Goal: Task Accomplishment & Management: Complete application form

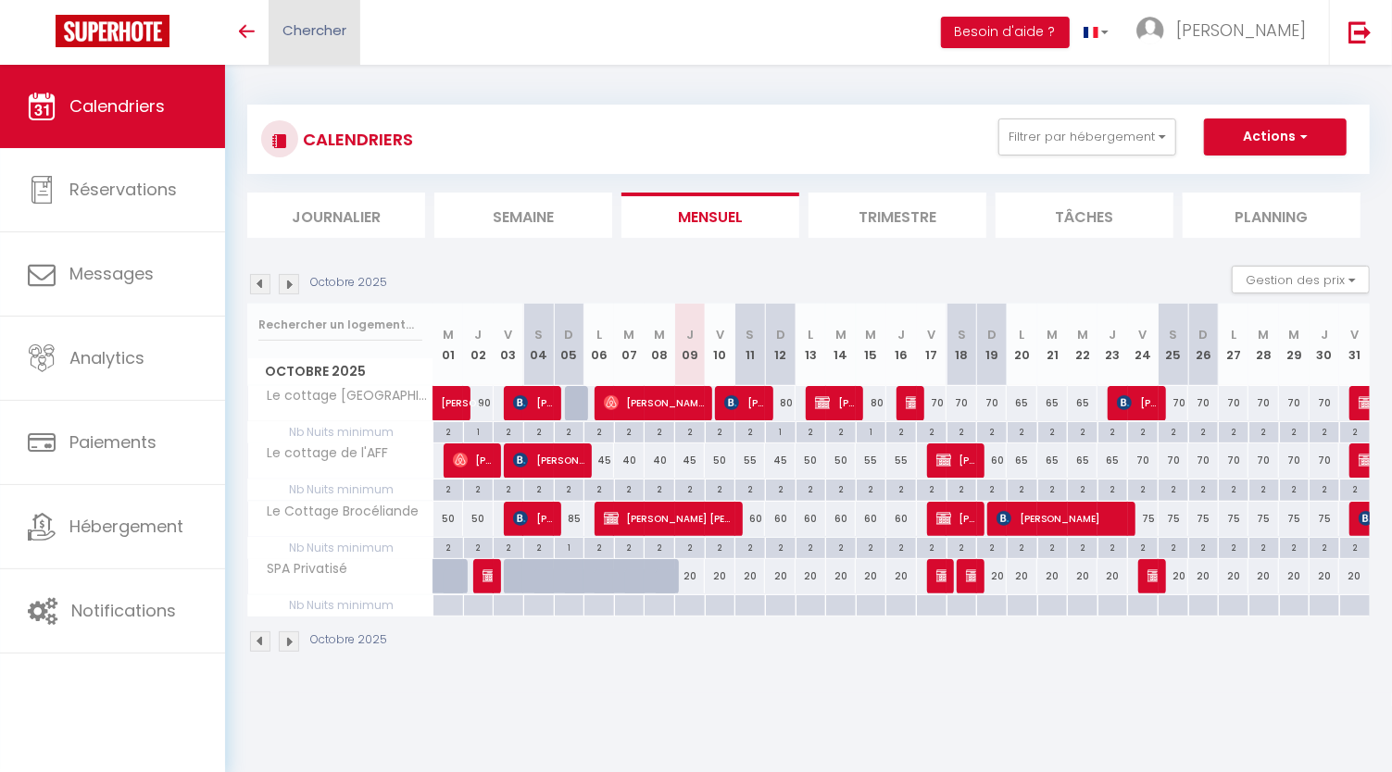
click at [325, 28] on span "Chercher" at bounding box center [314, 29] width 64 height 19
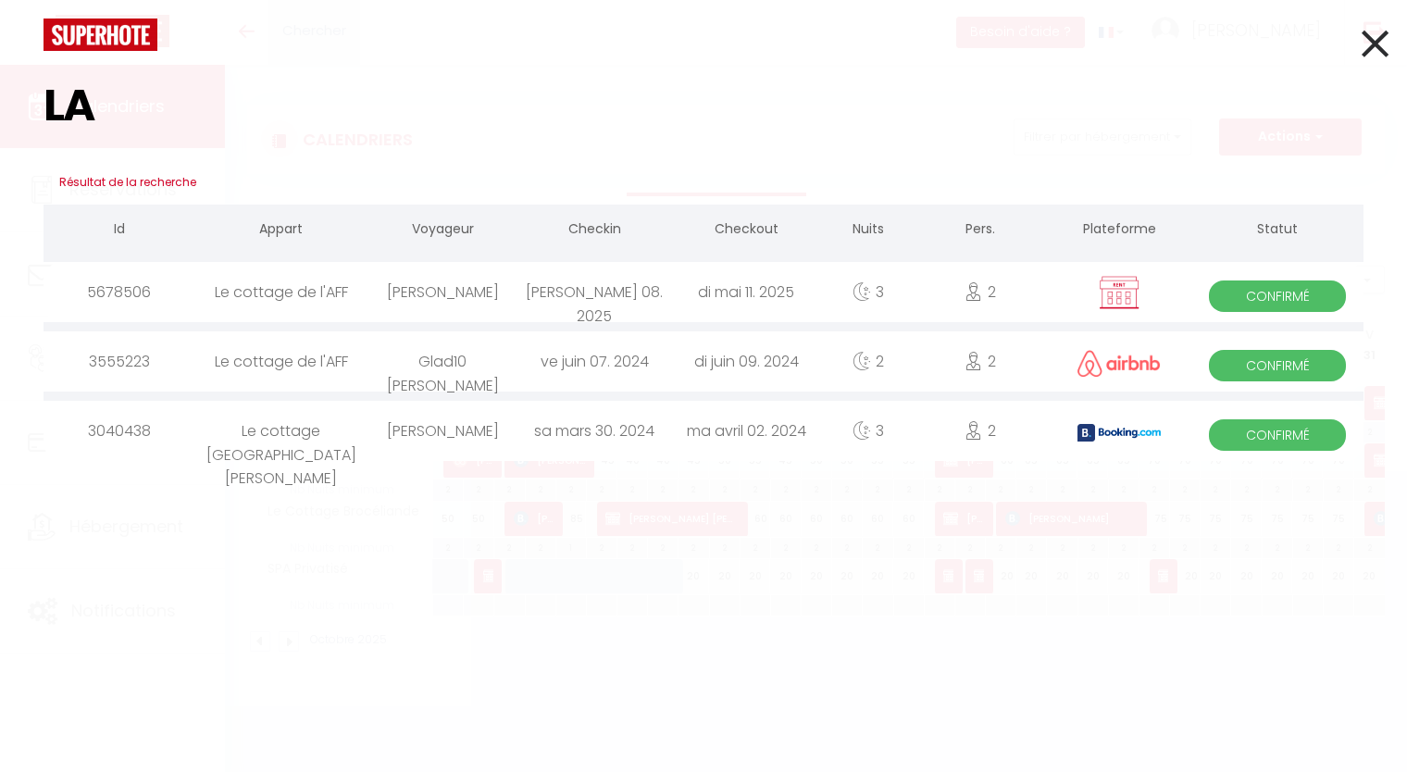
type input "L"
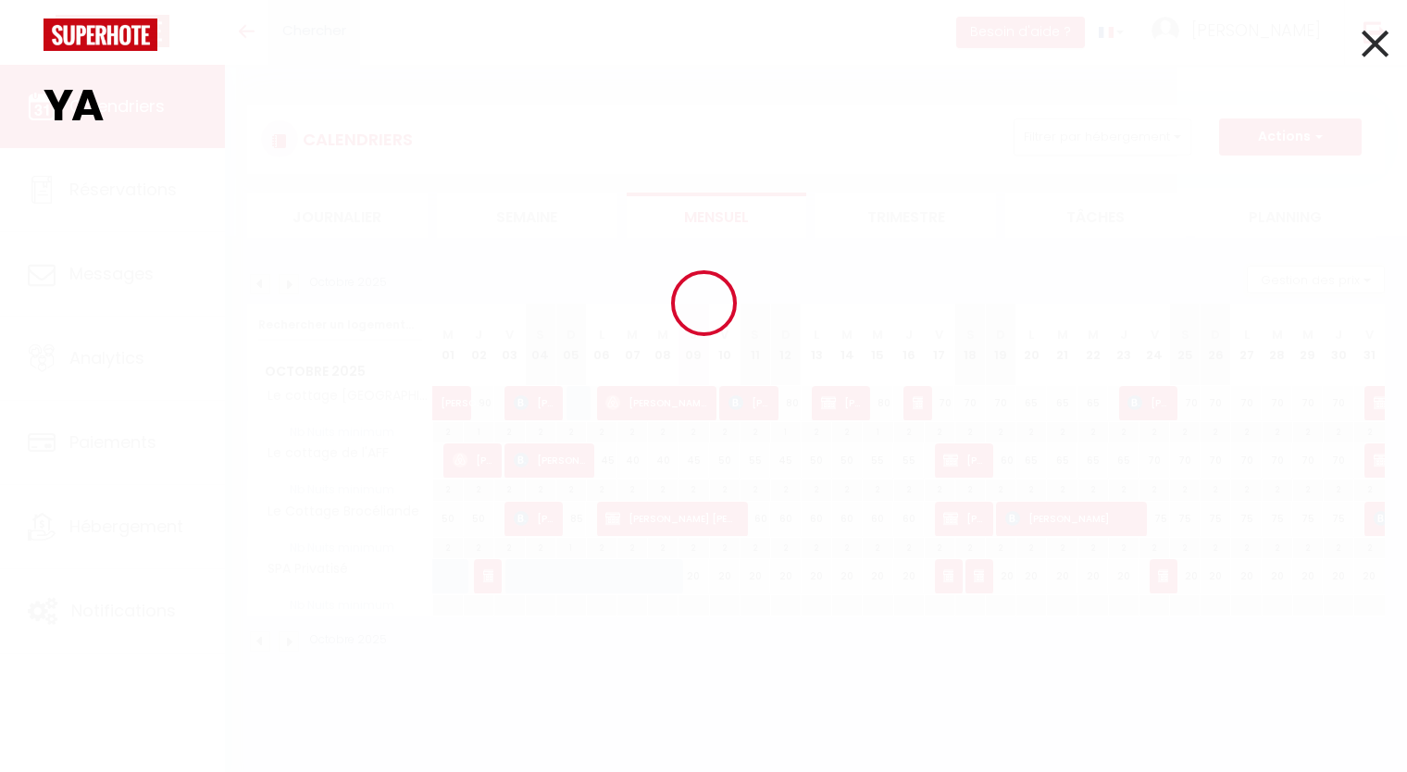
type input "Y"
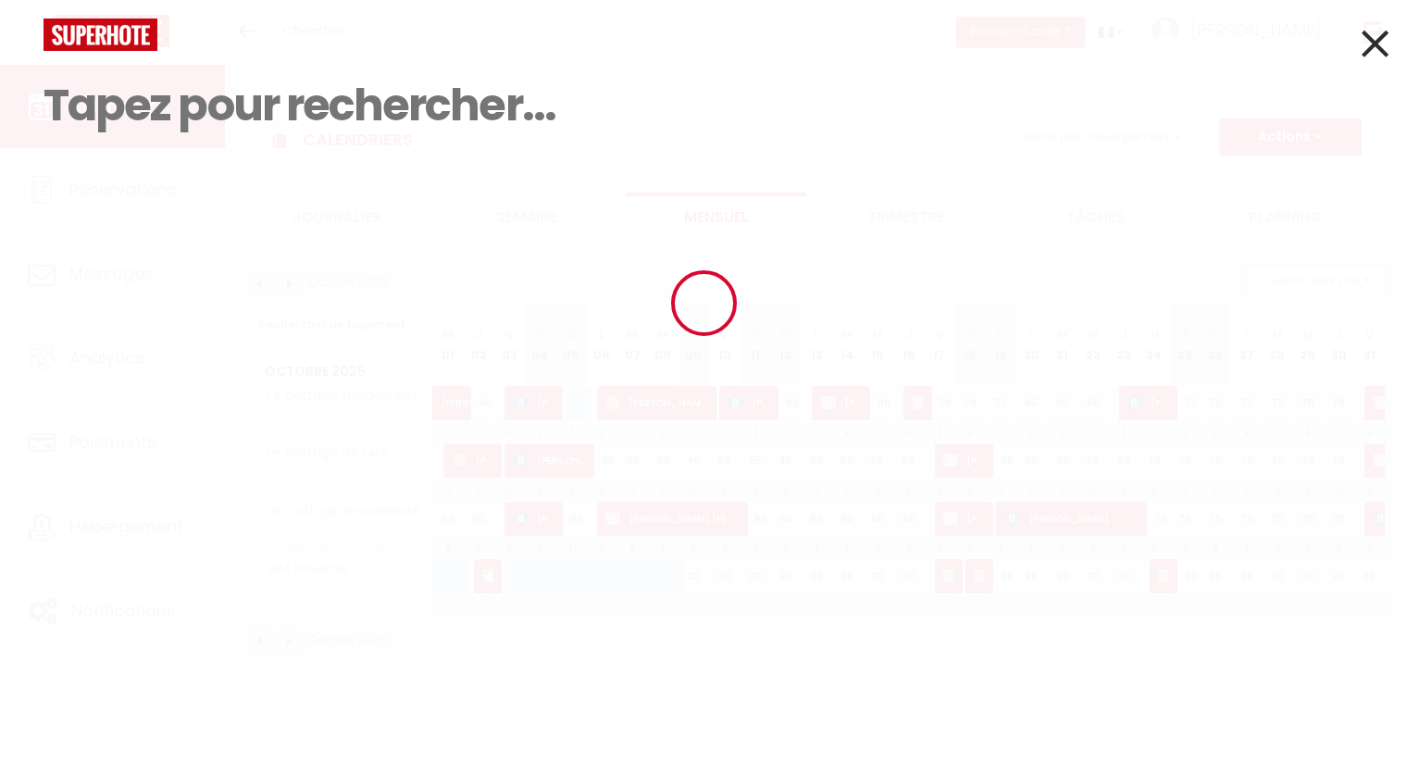
click at [1376, 43] on div at bounding box center [703, 302] width 1407 height 605
click at [1379, 47] on div at bounding box center [703, 302] width 1407 height 605
click at [1378, 43] on div at bounding box center [703, 302] width 1407 height 605
click at [1385, 56] on div at bounding box center [703, 302] width 1407 height 605
click at [1370, 48] on div at bounding box center [703, 302] width 1407 height 605
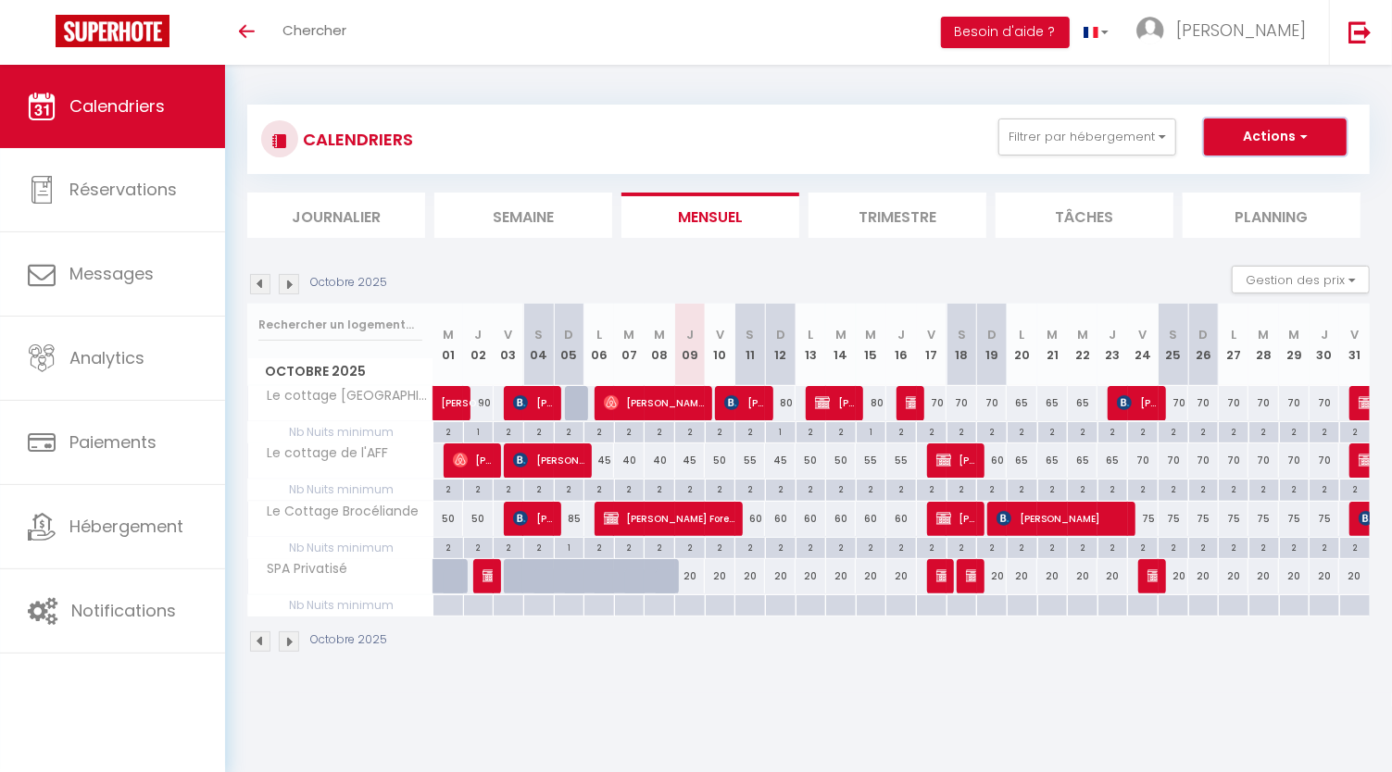
click at [1285, 141] on button "Actions" at bounding box center [1275, 137] width 143 height 37
click at [1268, 179] on link "Nouvelle réservation" at bounding box center [1255, 180] width 161 height 28
select select
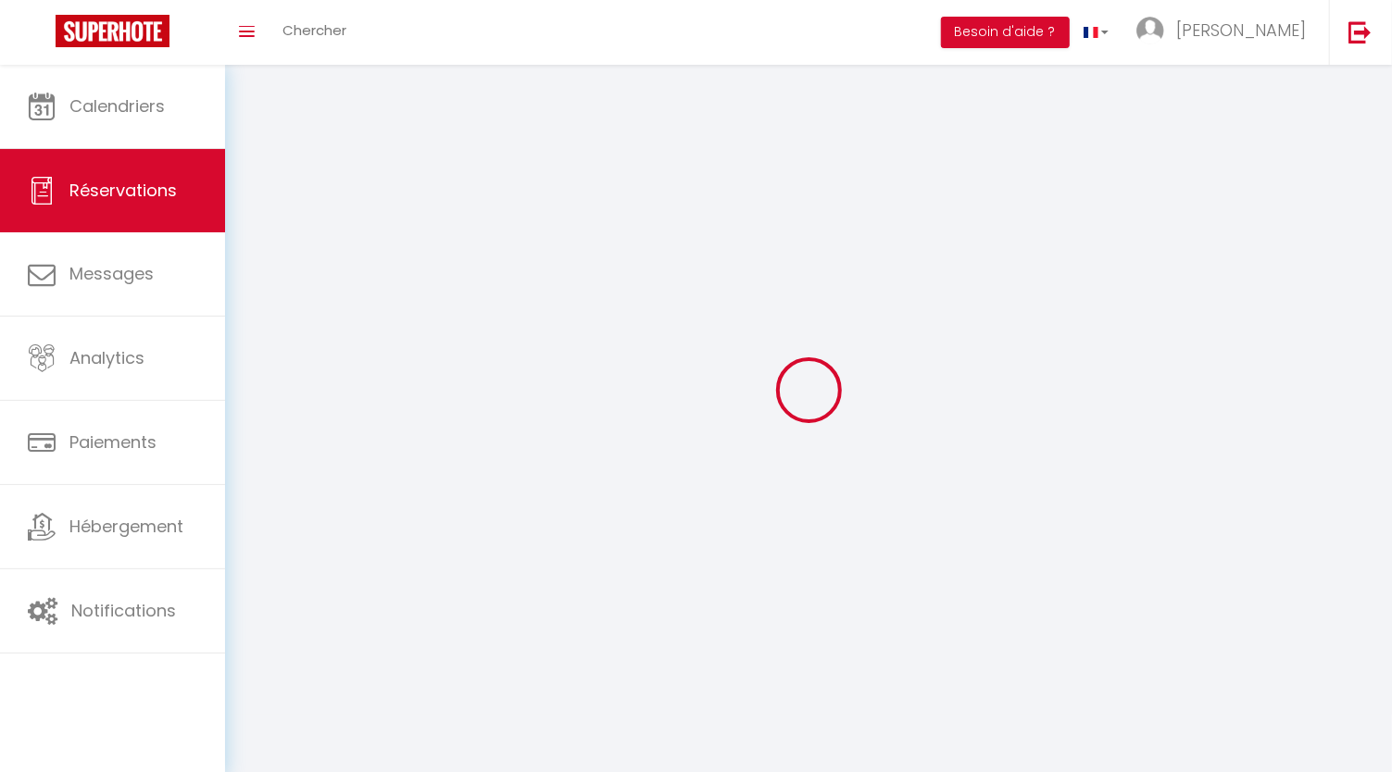
select select
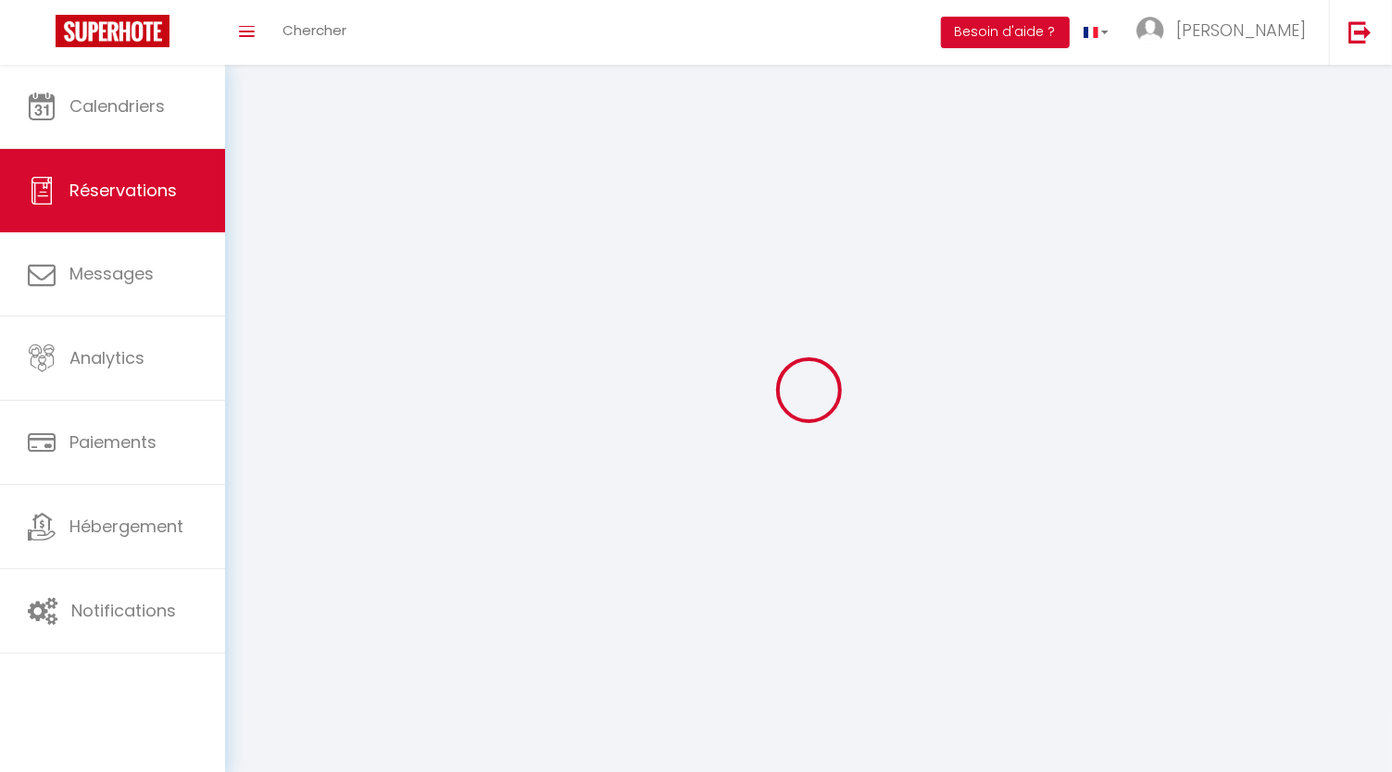
select select
checkbox input "false"
select select
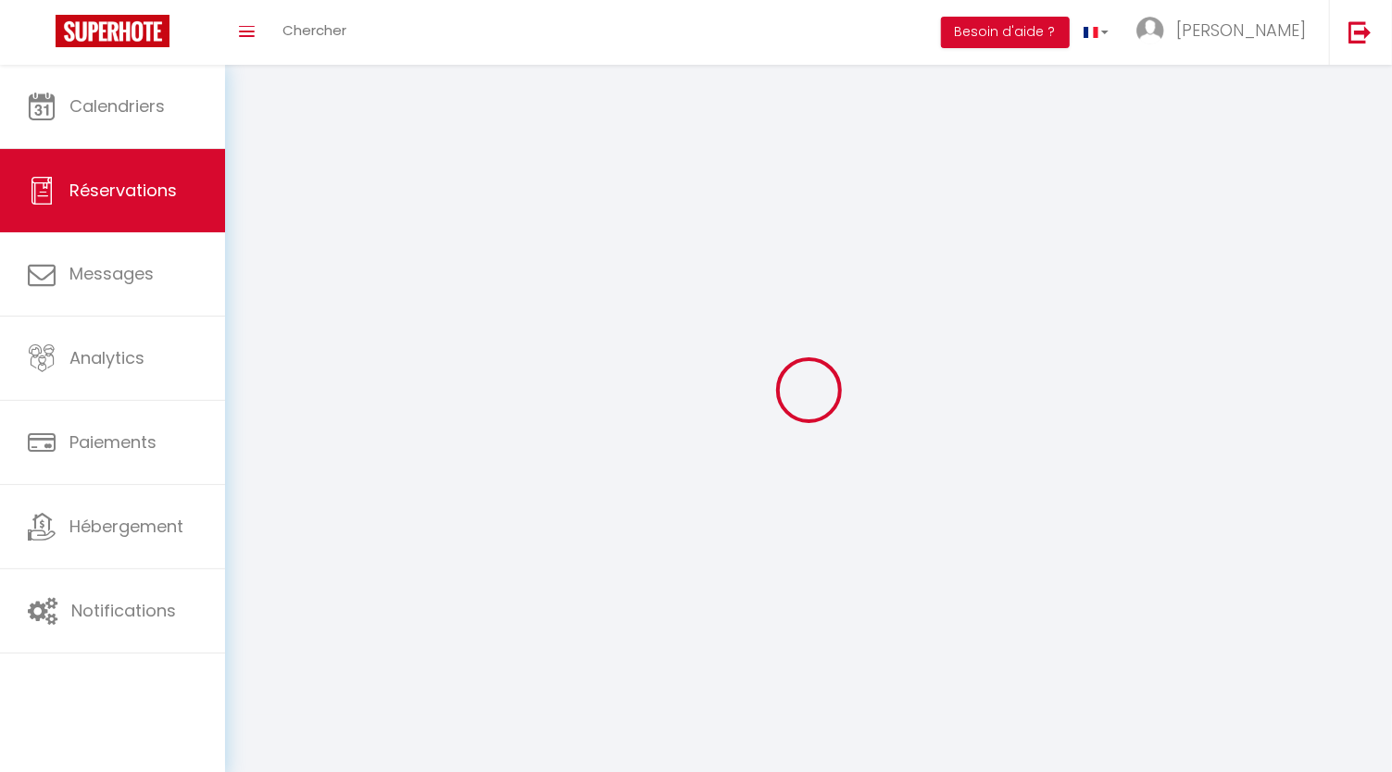
select select
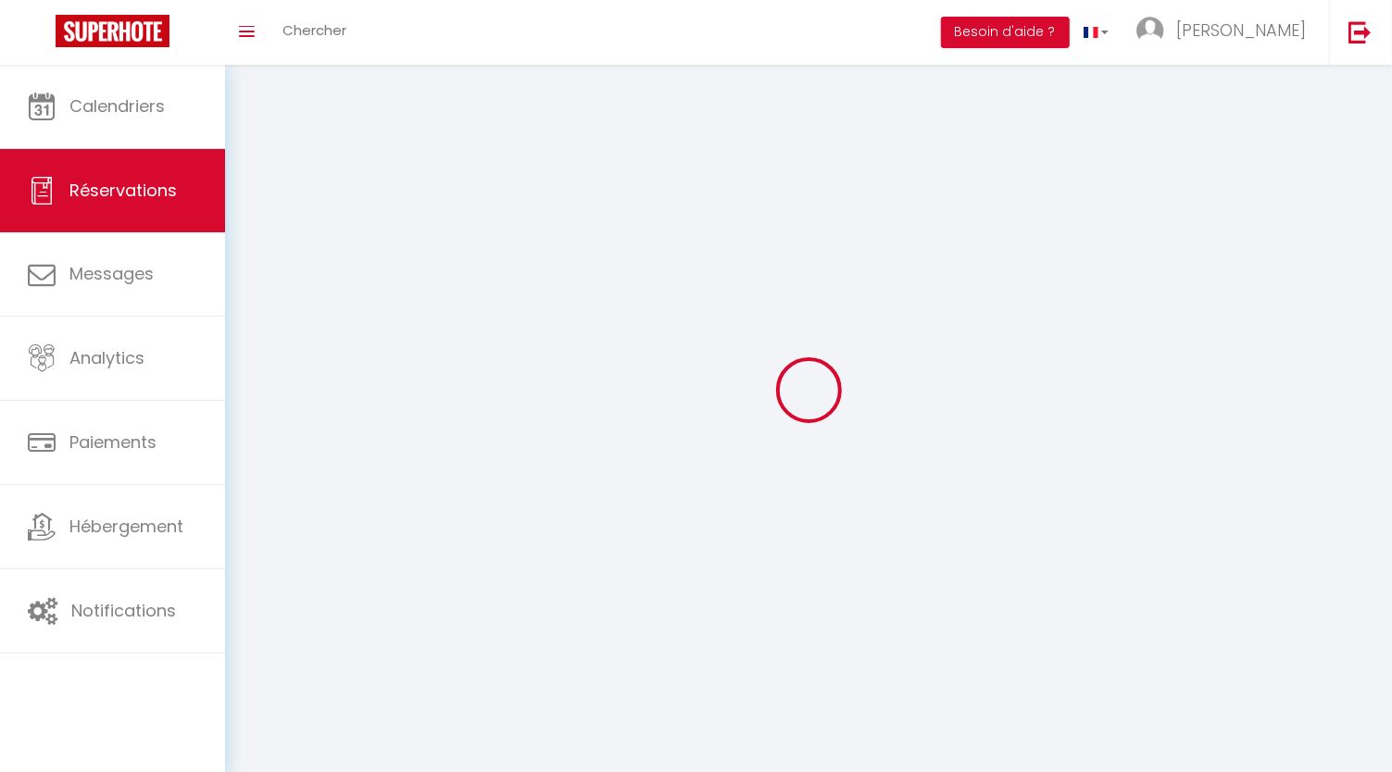
checkbox input "false"
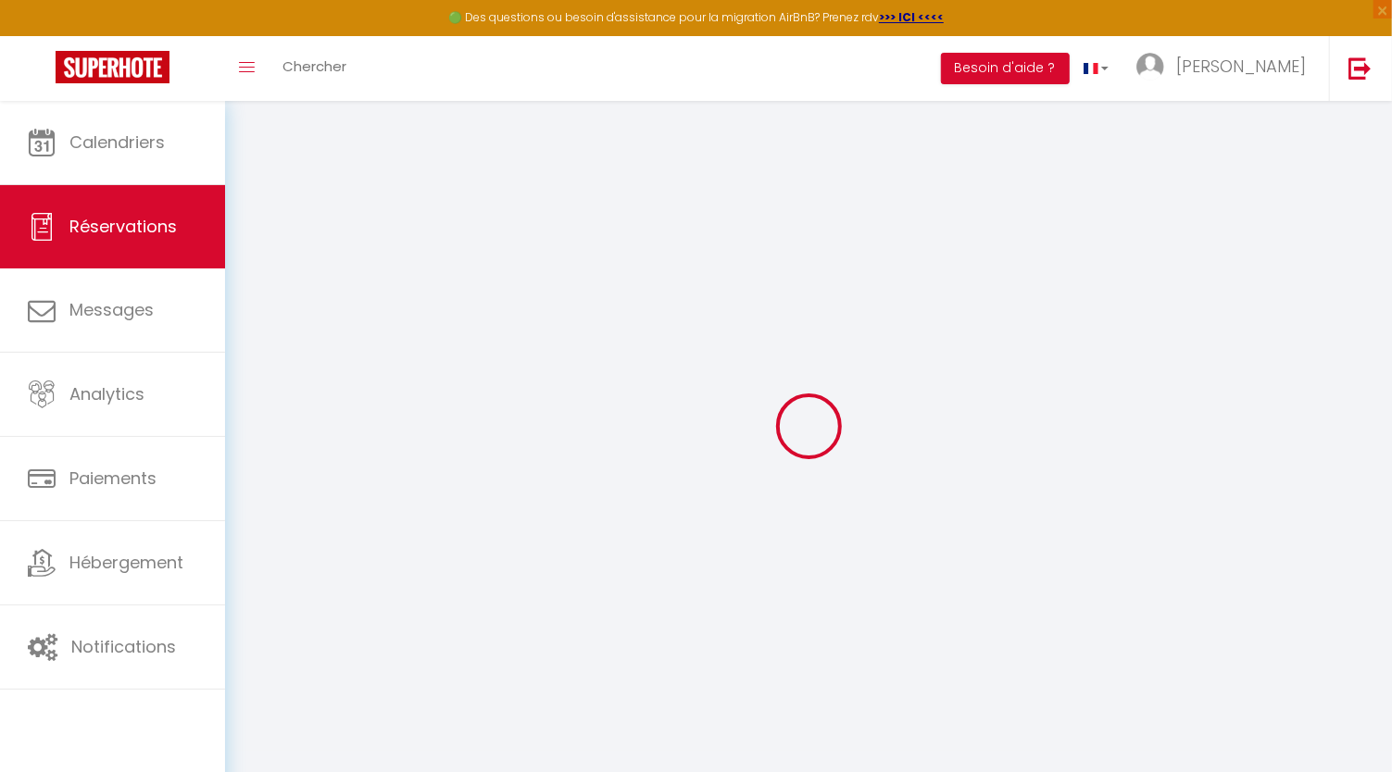
select select
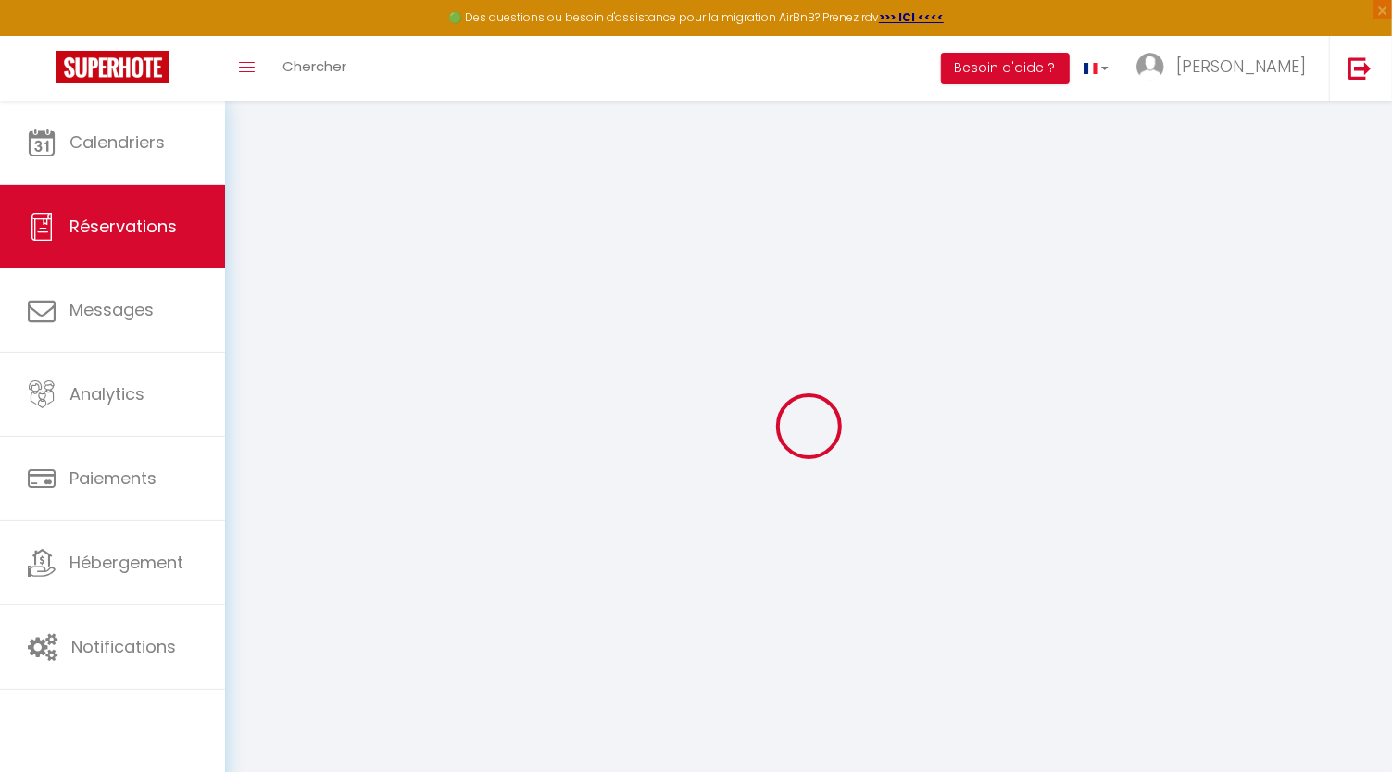
select select
checkbox input "false"
select select
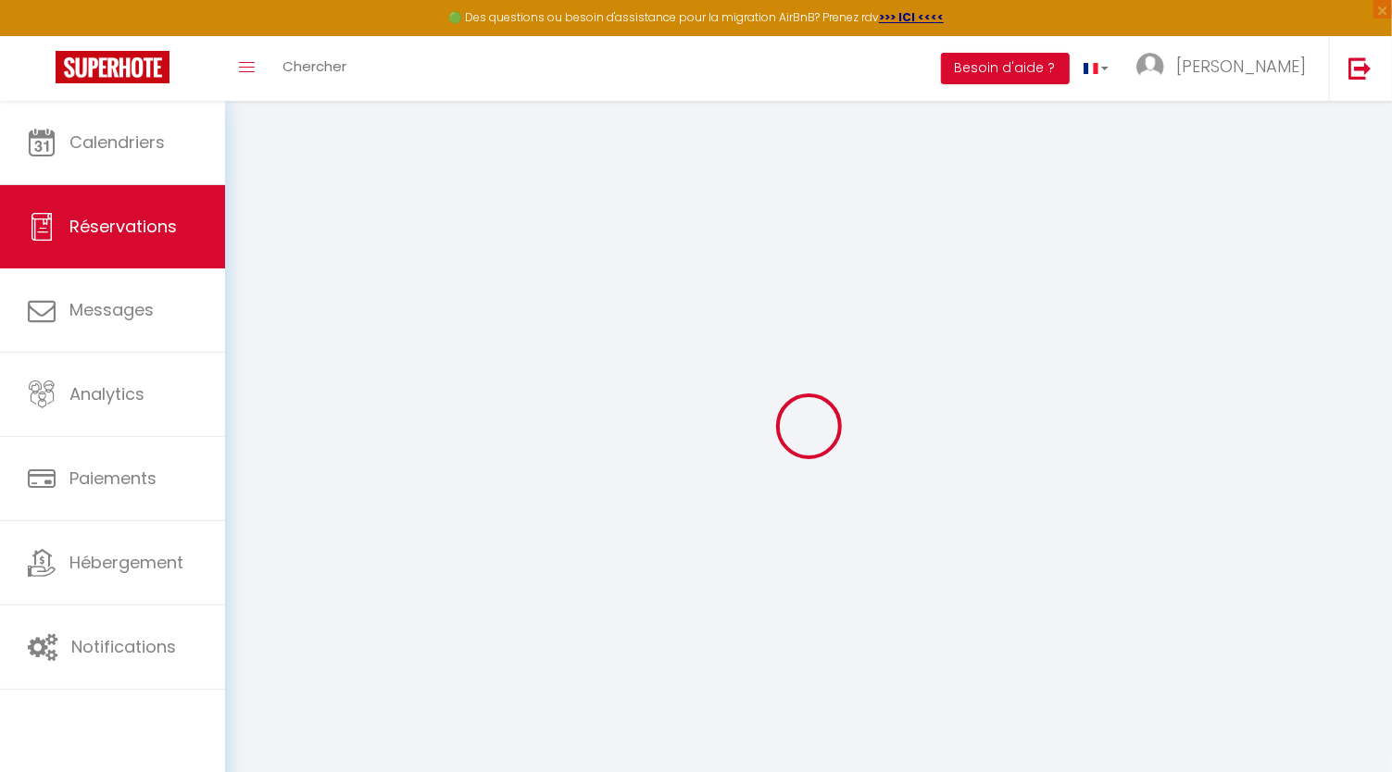
select select
checkbox input "false"
select select
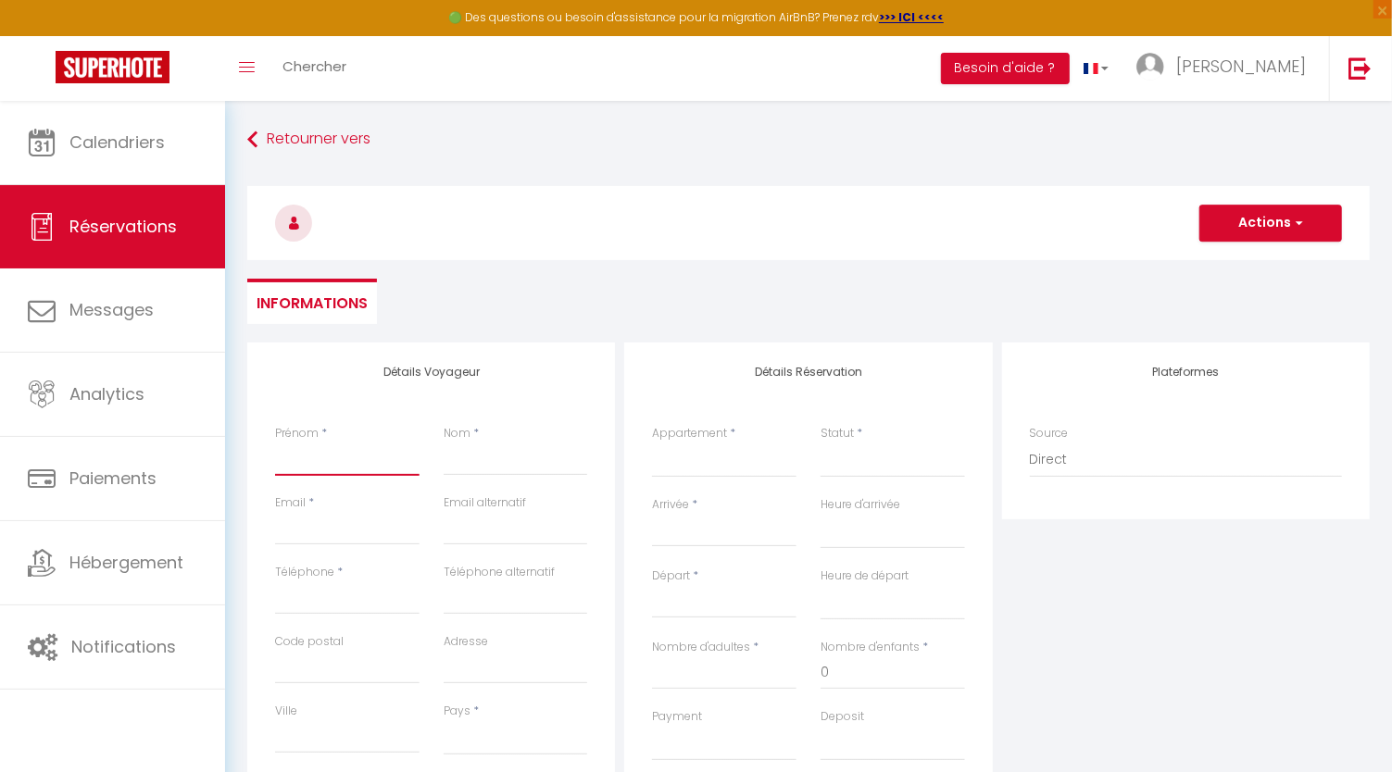
click at [325, 454] on input "Prénom" at bounding box center [347, 459] width 144 height 33
type input "A"
select select
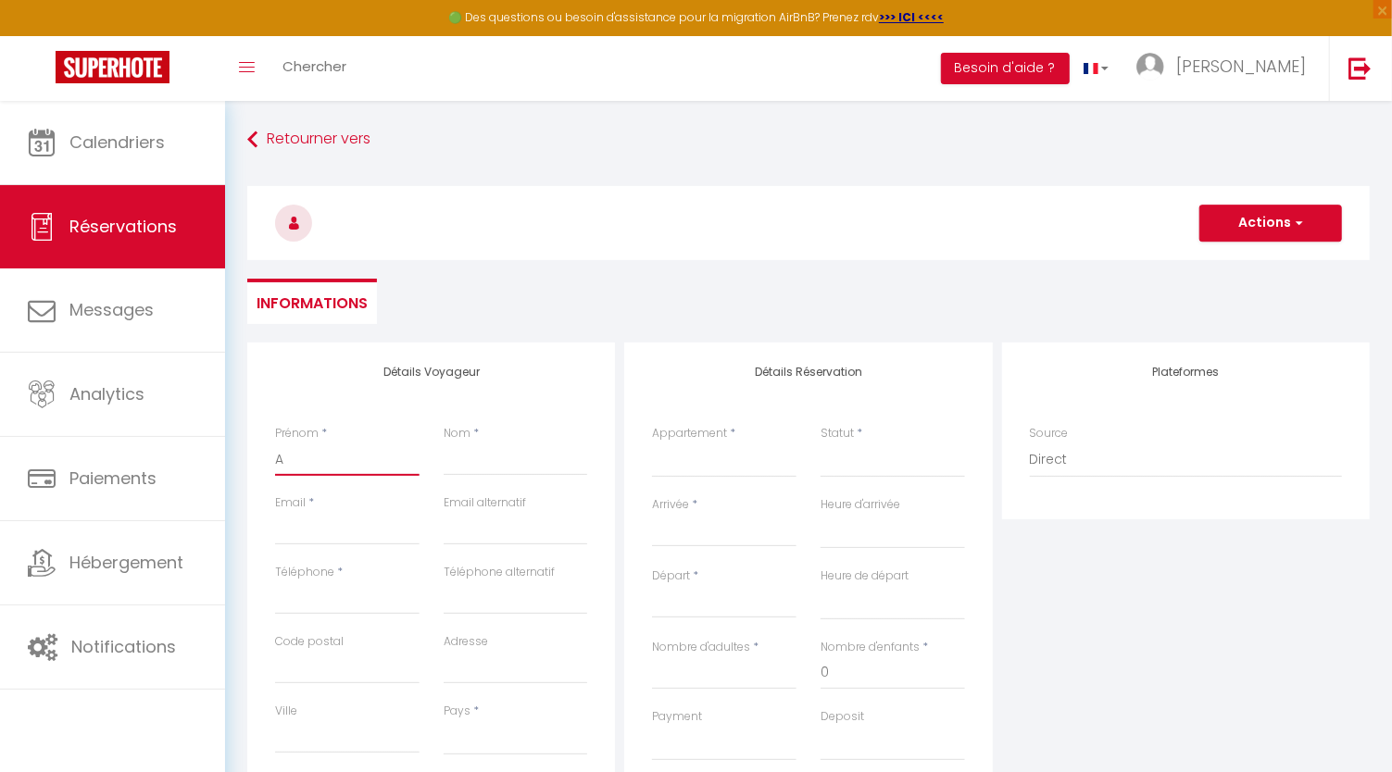
select select
checkbox input "false"
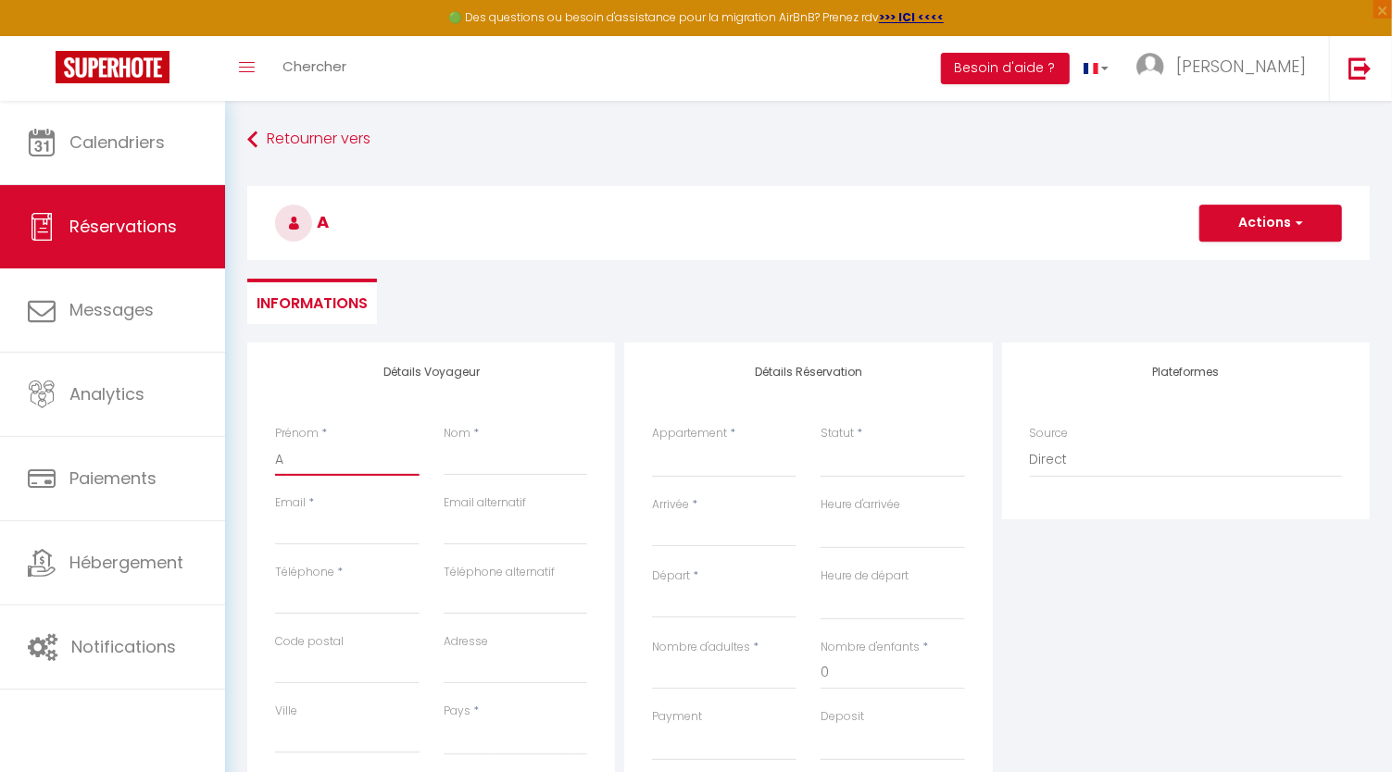
type input "An"
select select
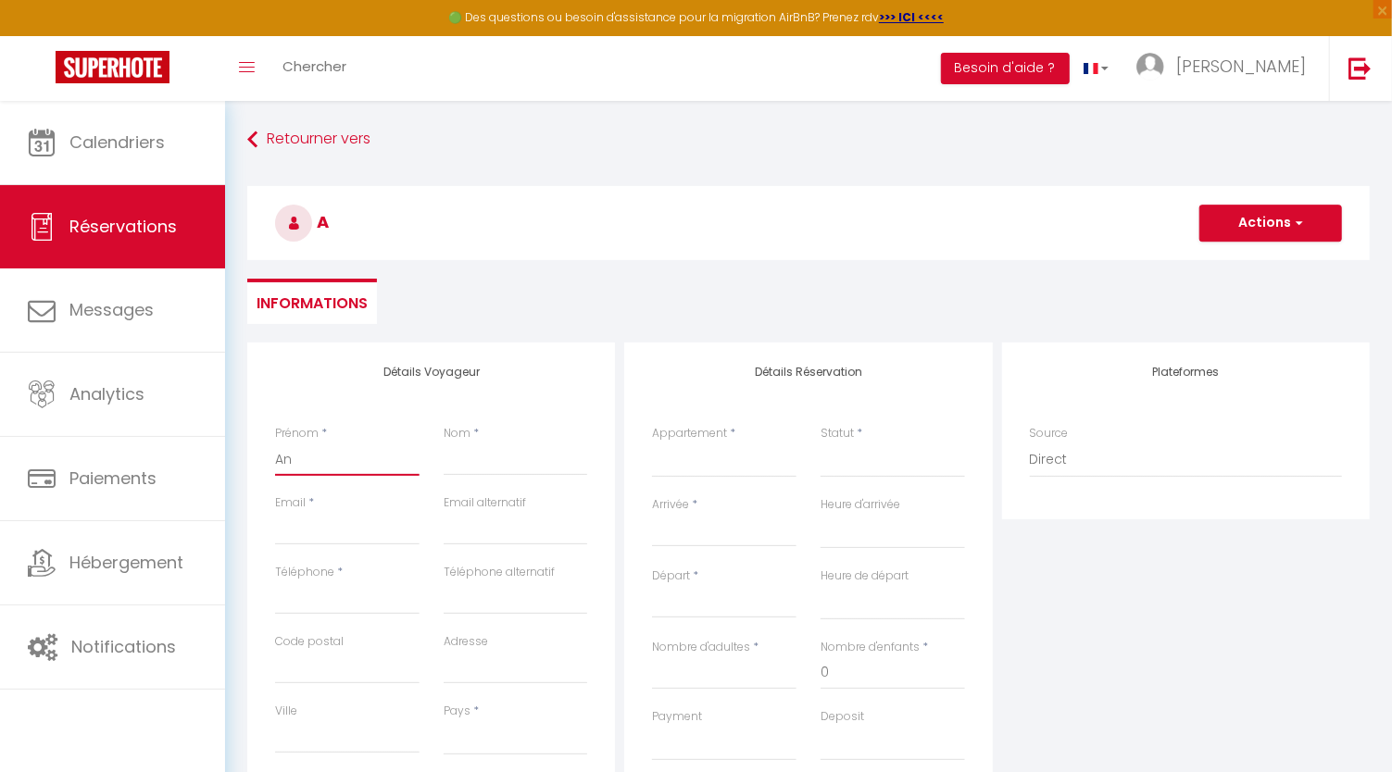
select select
checkbox input "false"
type input "Ann"
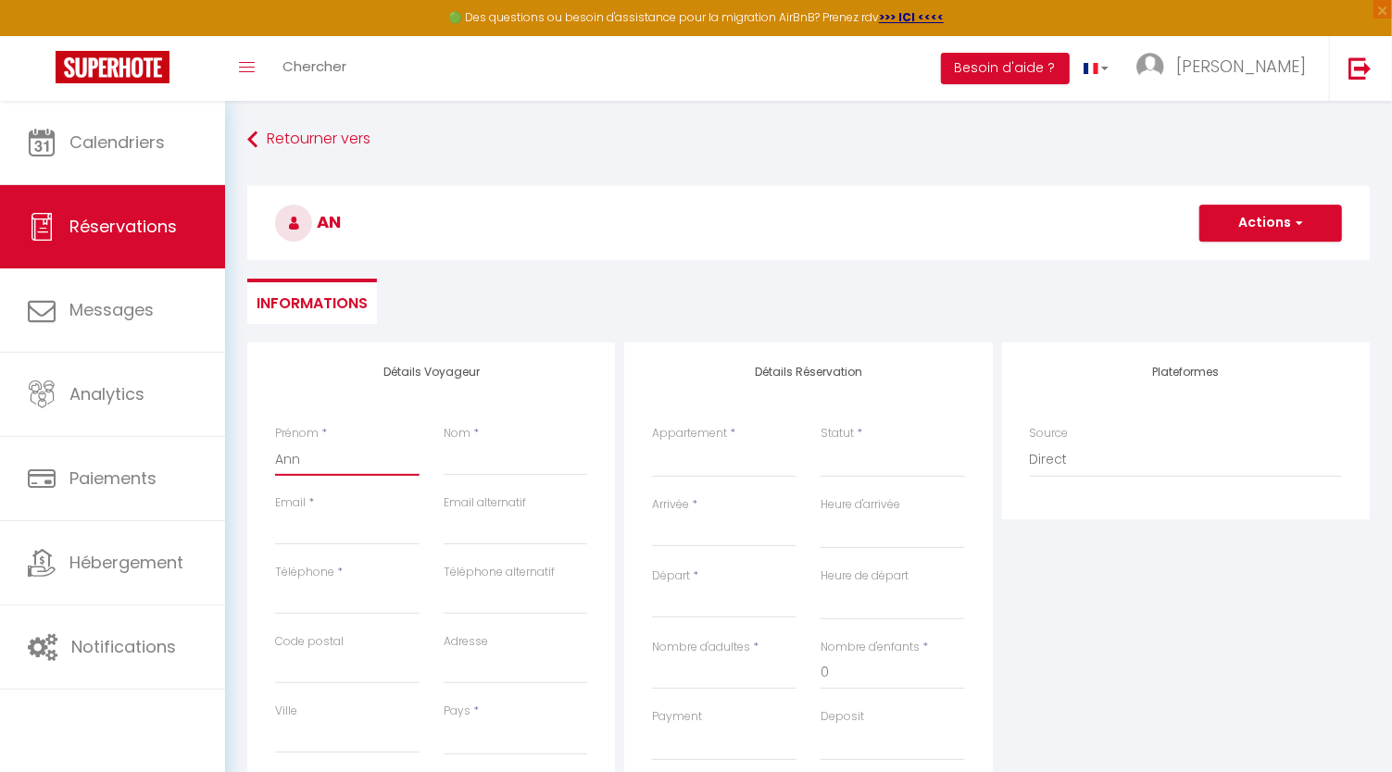
select select
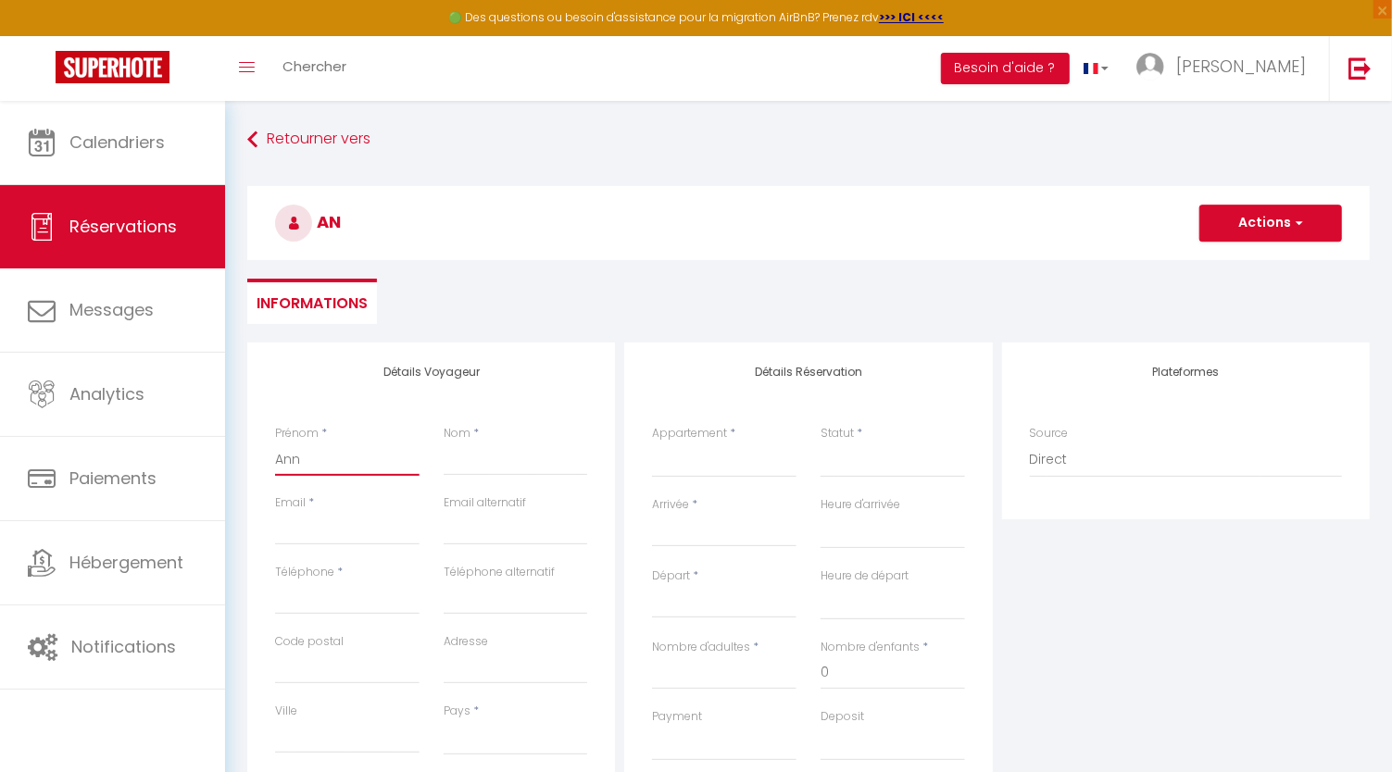
select select
checkbox input "false"
type input "Anna"
select select
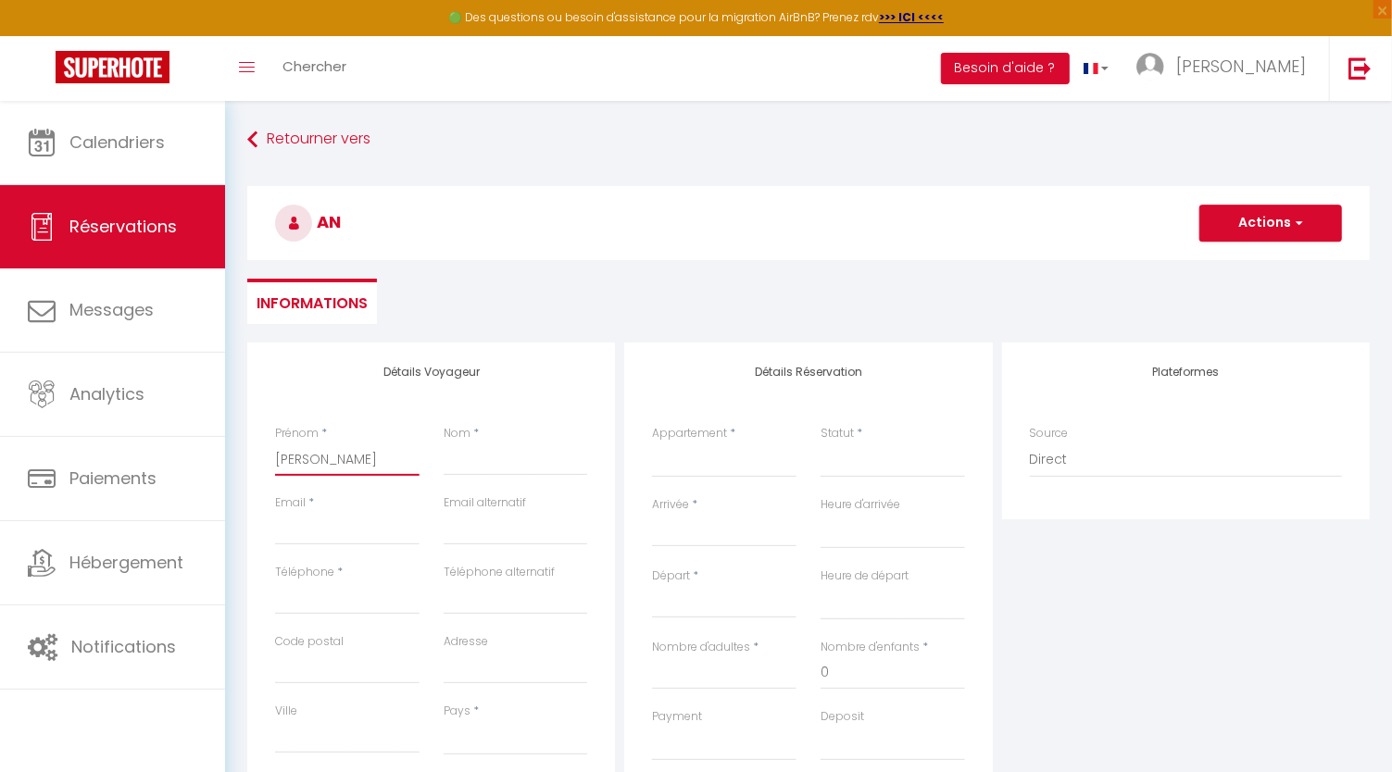
select select
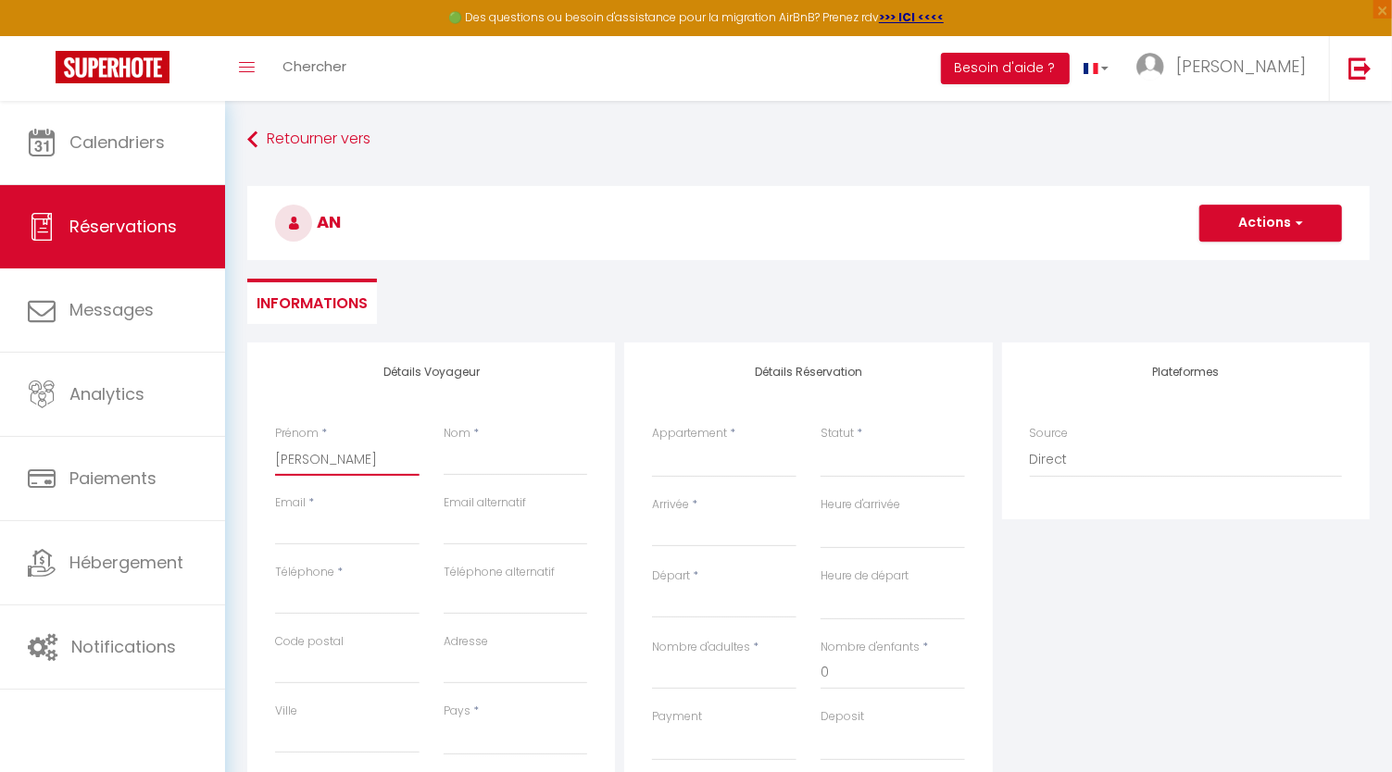
select select
checkbox input "false"
type input "Anna"
click at [516, 464] on input "Nom" at bounding box center [515, 459] width 144 height 33
type input "F"
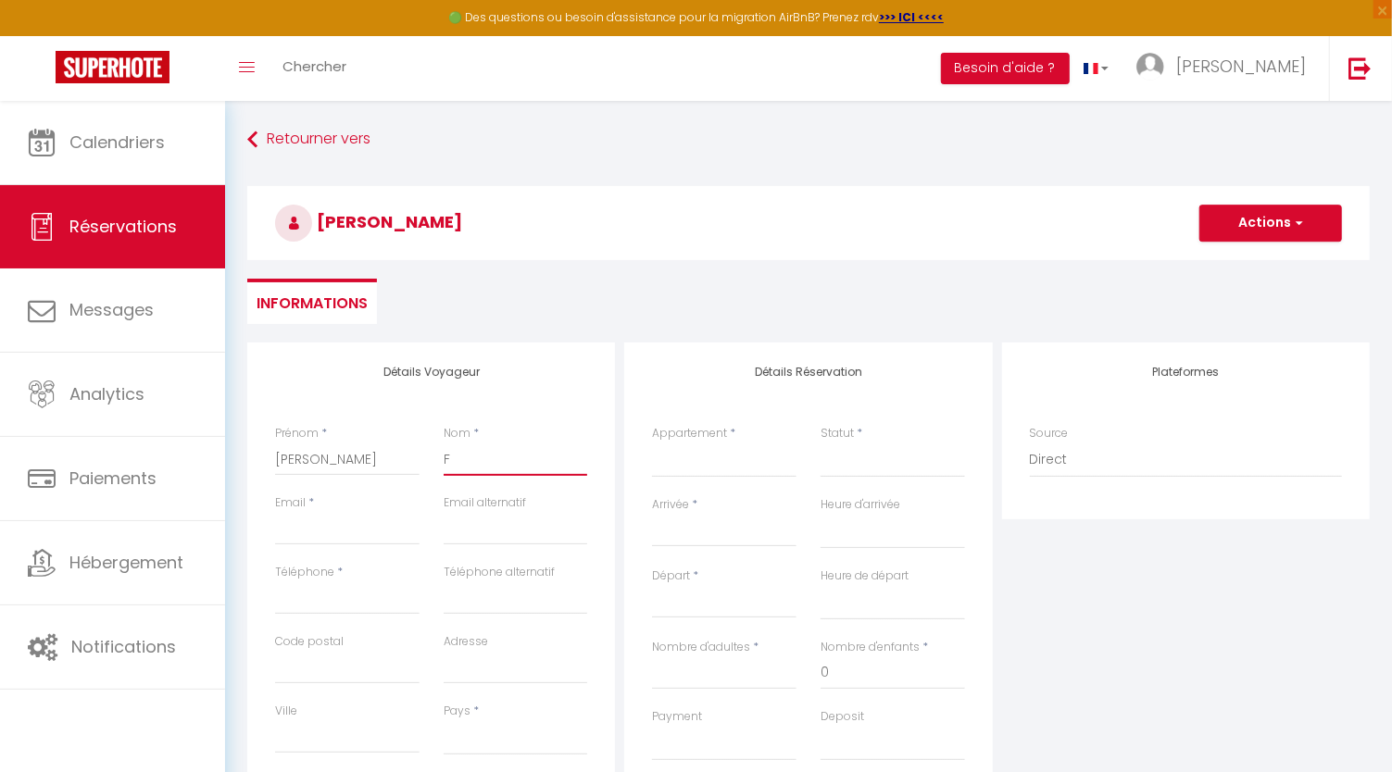
select select
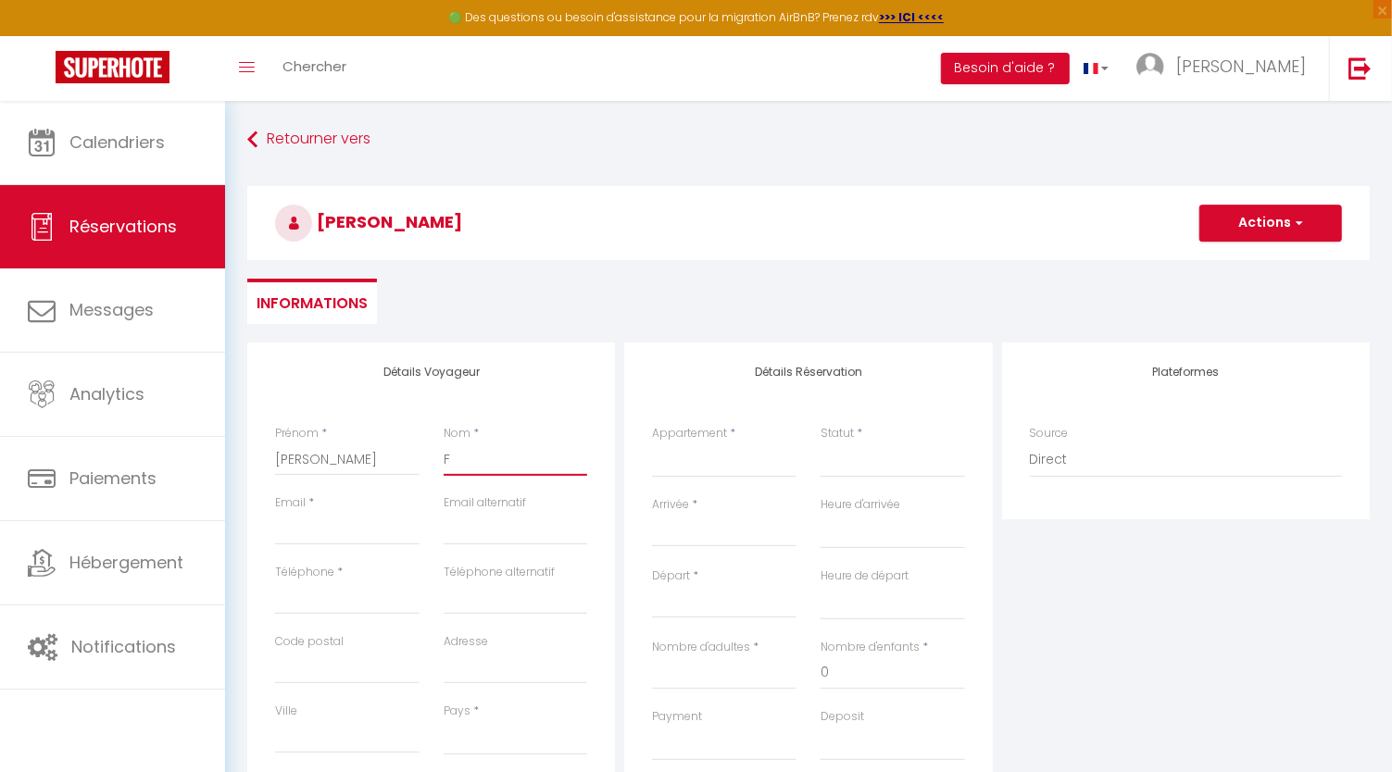
select select
checkbox input "false"
type input "Fe"
select select
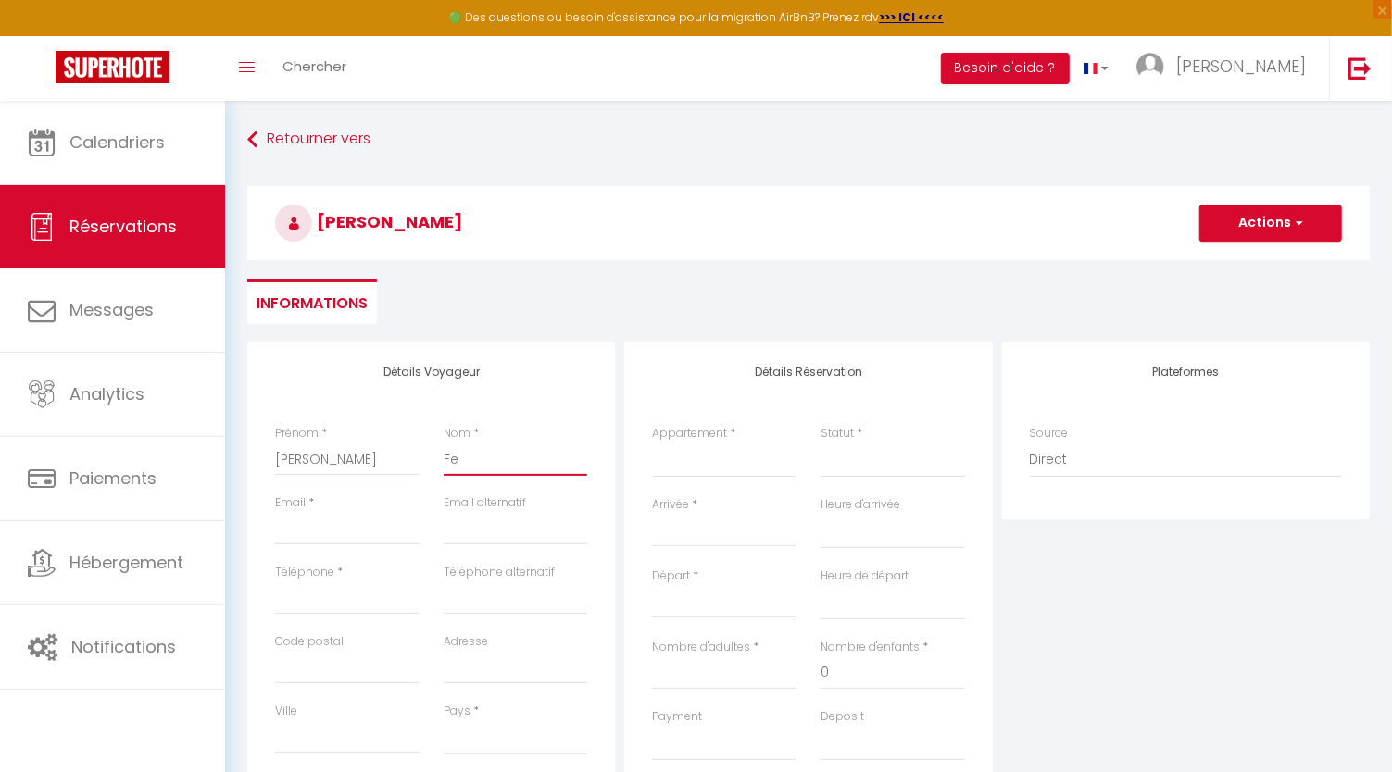
select select
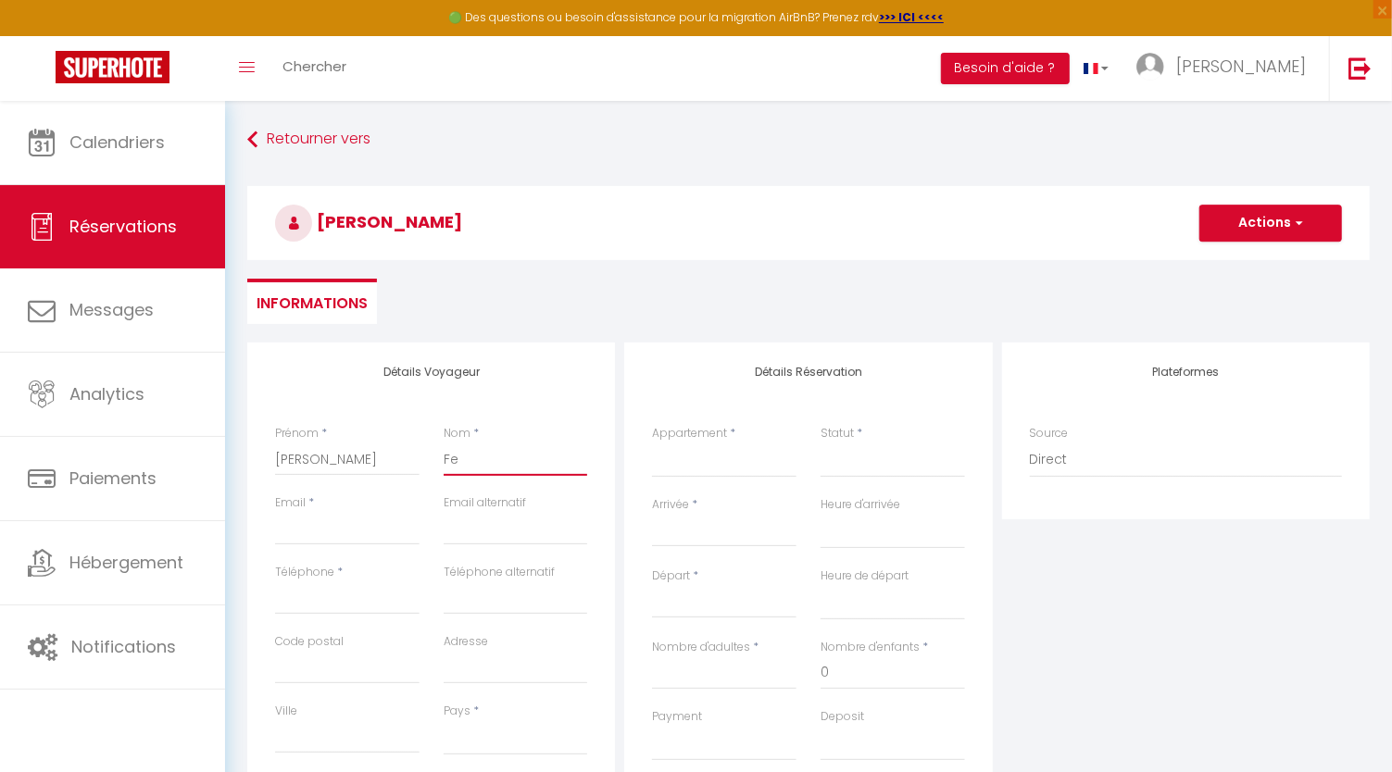
select select
checkbox input "false"
type input "Fer"
select select
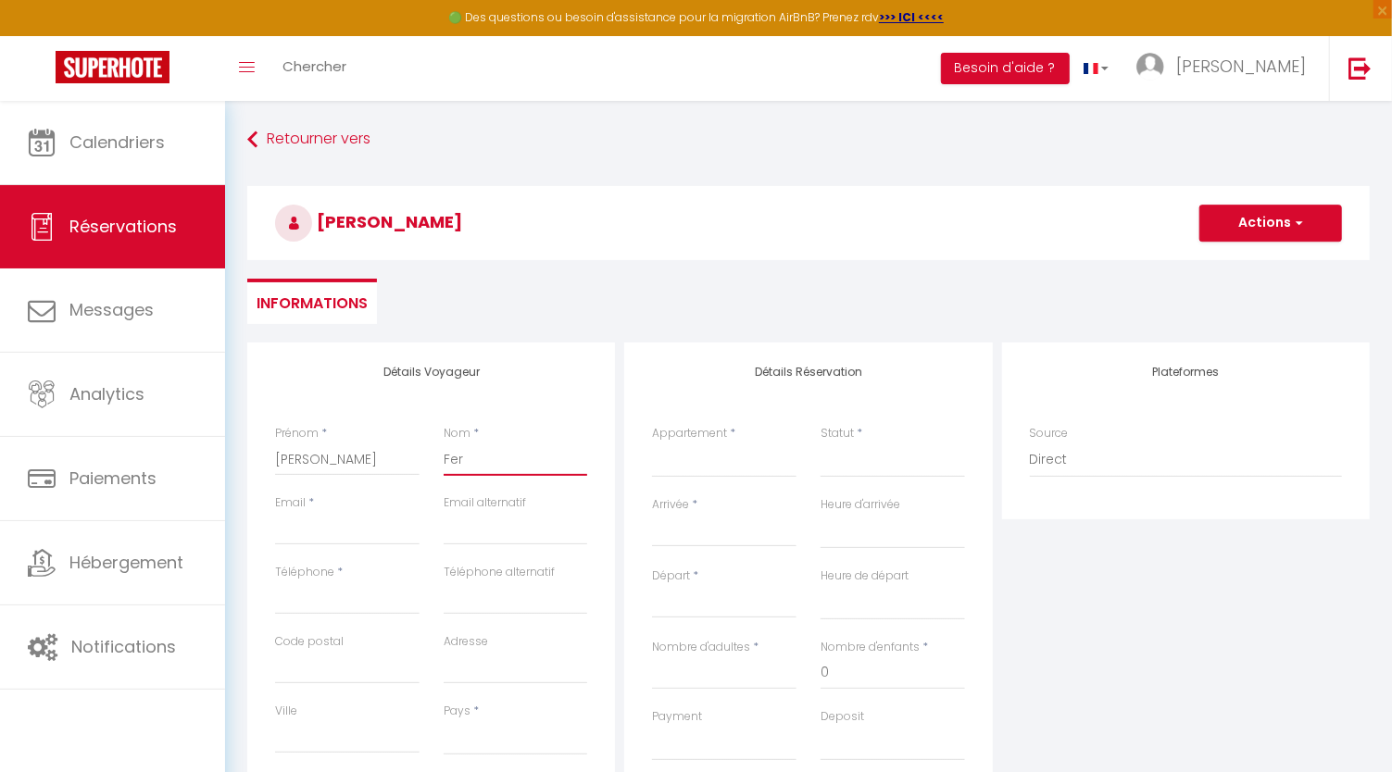
select select
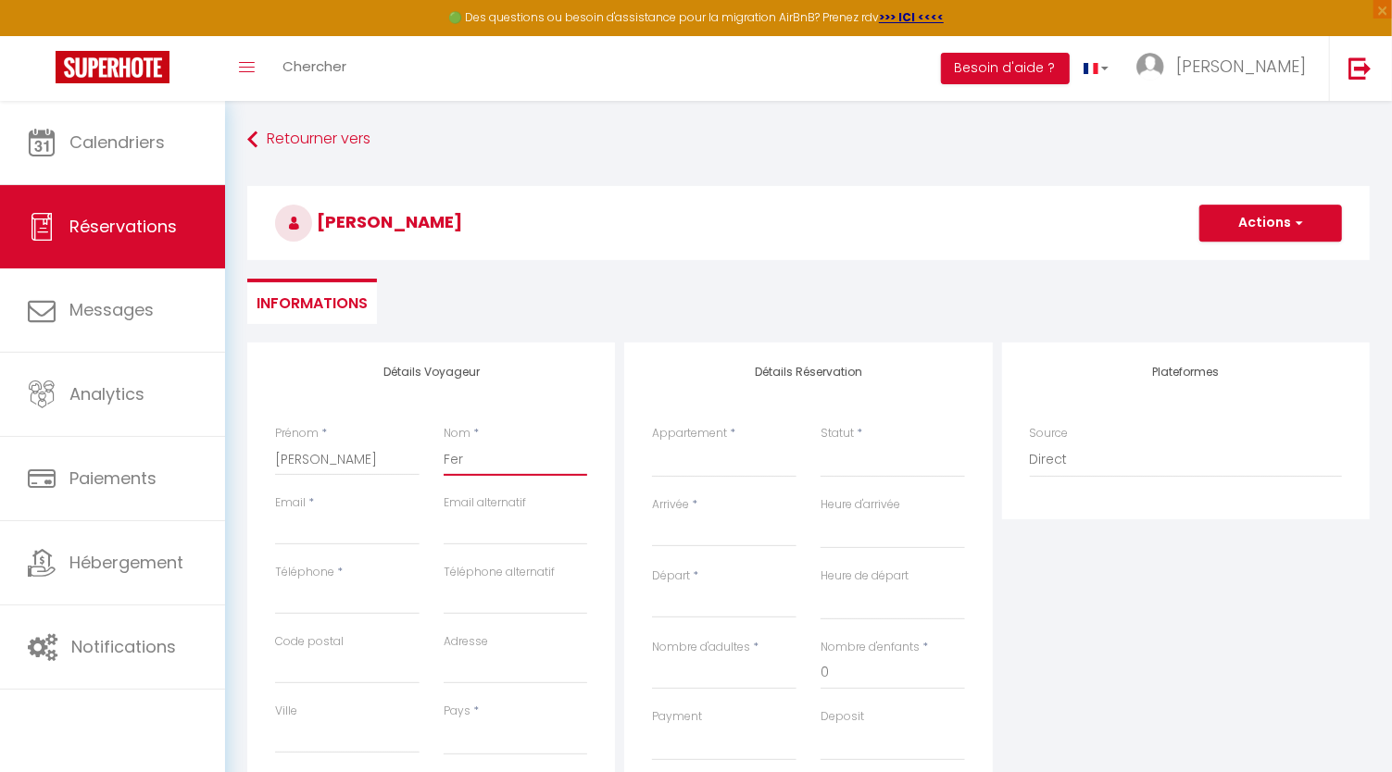
checkbox input "false"
type input "Ferr"
select select
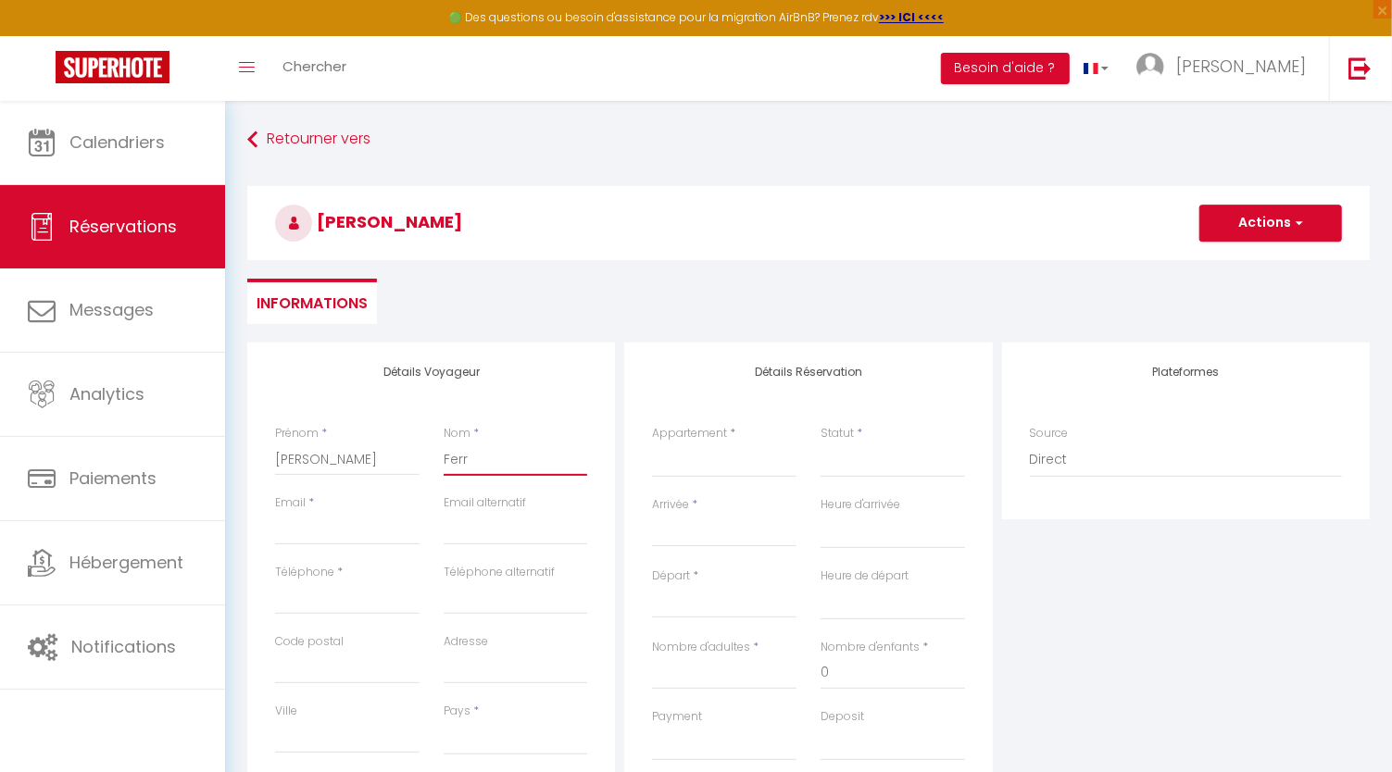
select select
checkbox input "false"
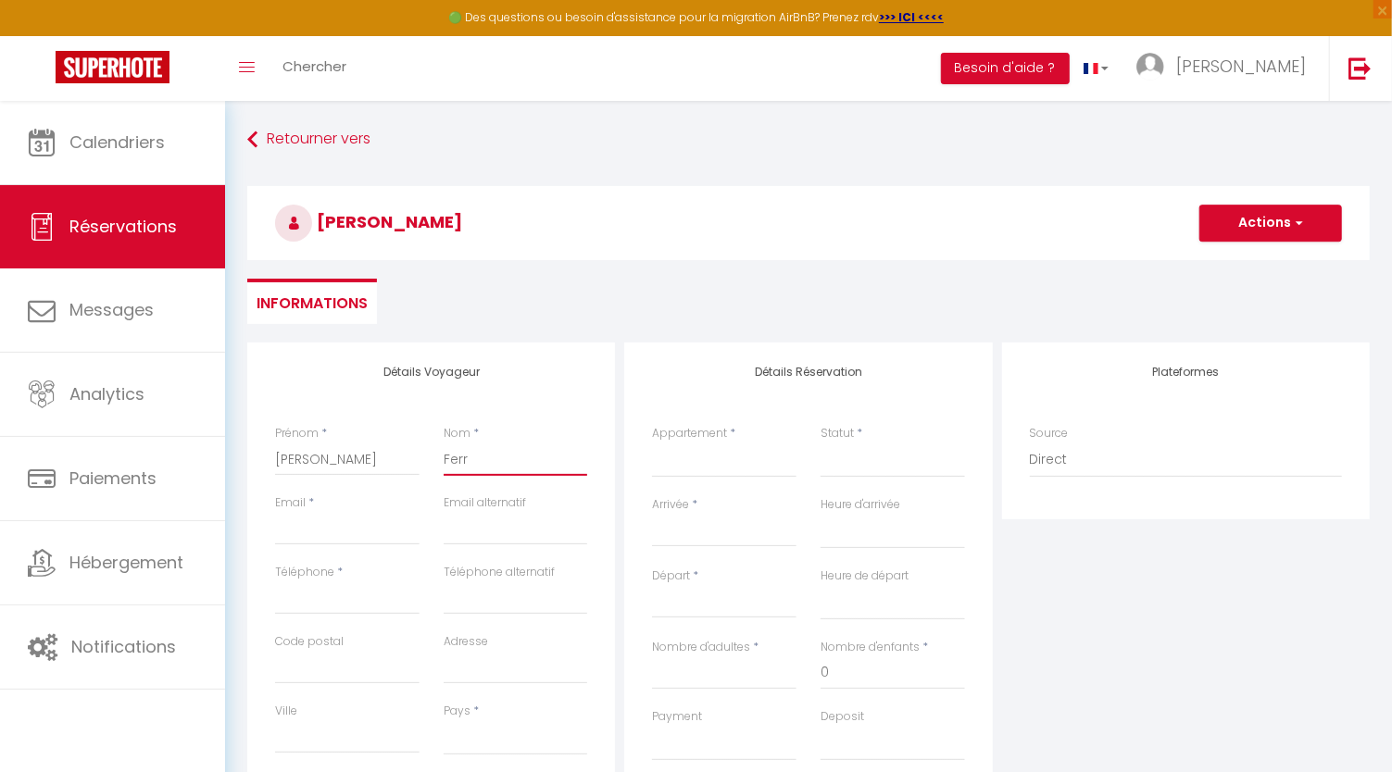
type input "Ferre"
select select
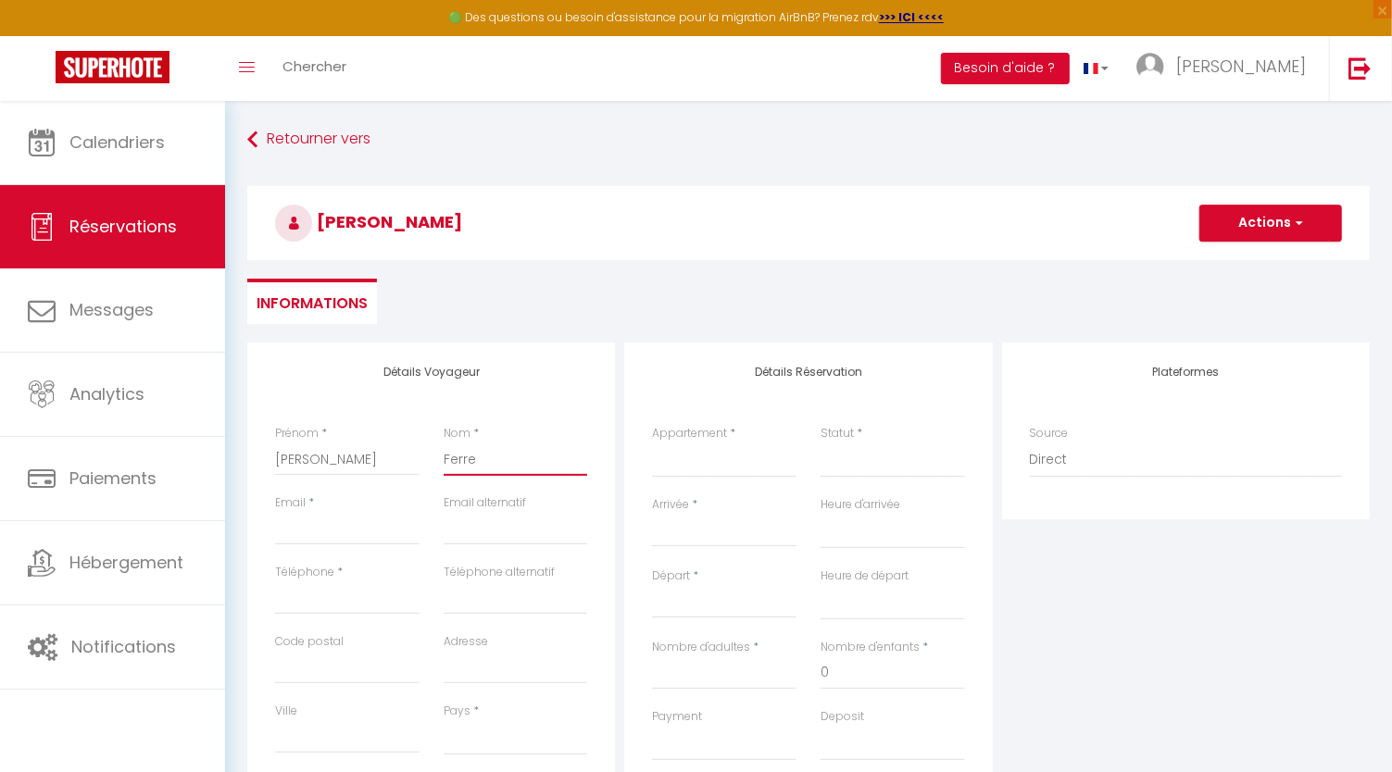
select select
checkbox input "false"
type input "Ferrei"
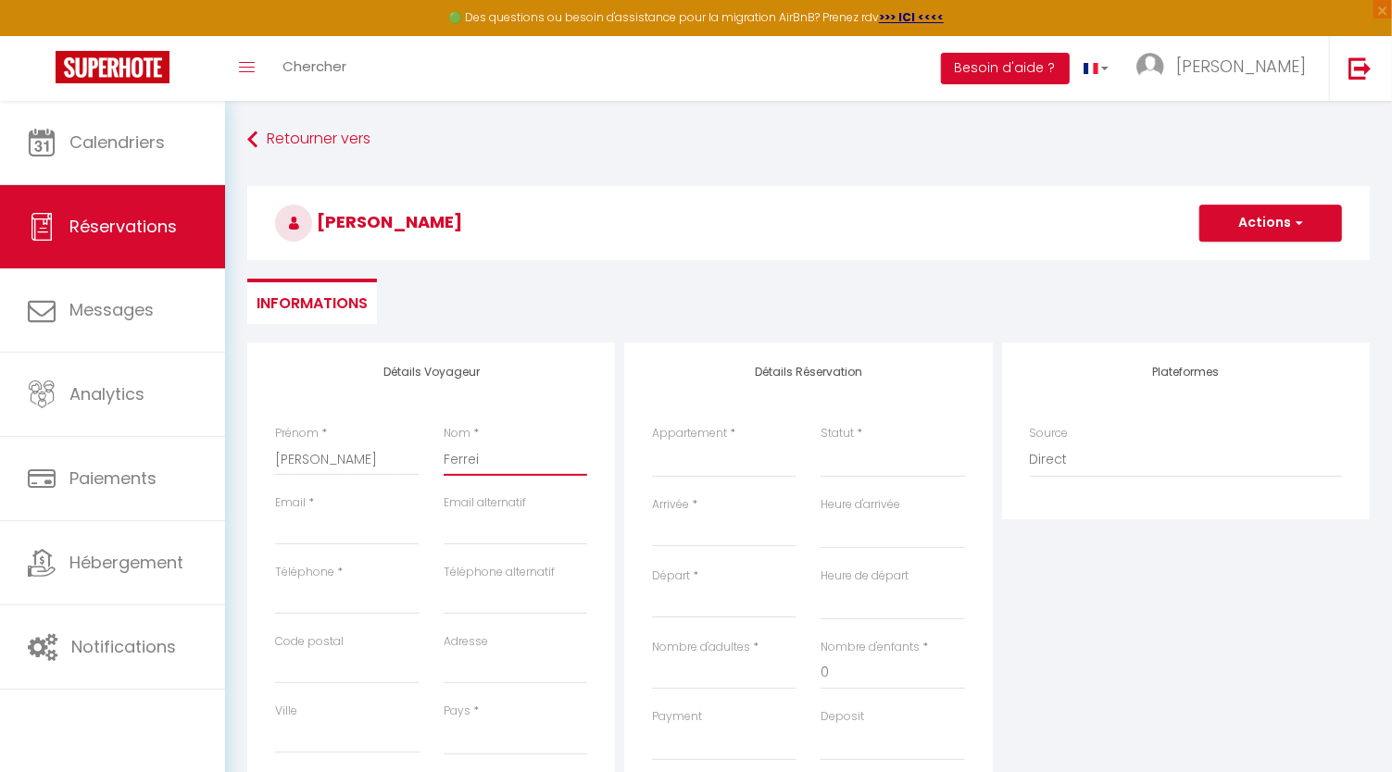
select select
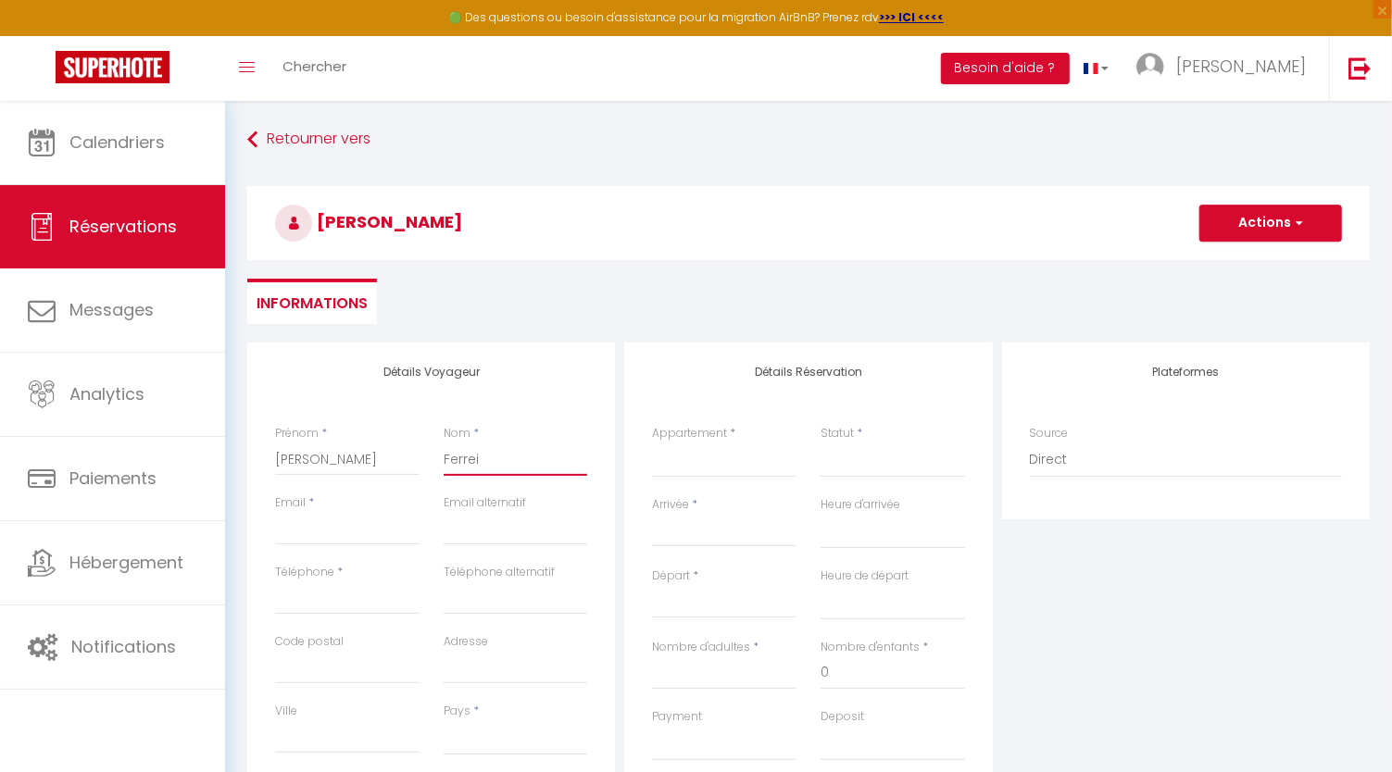
select select
checkbox input "false"
type input "Ferreir"
select select
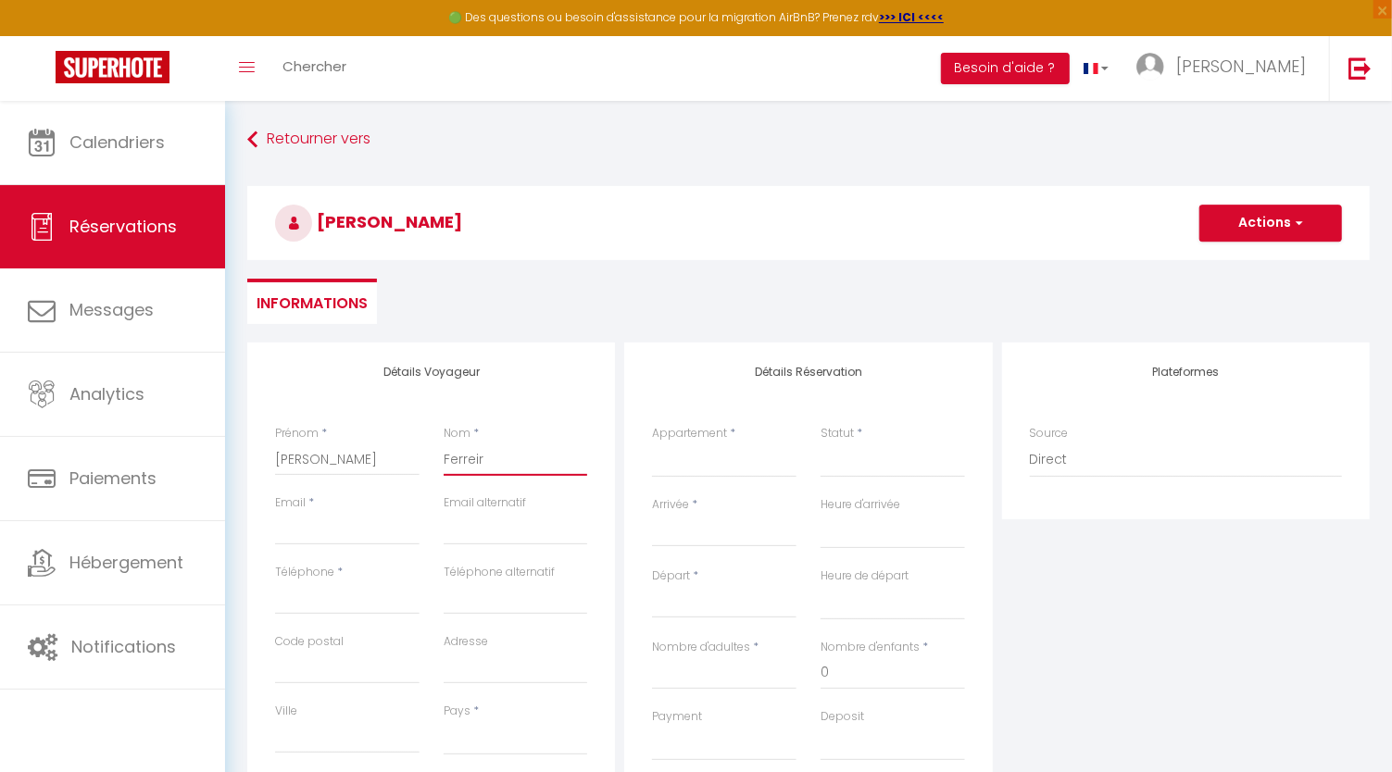
select select
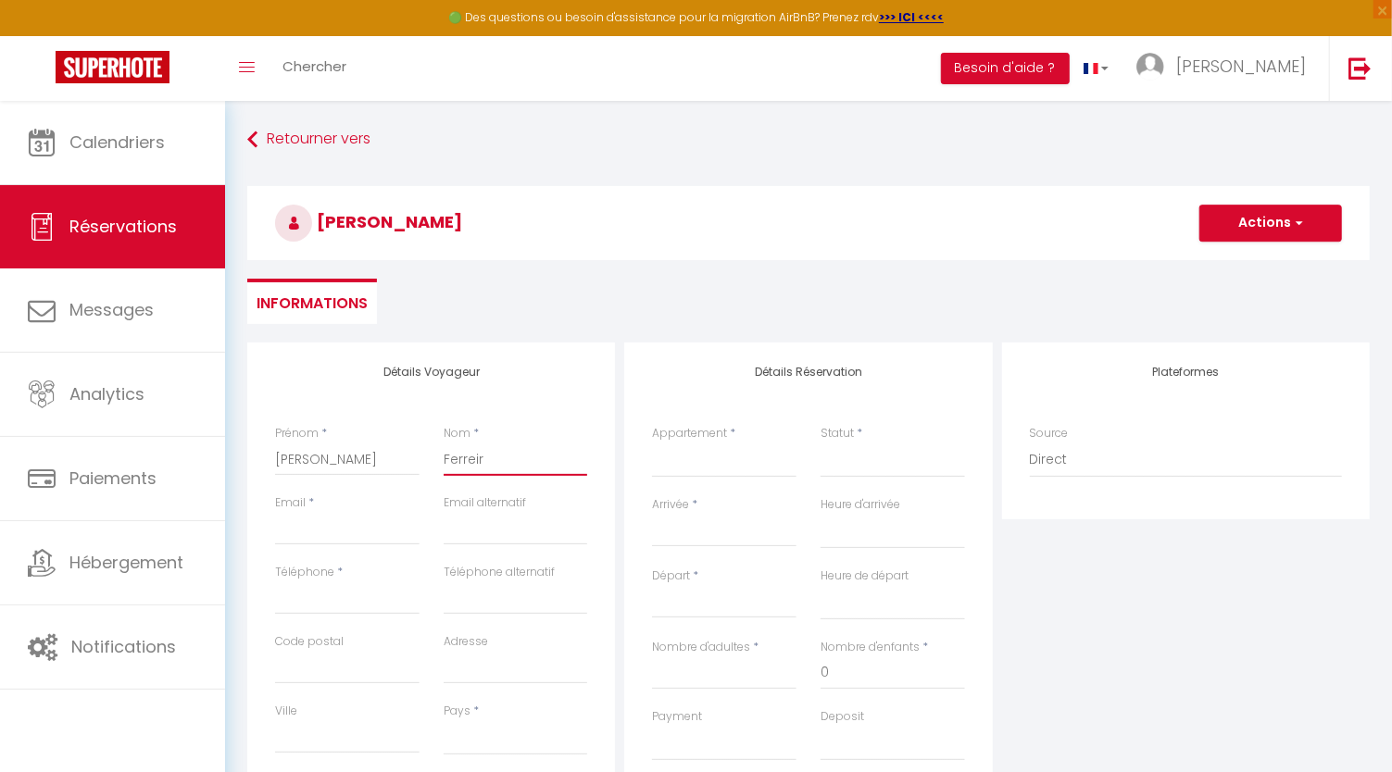
select select
checkbox input "false"
type input "Ferreira"
select select
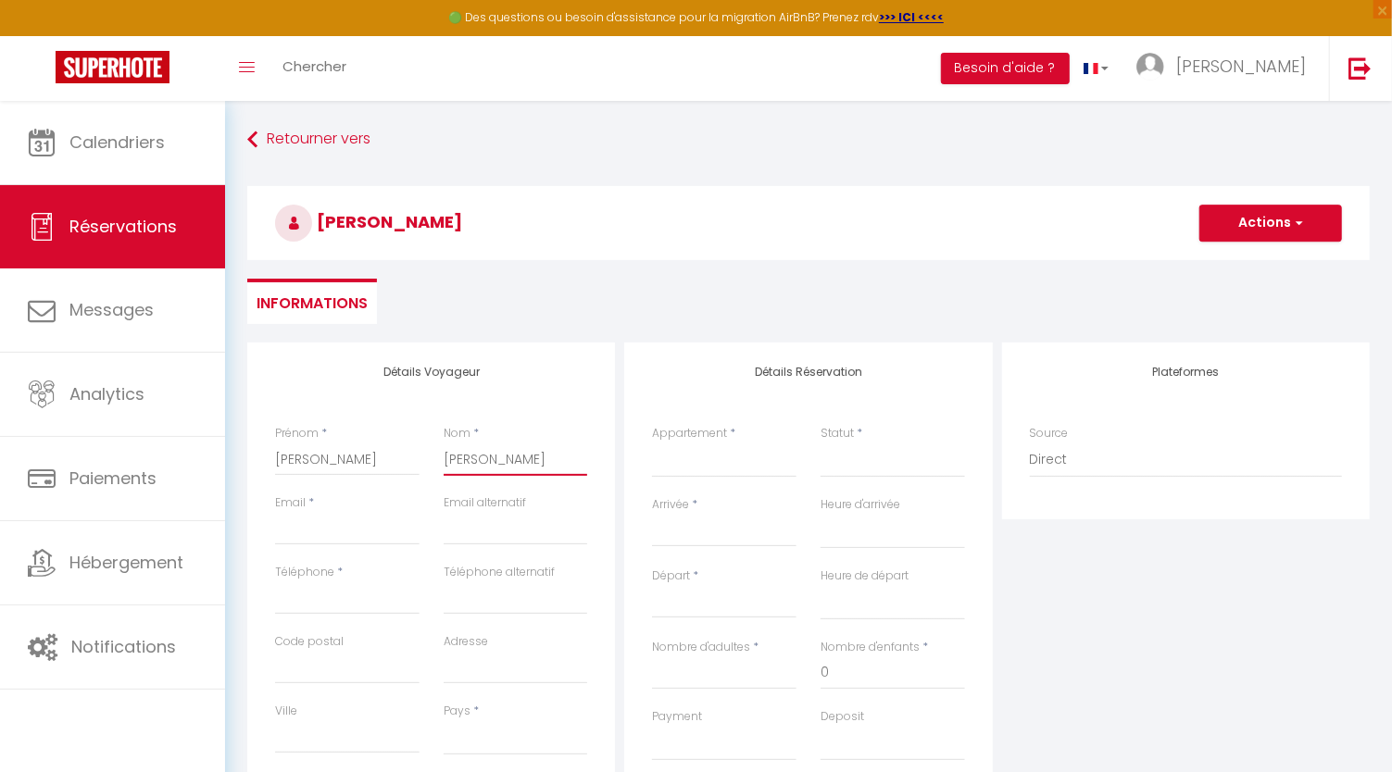
select select
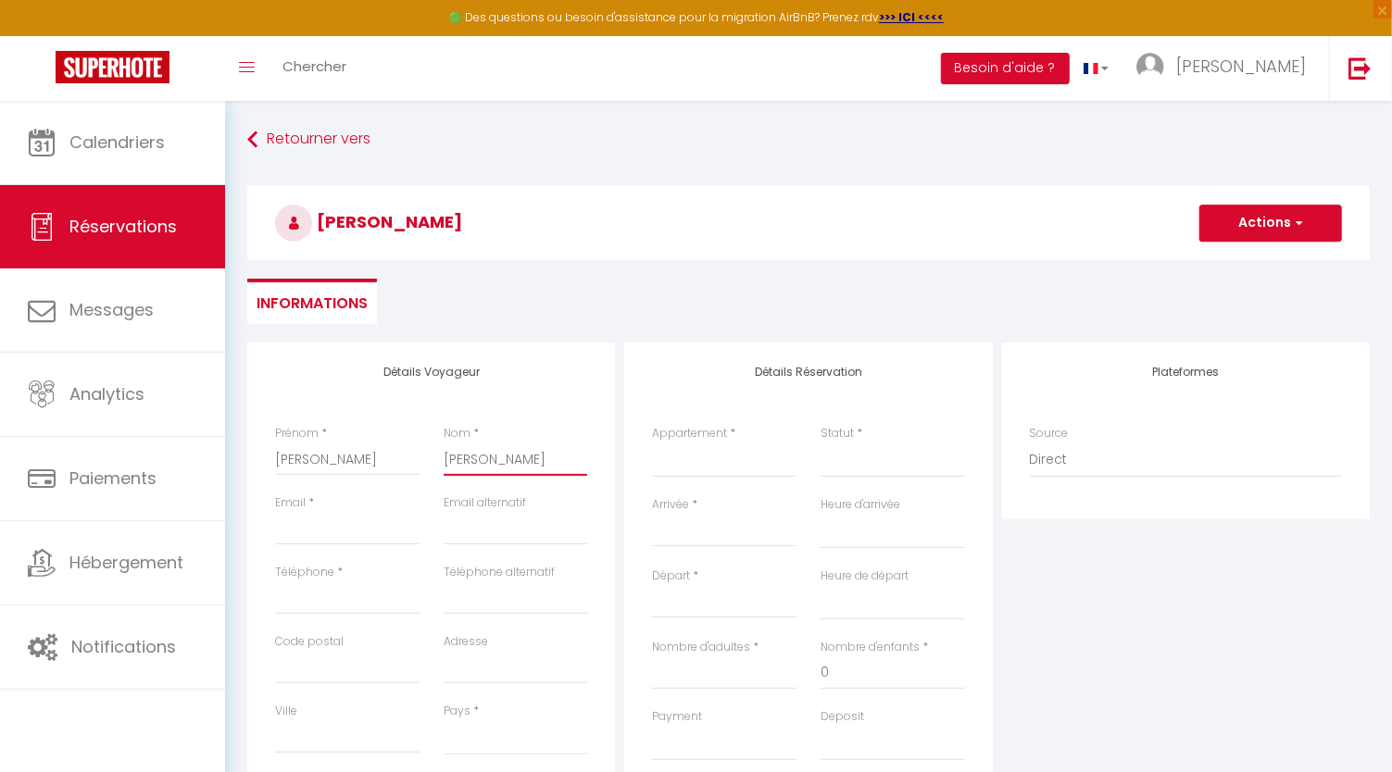
checkbox input "false"
type input "Ferreira"
click at [357, 530] on input "Email client" at bounding box center [347, 528] width 144 height 33
type input "a"
select select
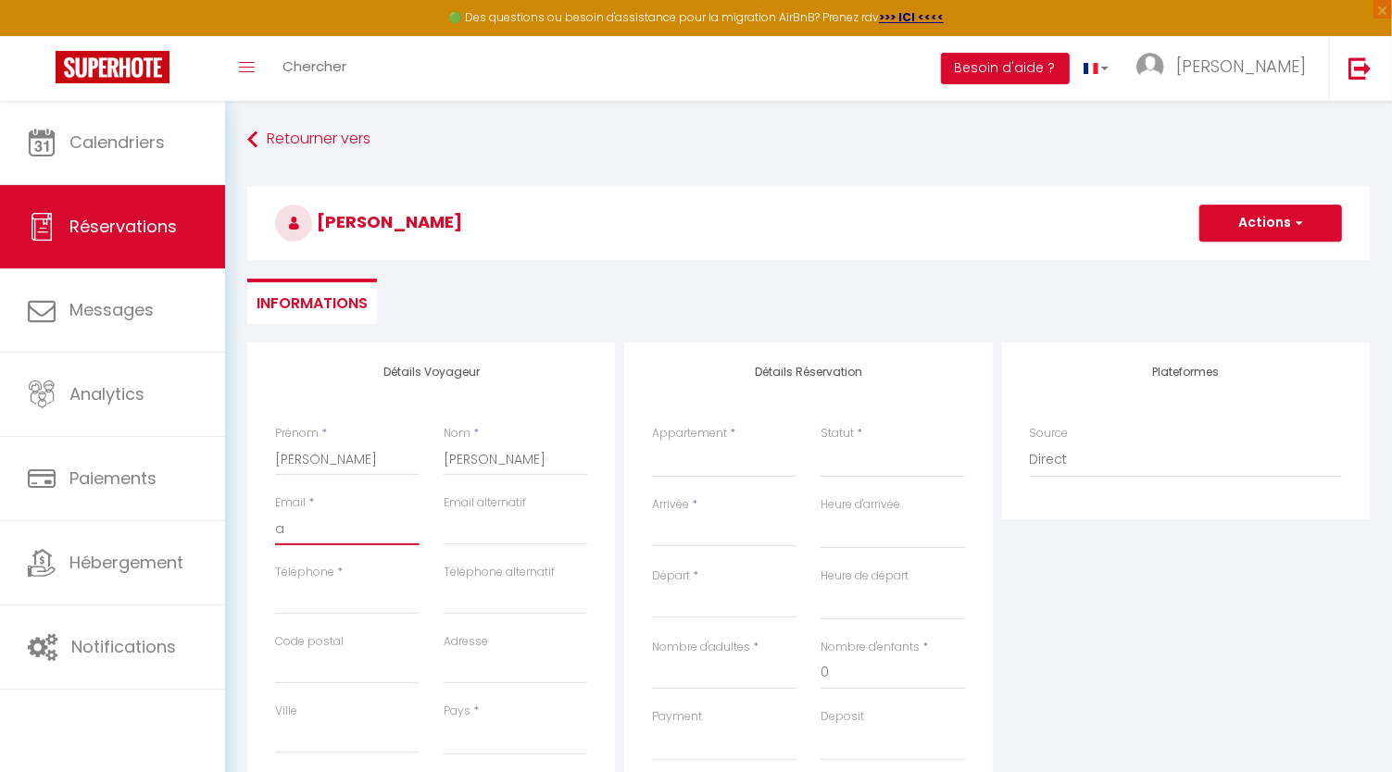
select select
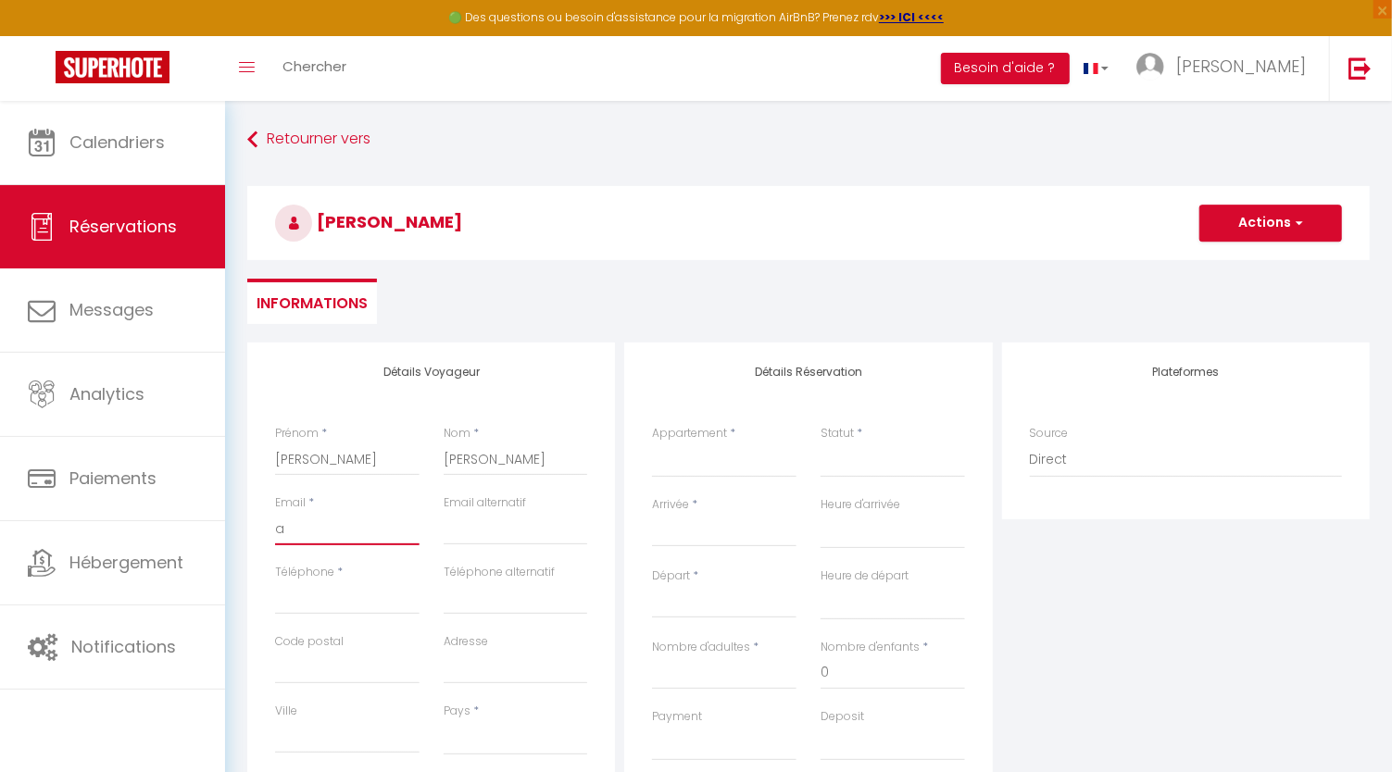
select select
checkbox input "false"
type input "a."
select select
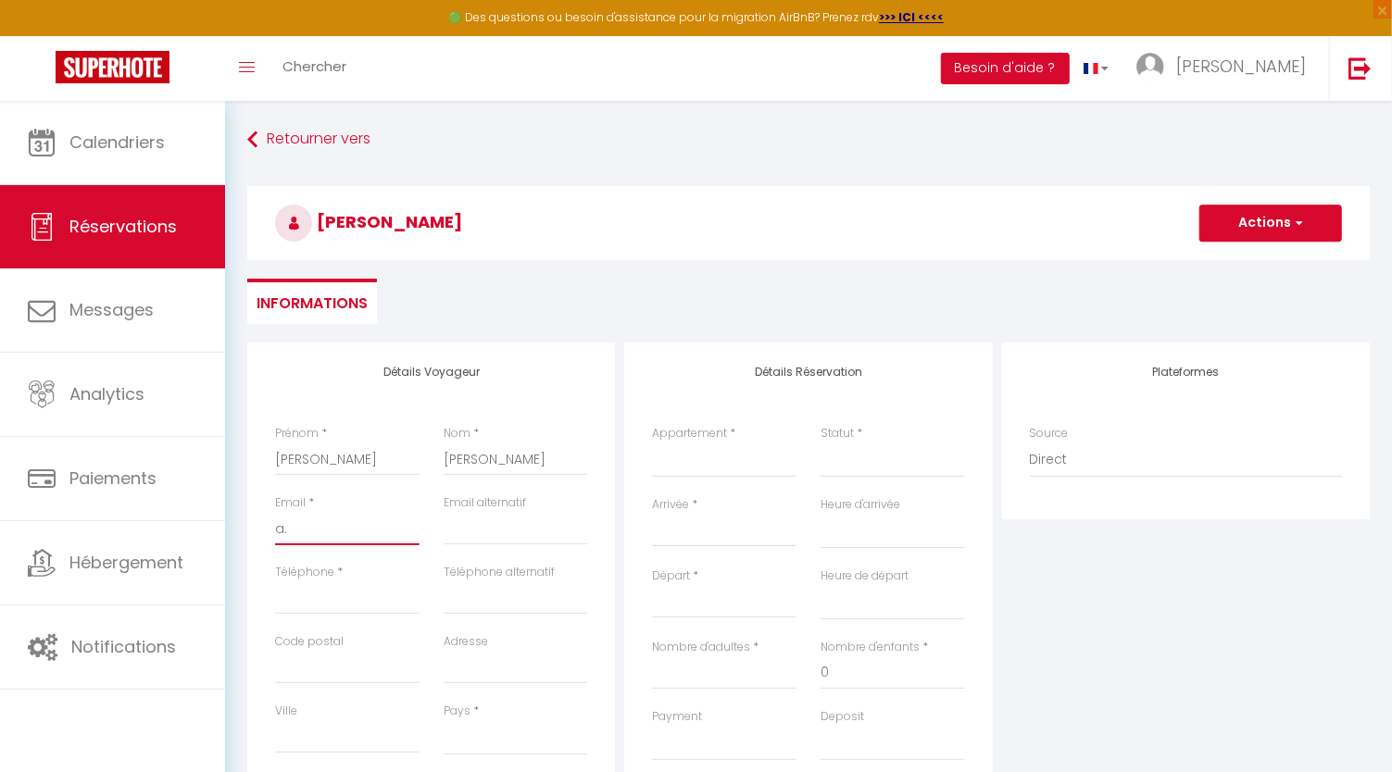
select select
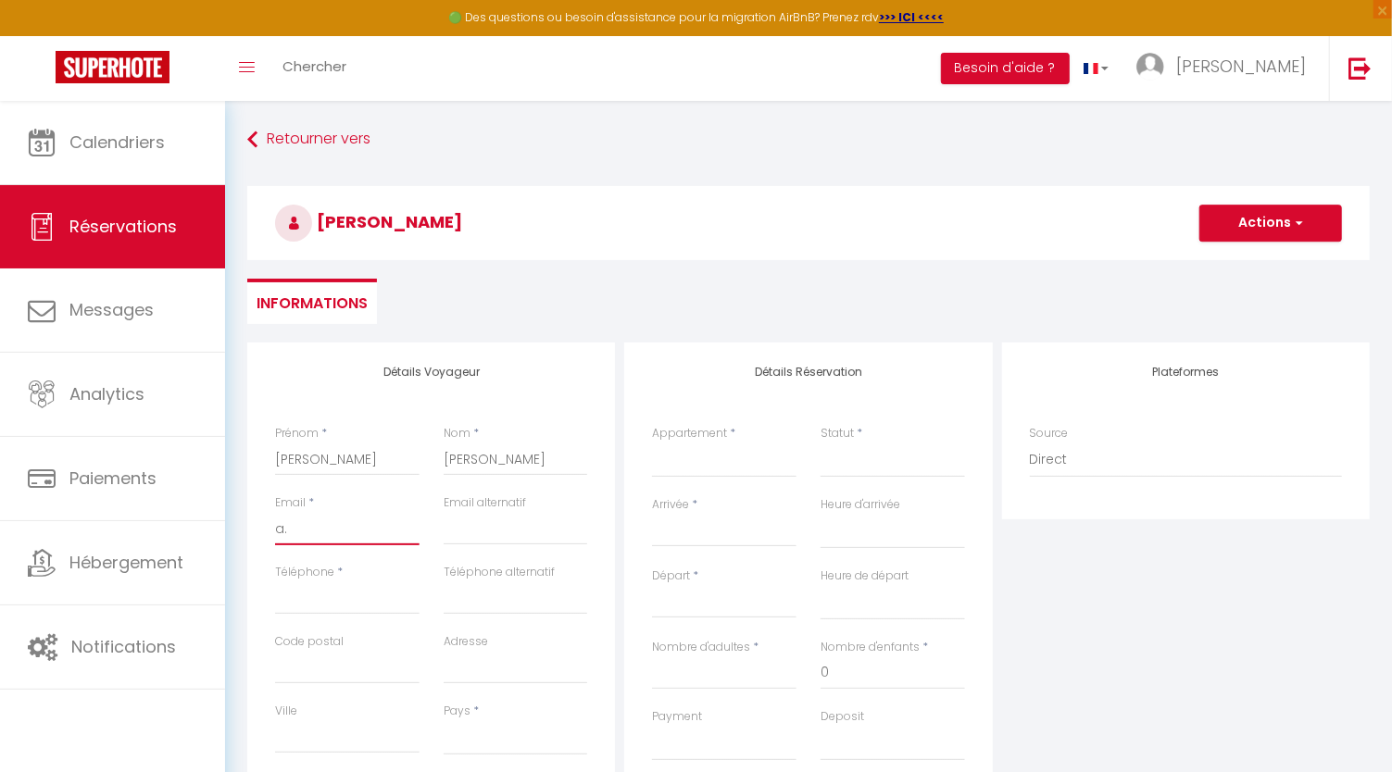
checkbox input "false"
type input "a.f"
select select
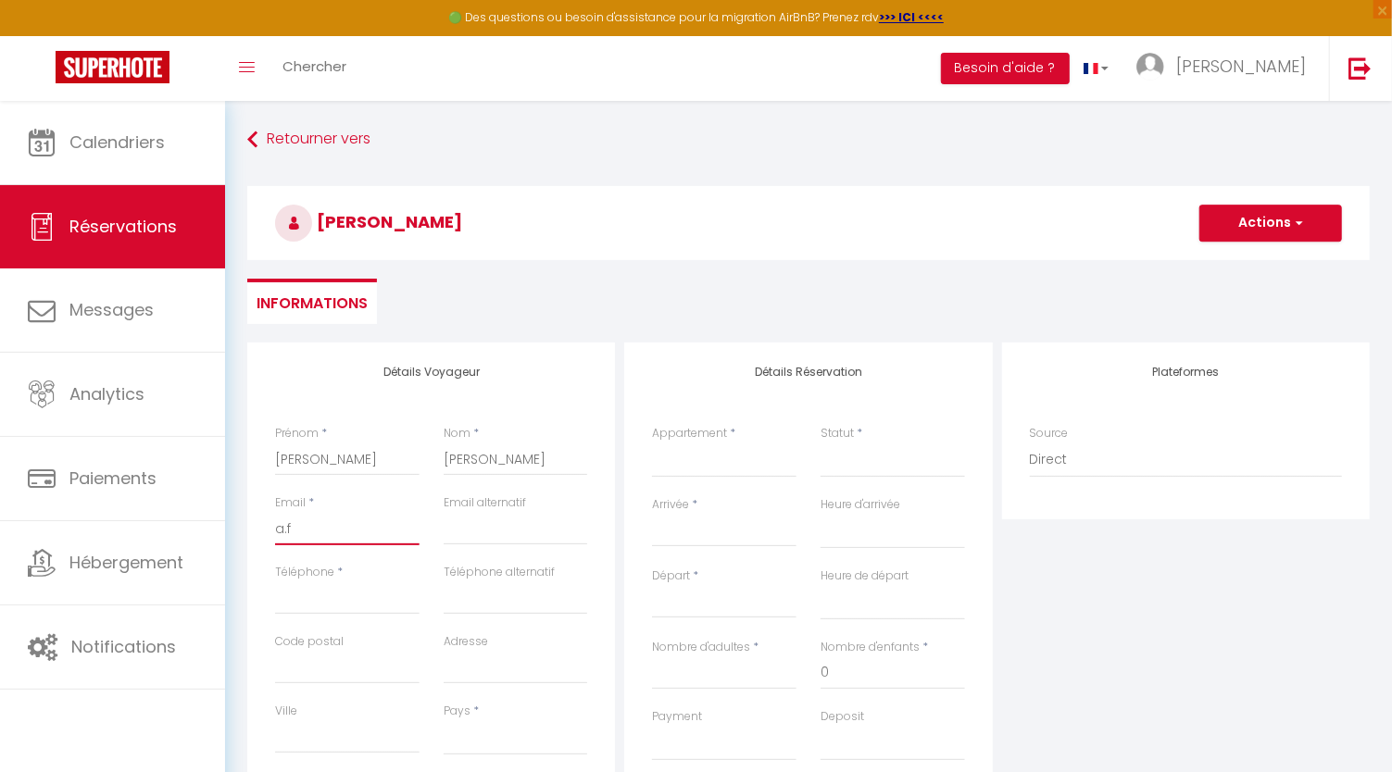
select select
checkbox input "false"
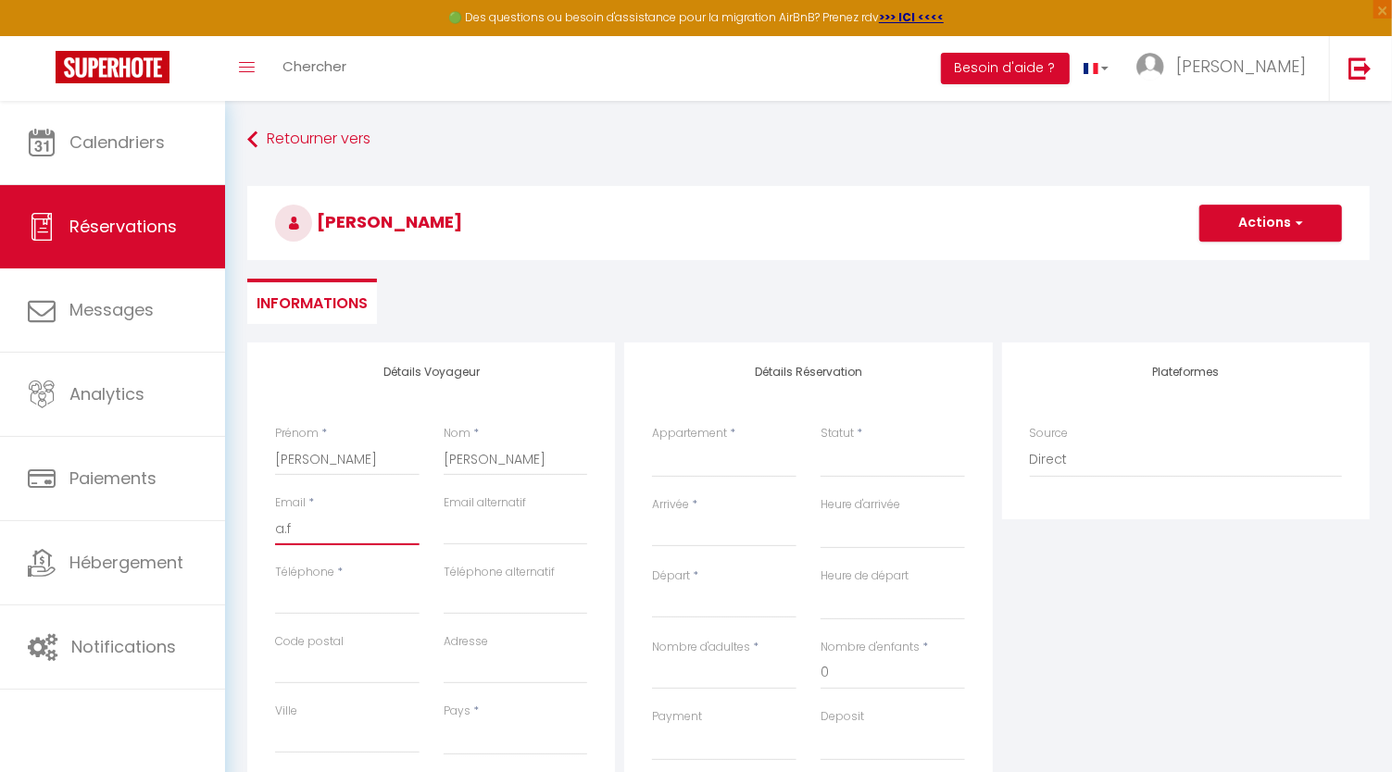
type input "a.fe"
select select
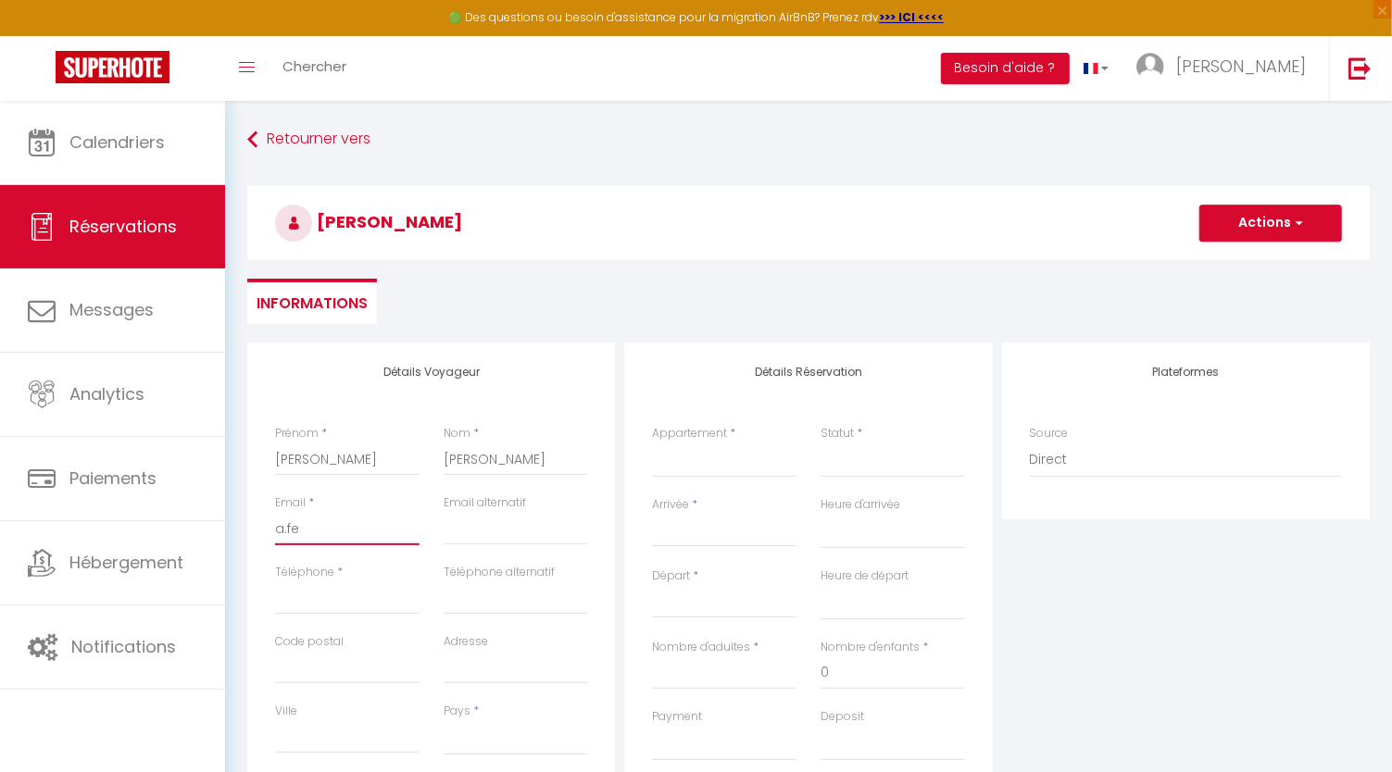
select select
checkbox input "false"
type input "a.fer"
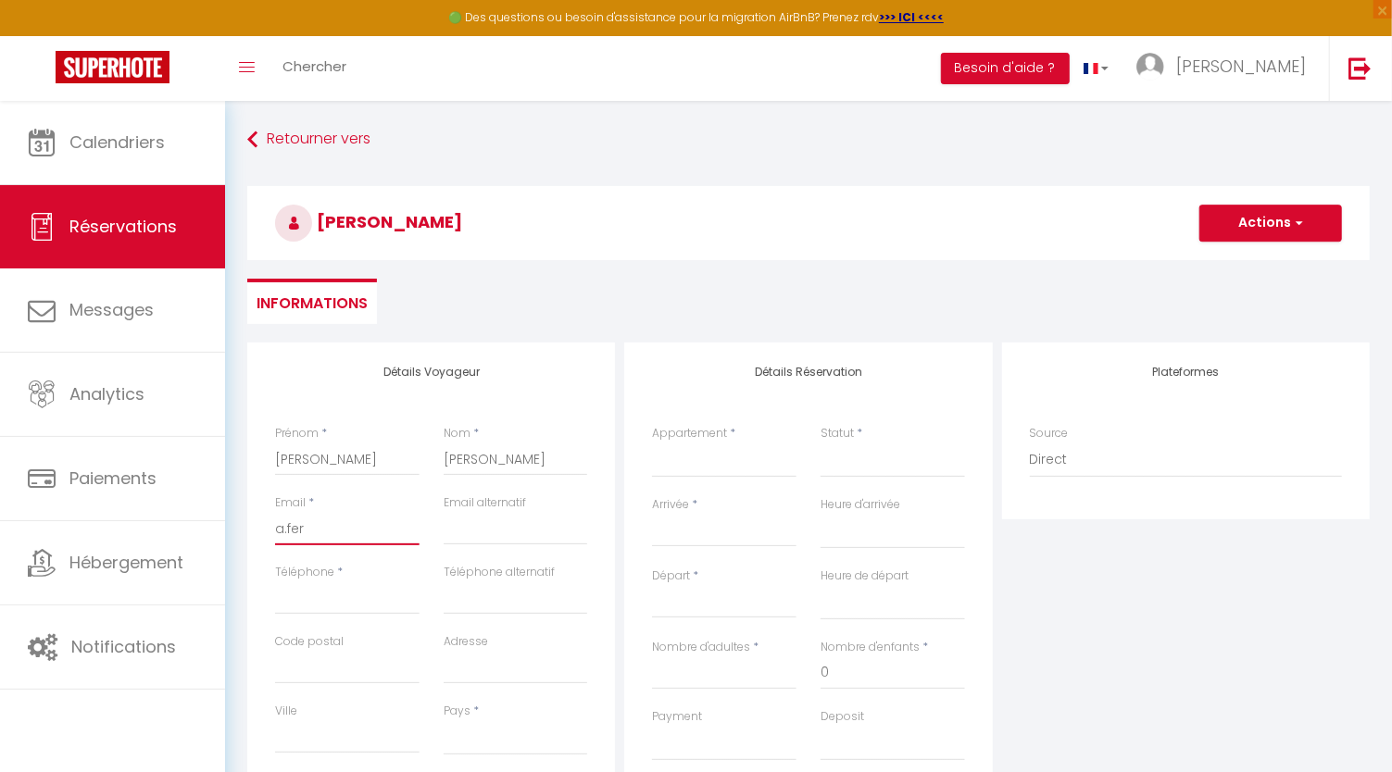
select select
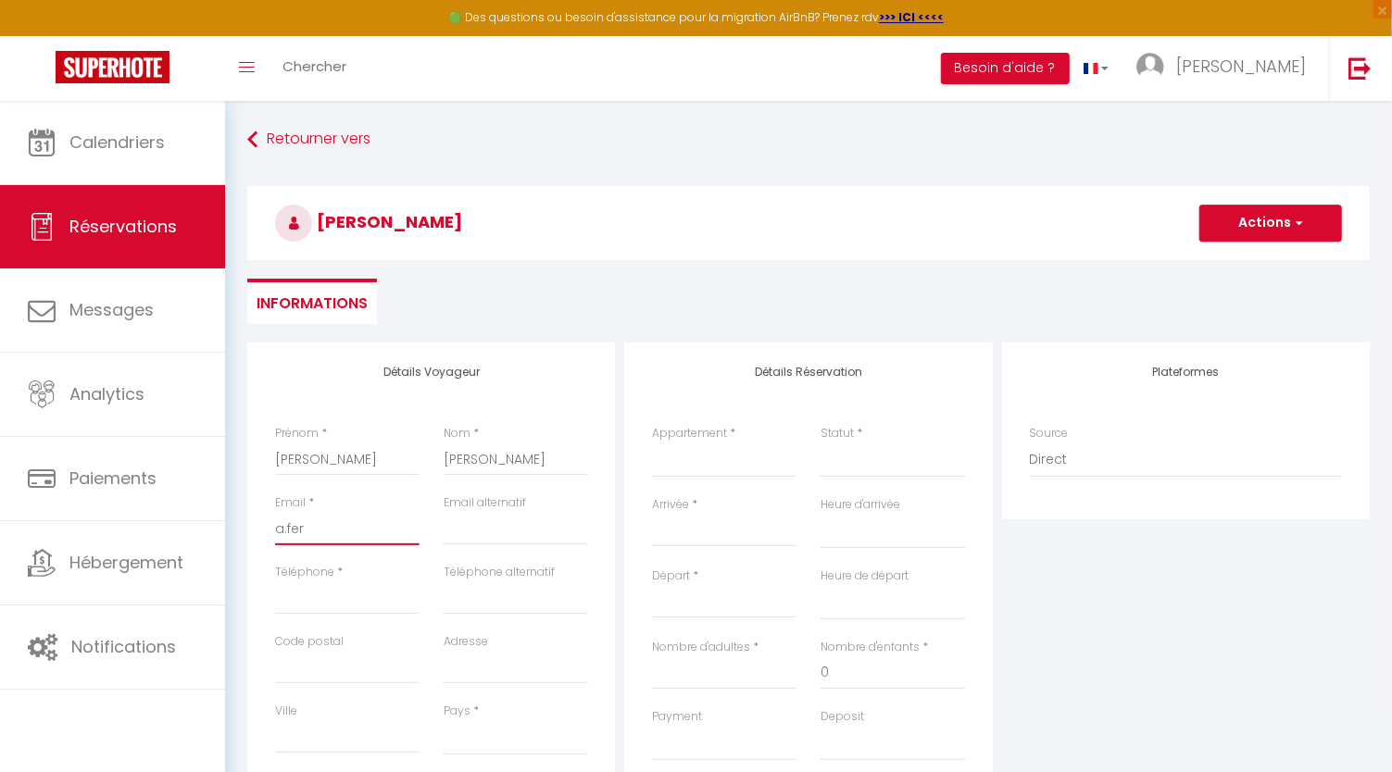
select select
checkbox input "false"
type input "a.ferr"
select select
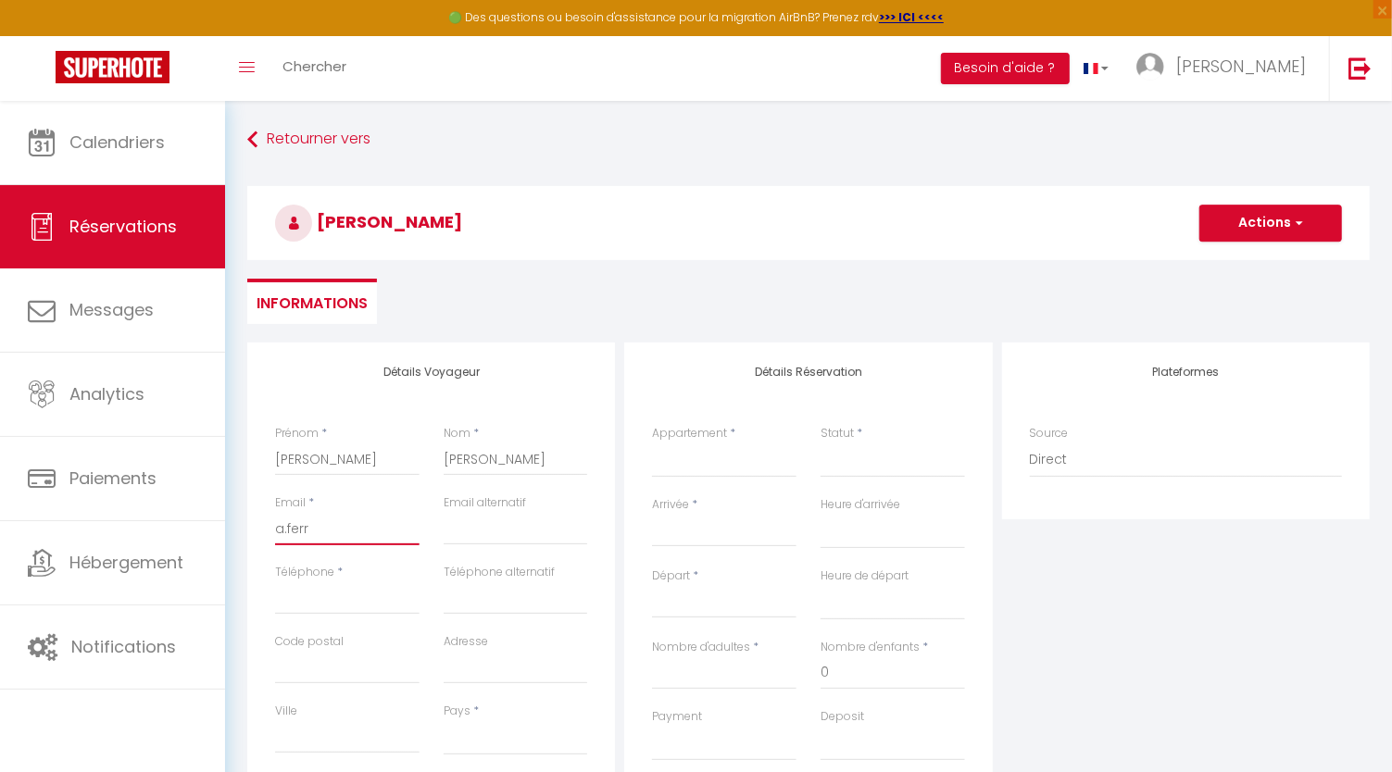
select select
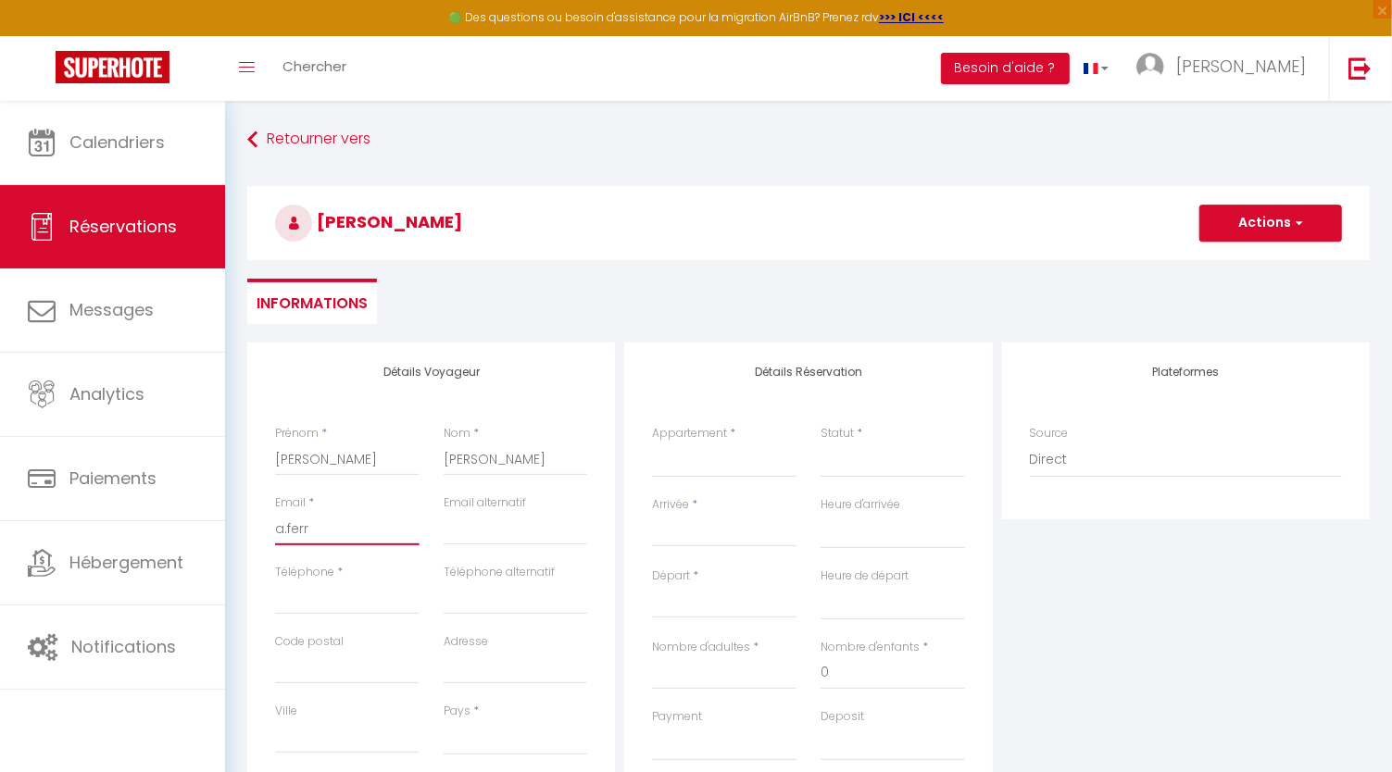
select select
checkbox input "false"
type input "a.ferre"
select select
click at [335, 594] on input "Téléphone" at bounding box center [347, 597] width 144 height 33
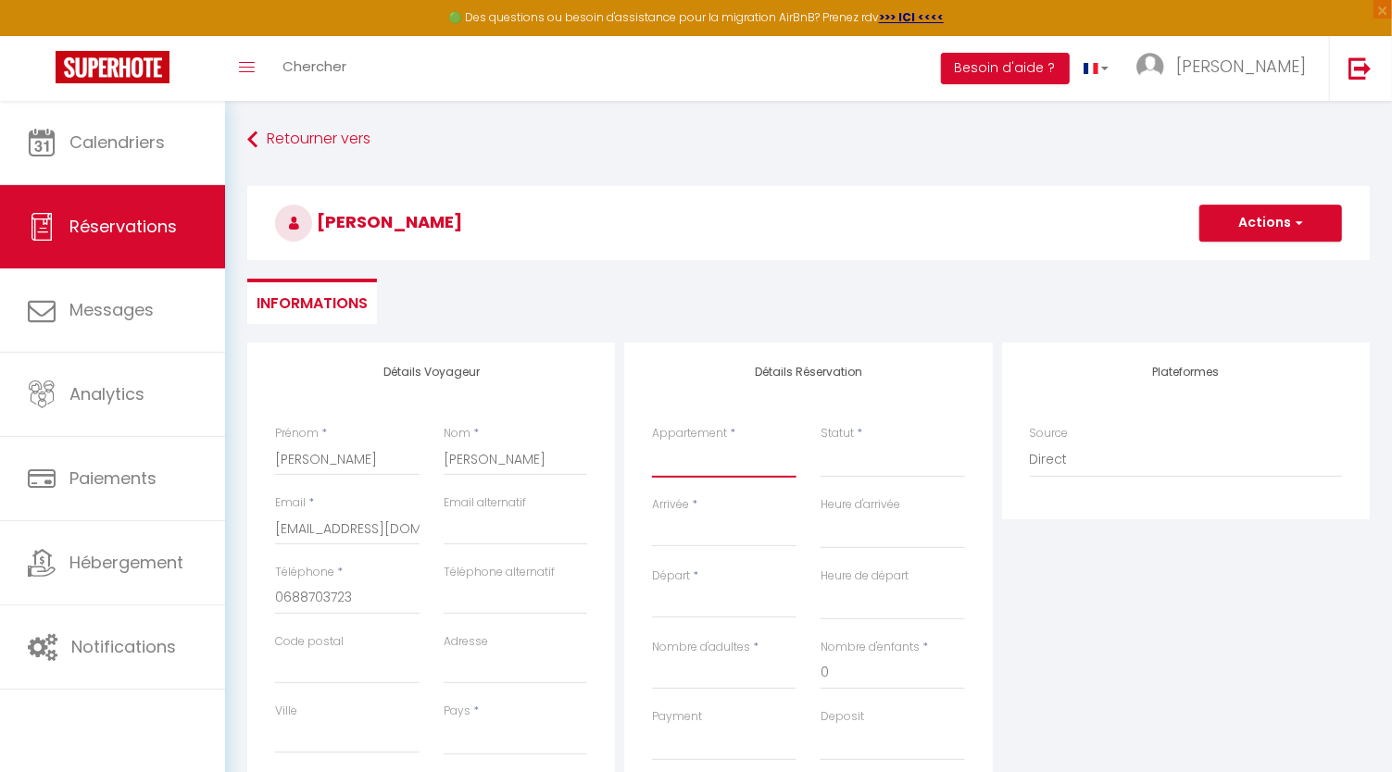
click at [705, 451] on select "Le cottage Saint Vincent Le cottage de l'AFF Le Cottage Brocéliande SPA Privati…" at bounding box center [724, 460] width 144 height 35
click at [652, 443] on select "Le cottage Saint Vincent Le cottage de l'AFF Le Cottage Brocéliande SPA Privati…" at bounding box center [724, 460] width 144 height 35
click at [870, 458] on select "Confirmé Non Confirmé Annulé Annulé par le voyageur No Show Request" at bounding box center [892, 460] width 144 height 35
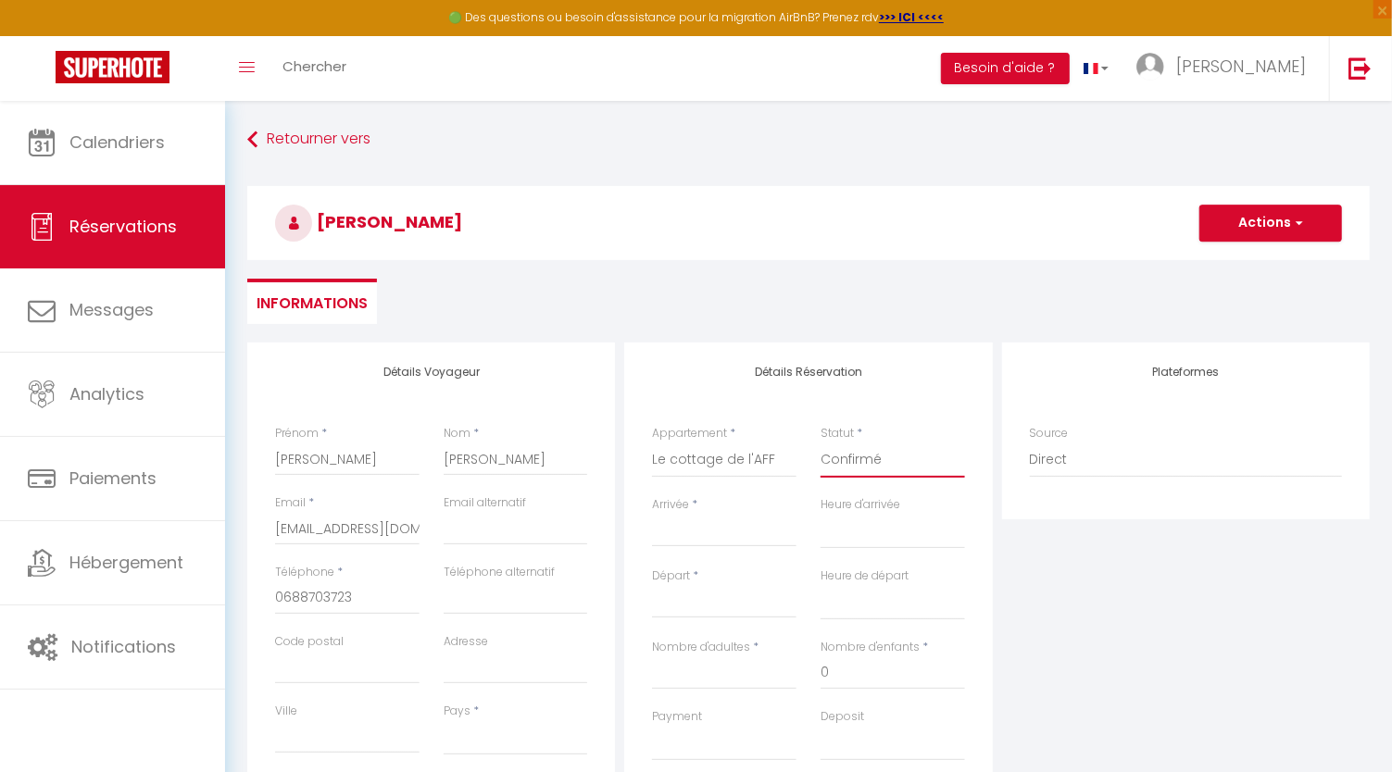
click at [820, 443] on select "Confirmé Non Confirmé Annulé Annulé par le voyageur No Show Request" at bounding box center [892, 460] width 144 height 35
click at [737, 537] on input "Arrivée" at bounding box center [724, 532] width 144 height 24
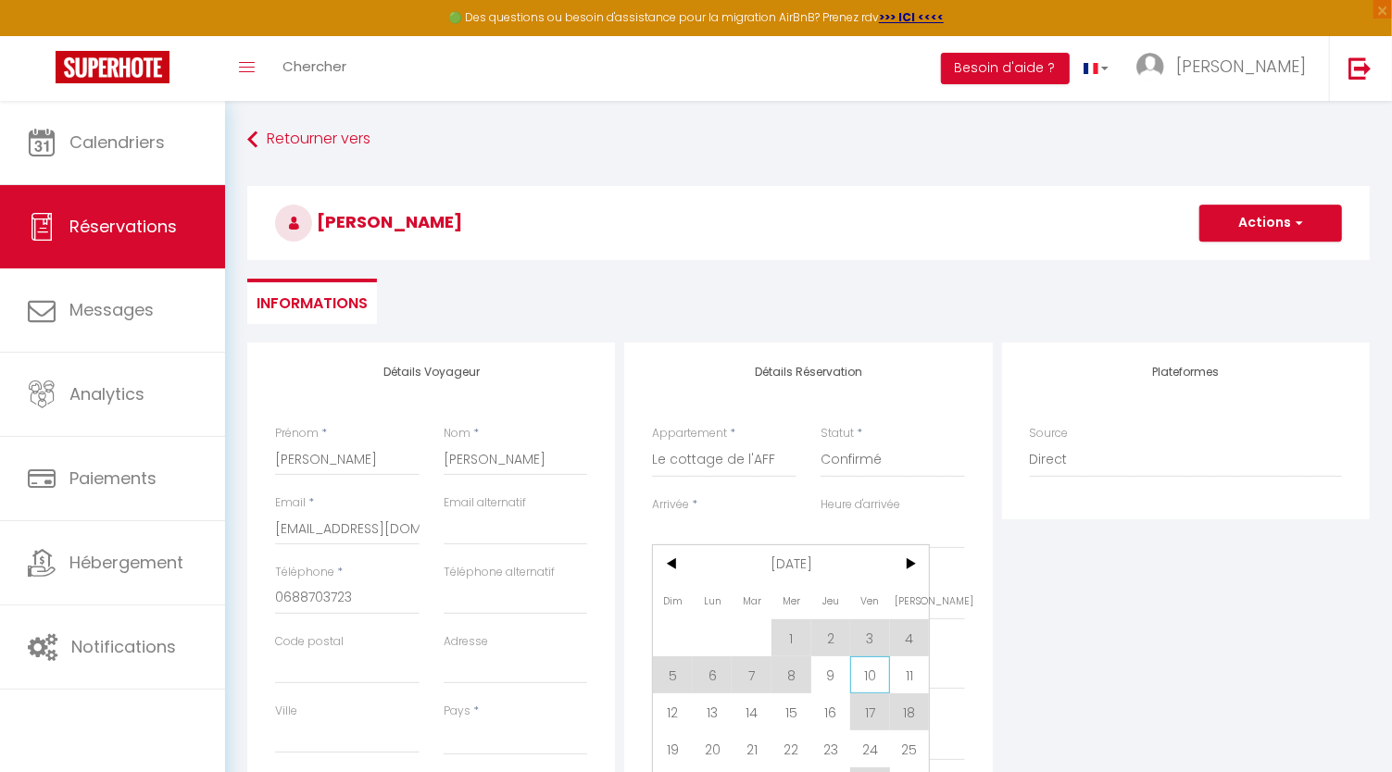
click at [862, 672] on span "10" at bounding box center [870, 674] width 40 height 37
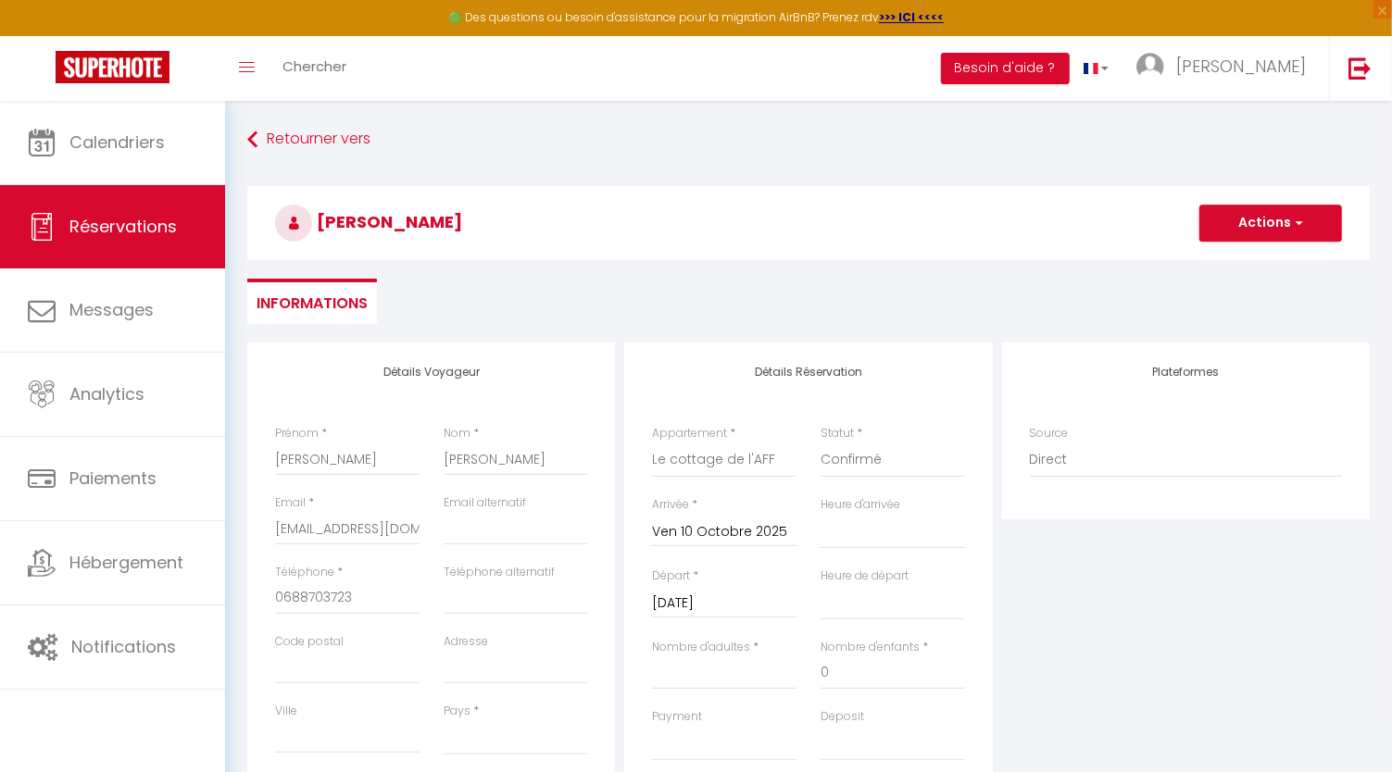
click at [759, 598] on input "Sam 11 Octobre 2025" at bounding box center [724, 604] width 144 height 24
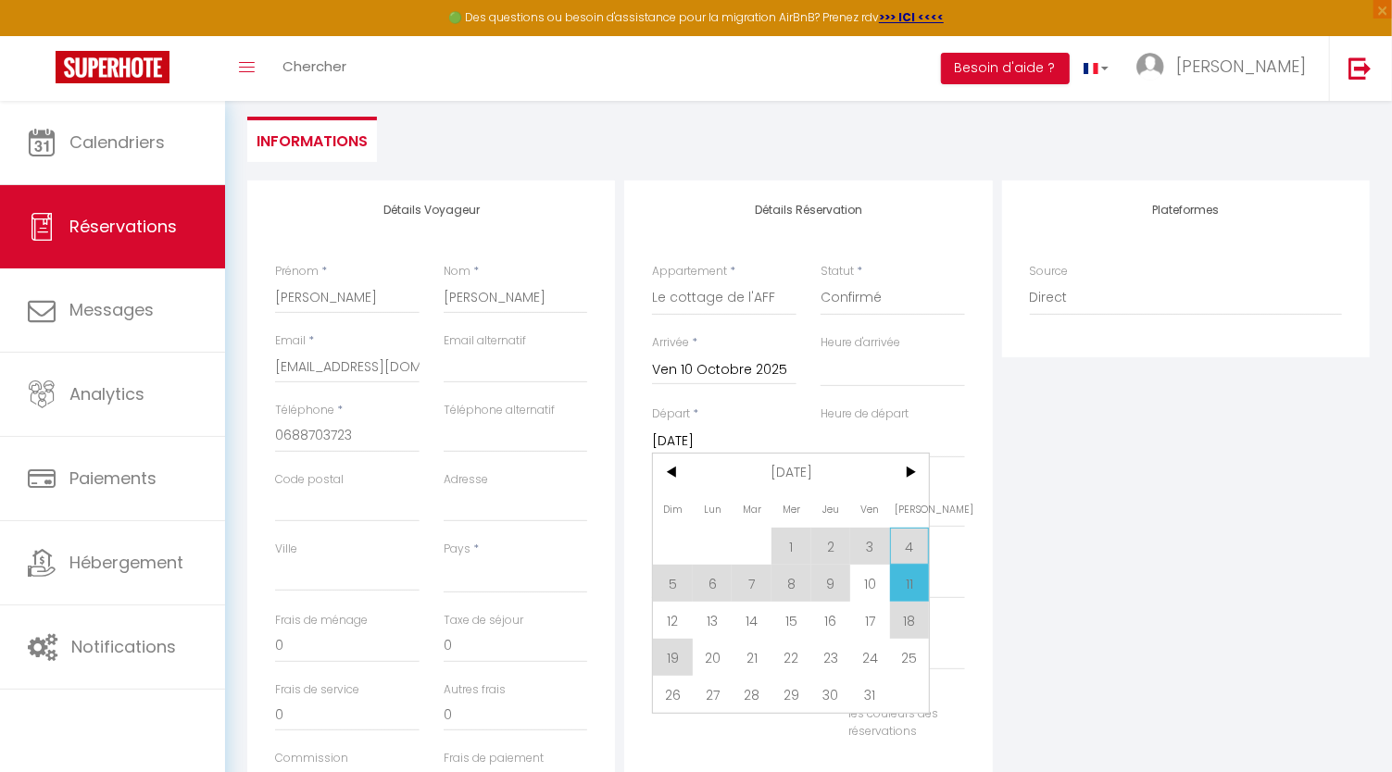
scroll to position [164, 0]
click at [672, 618] on span "12" at bounding box center [673, 618] width 40 height 37
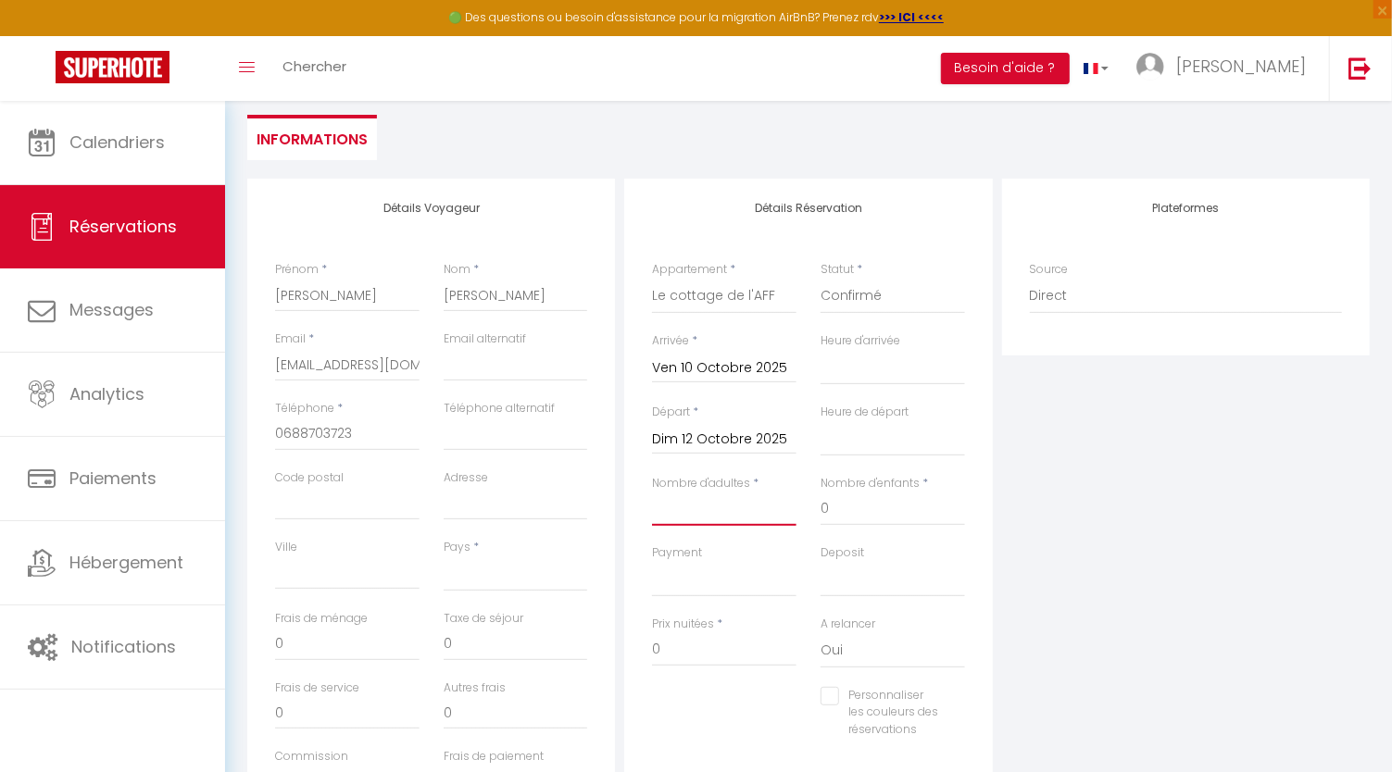
click at [698, 518] on input "Nombre d'adultes" at bounding box center [724, 509] width 144 height 33
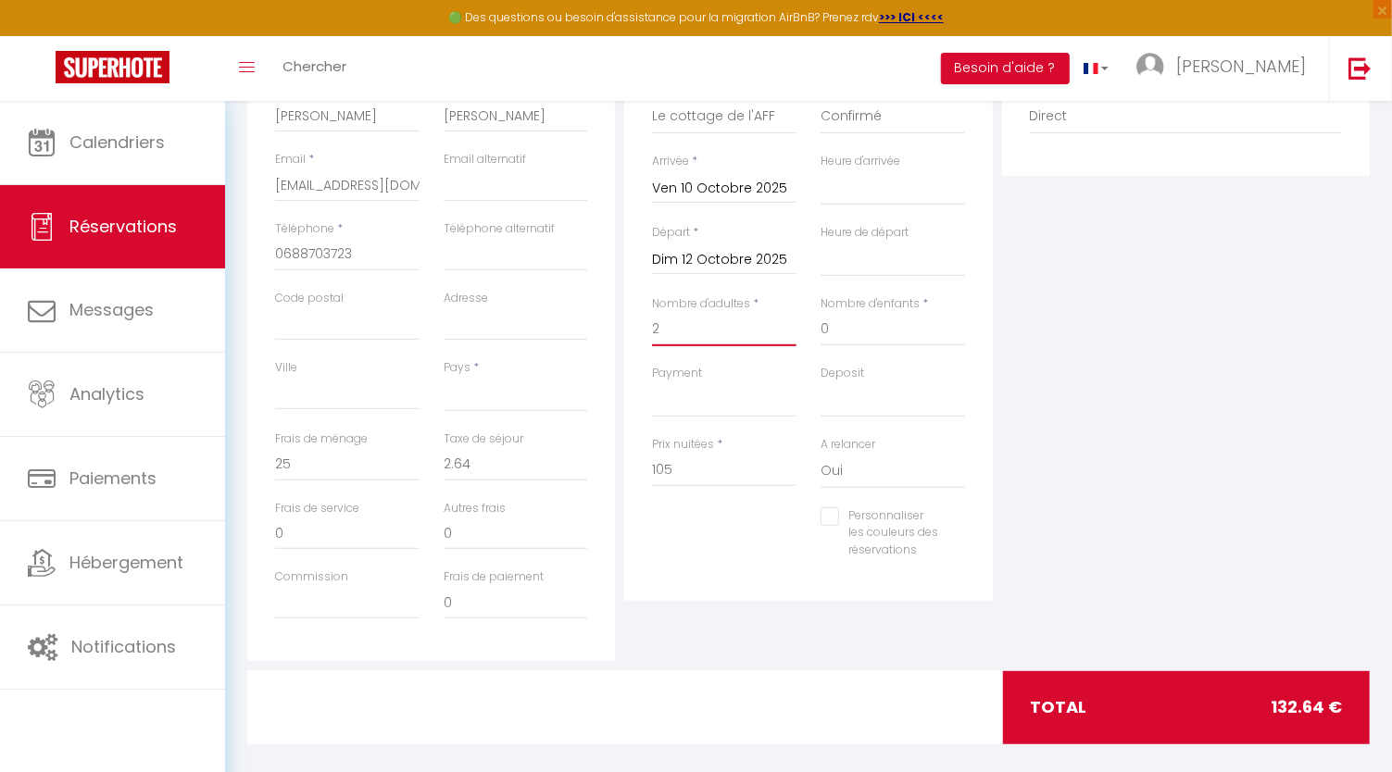
scroll to position [350, 0]
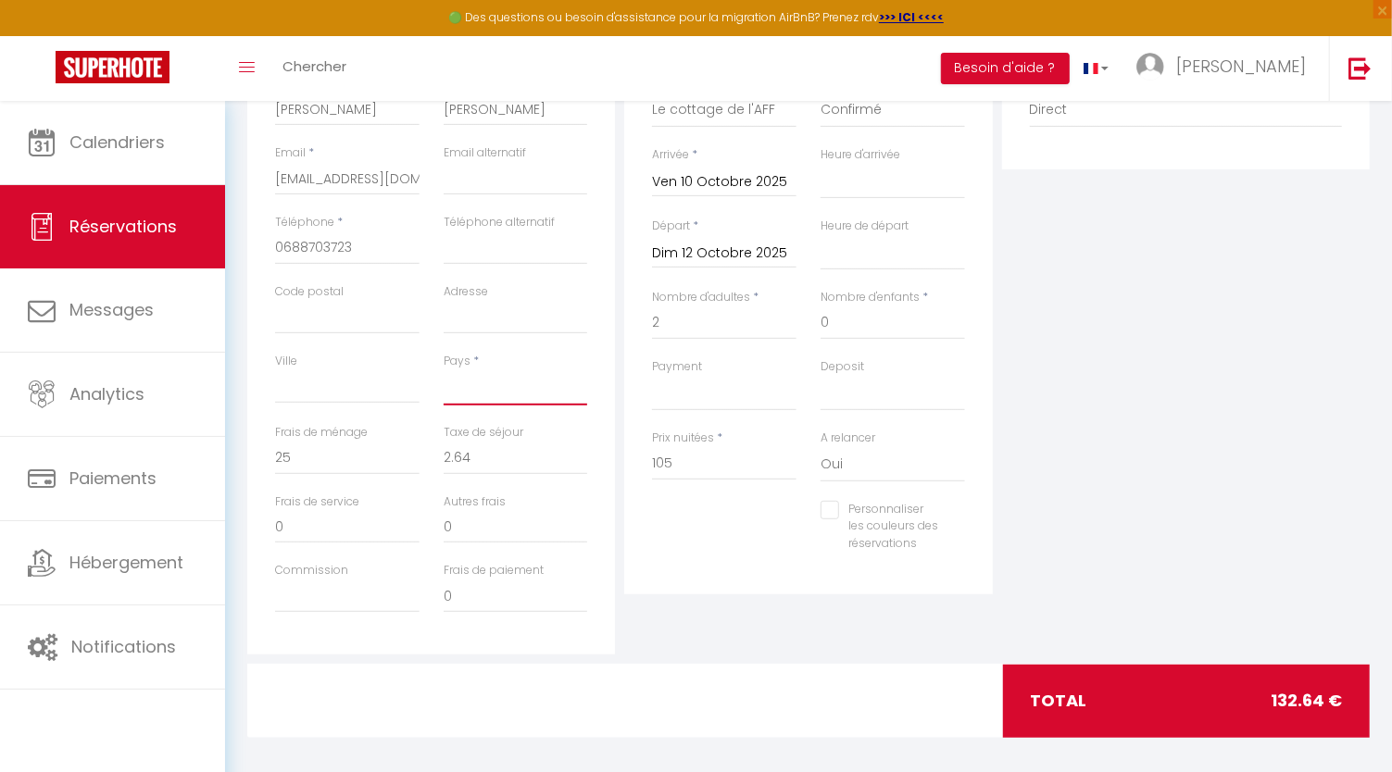
click at [515, 384] on select "France Portugal Afghanistan Albania Algeria American Samoa Andorra Angola Angui…" at bounding box center [515, 387] width 144 height 35
click at [443, 370] on select "France Portugal Afghanistan Albania Algeria American Samoa Andorra Angola Angui…" at bounding box center [515, 387] width 144 height 35
drag, startPoint x: 1381, startPoint y: 393, endPoint x: 1394, endPoint y: 324, distance: 70.6
click at [1392, 324] on html "🟢 Des questions ou besoin d'assistance pour la migration AirBnB? Prenez rdv >>>…" at bounding box center [696, 36] width 1392 height 772
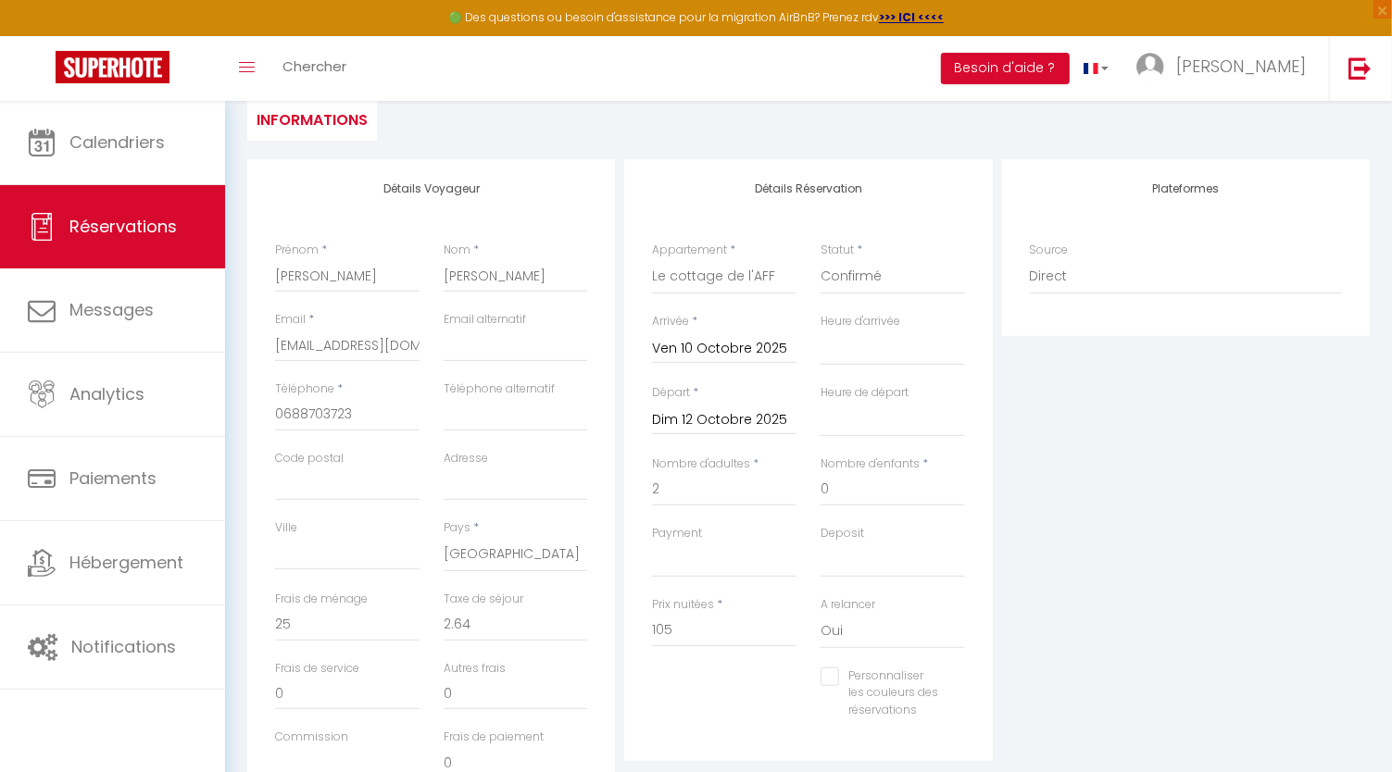
scroll to position [47, 0]
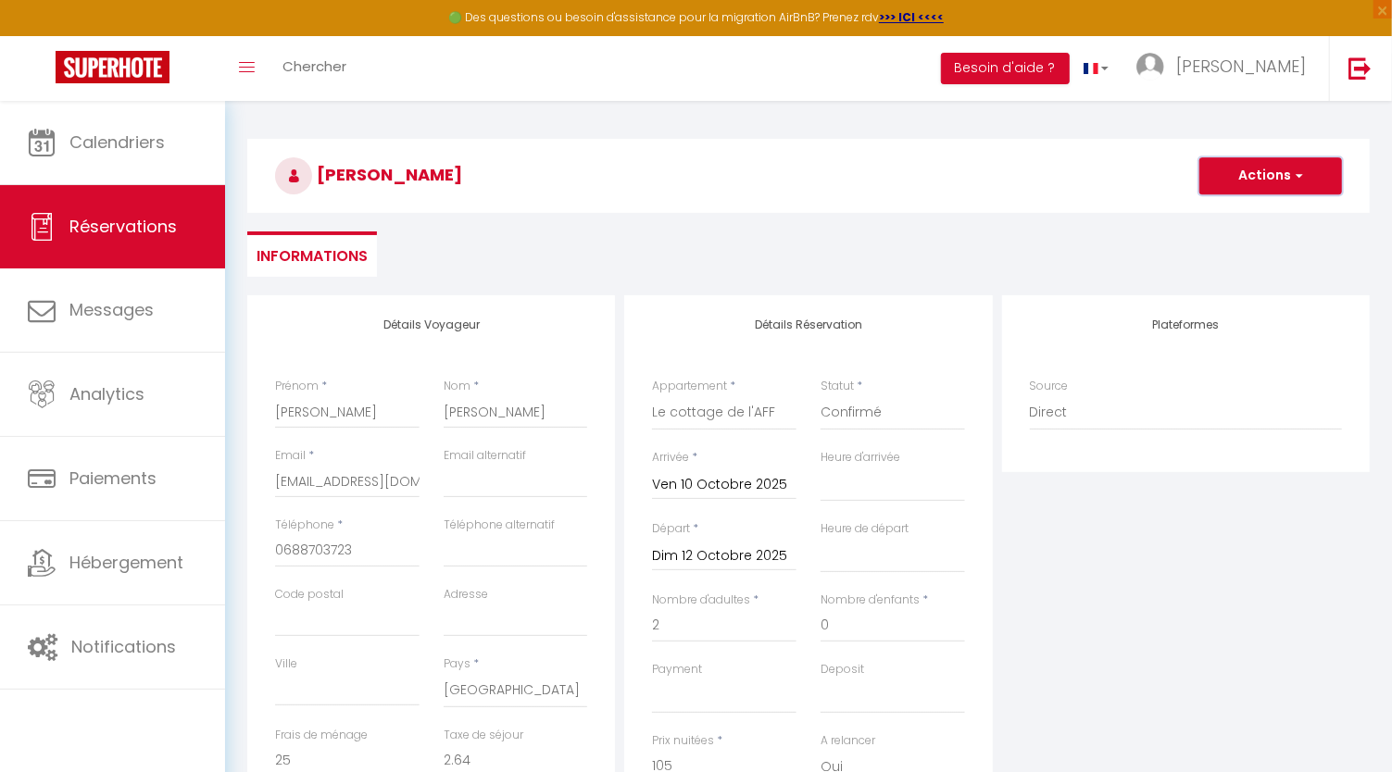
click at [1289, 182] on button "Actions" at bounding box center [1270, 175] width 143 height 37
click at [1229, 211] on link "Enregistrer" at bounding box center [1252, 217] width 146 height 24
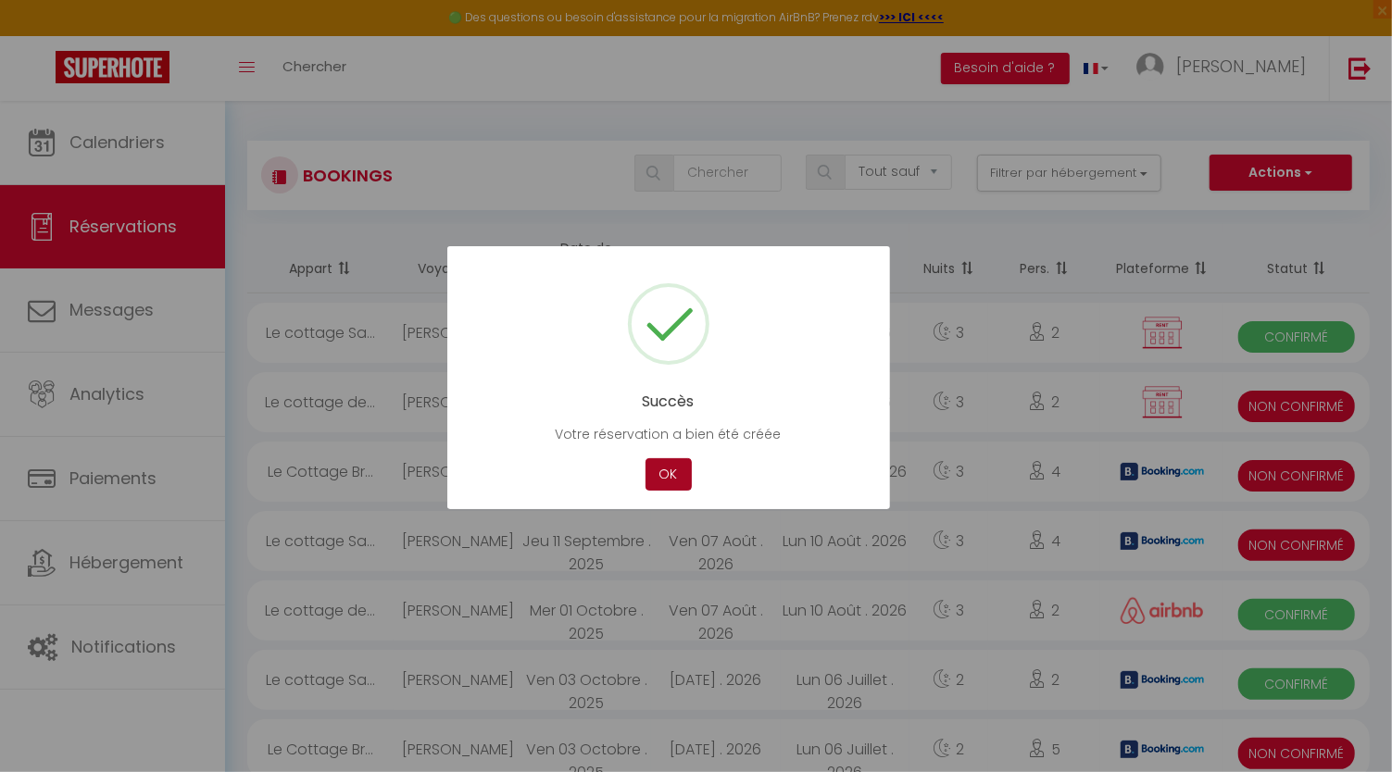
click at [653, 473] on button "OK" at bounding box center [668, 474] width 46 height 32
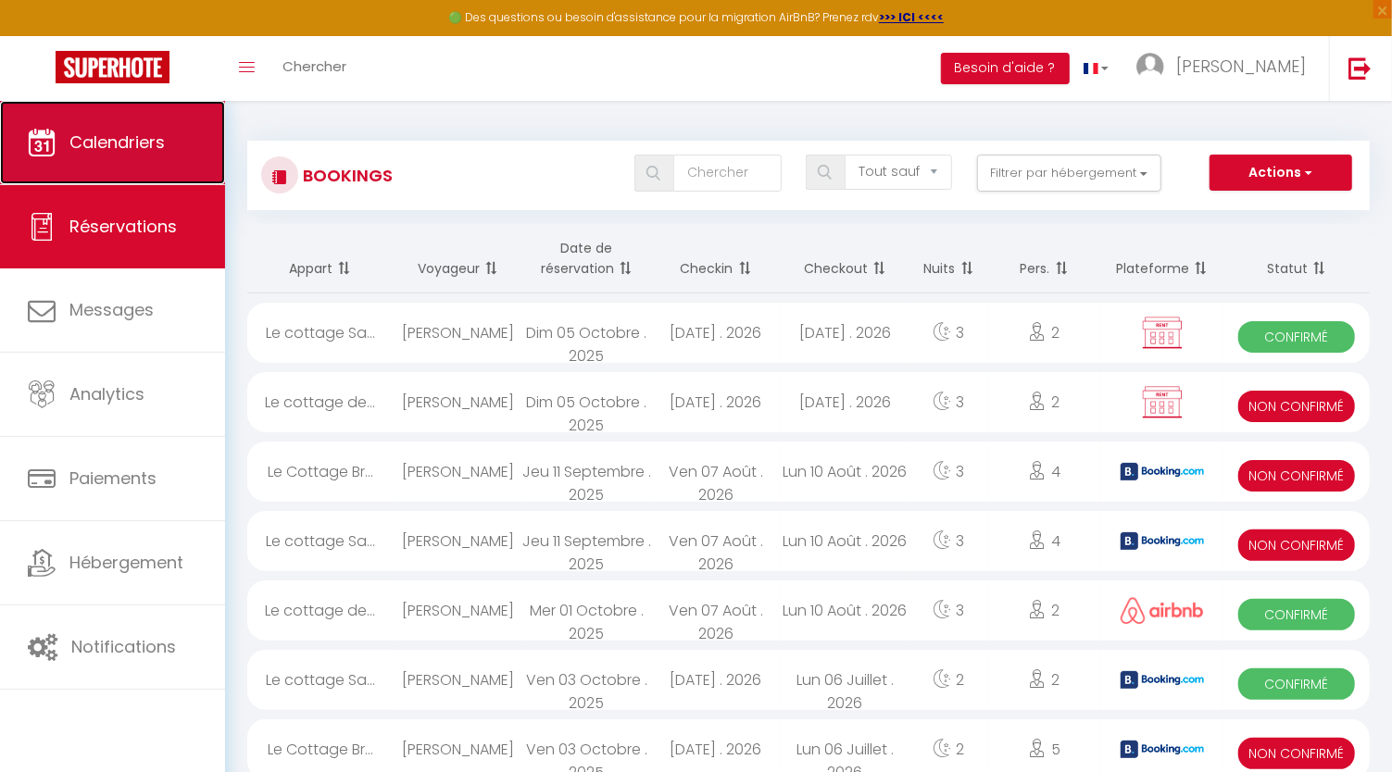
click at [102, 142] on span "Calendriers" at bounding box center [116, 142] width 95 height 23
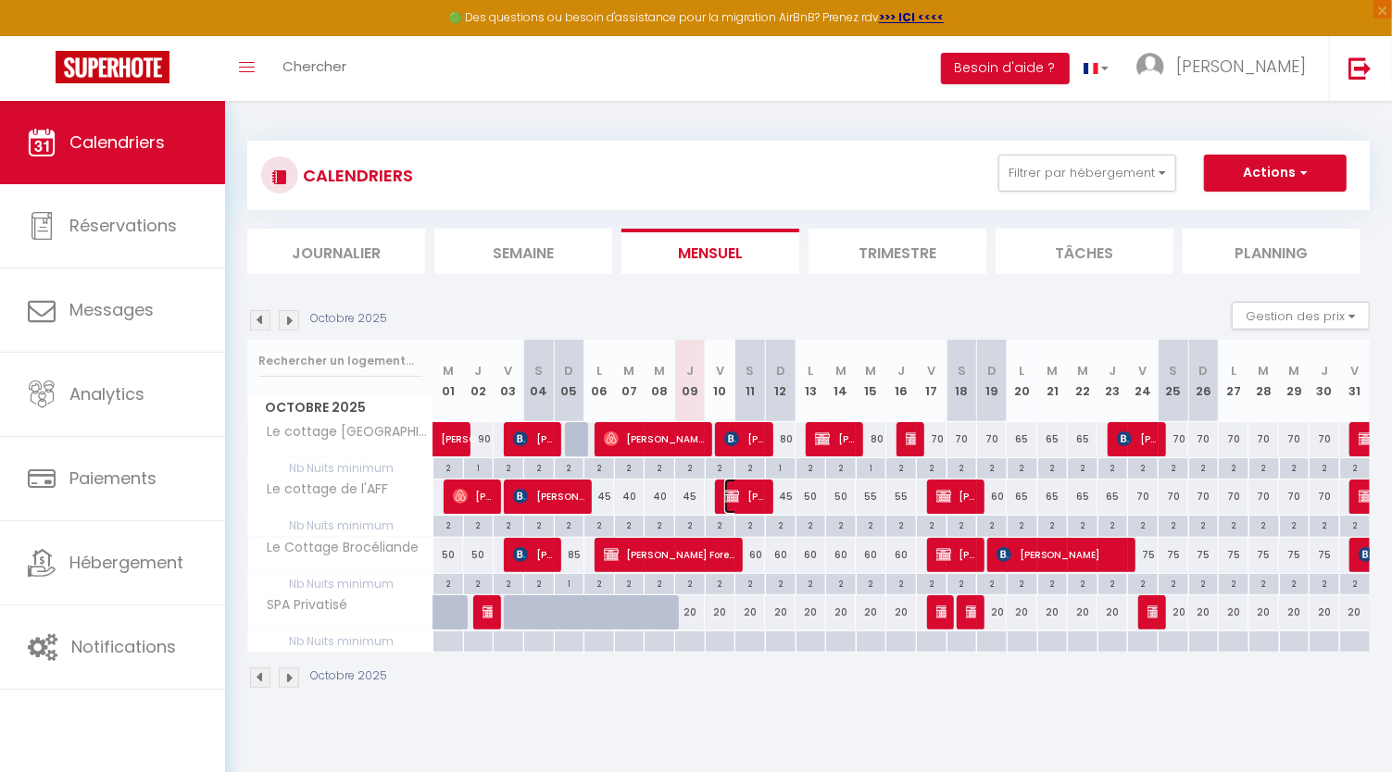
click at [738, 503] on span "Anna Ferreira" at bounding box center [744, 496] width 41 height 35
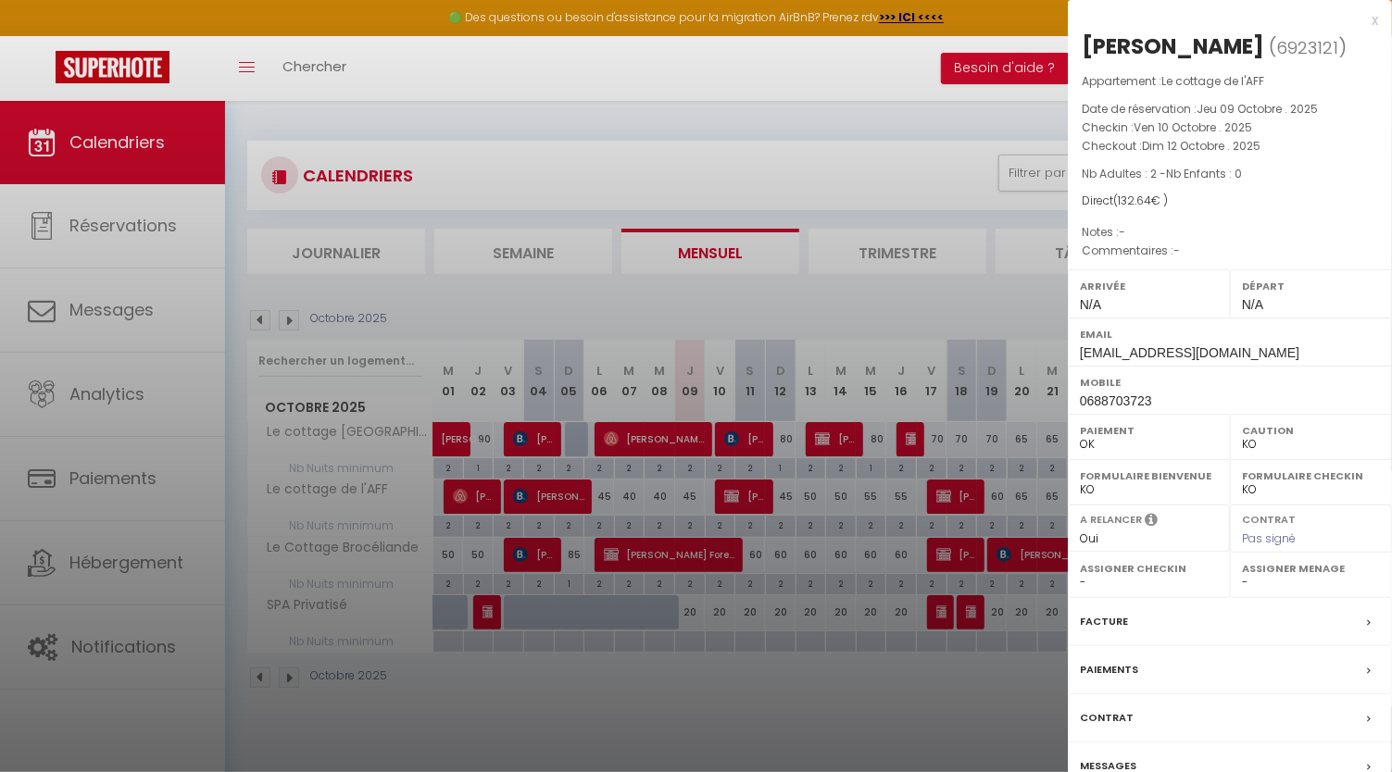
click at [1179, 676] on div "Paiements" at bounding box center [1229, 670] width 324 height 48
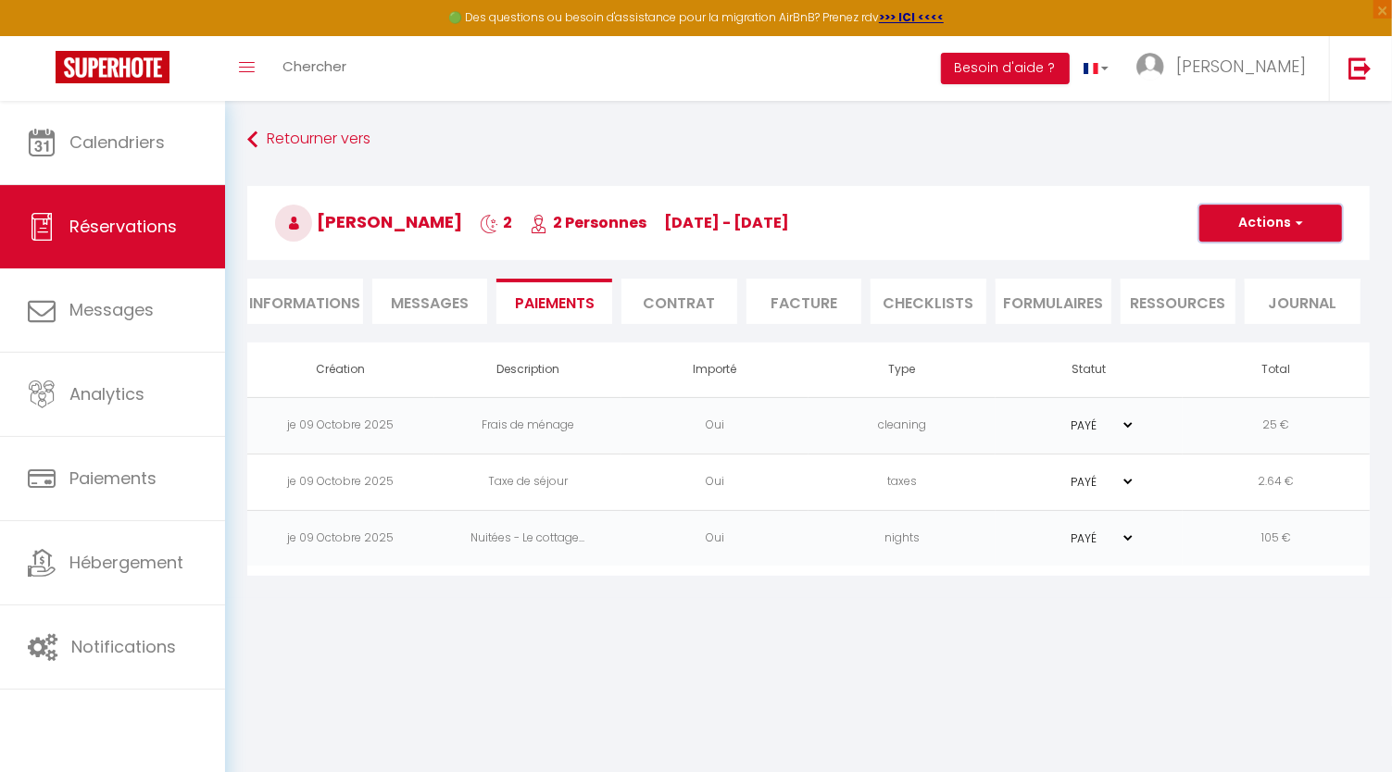
click at [1304, 227] on button "Actions" at bounding box center [1270, 223] width 143 height 37
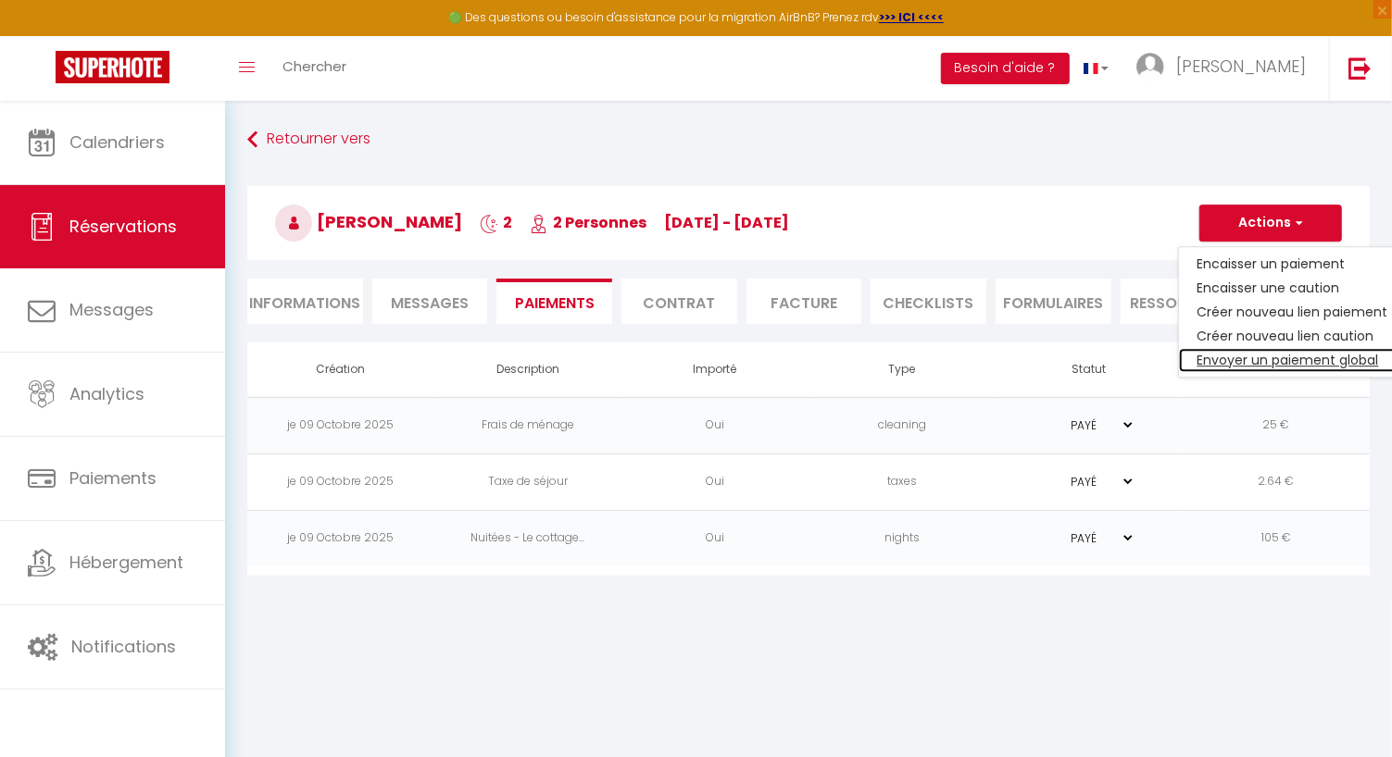
click at [1320, 351] on link "Envoyer un paiement global" at bounding box center [1293, 360] width 228 height 24
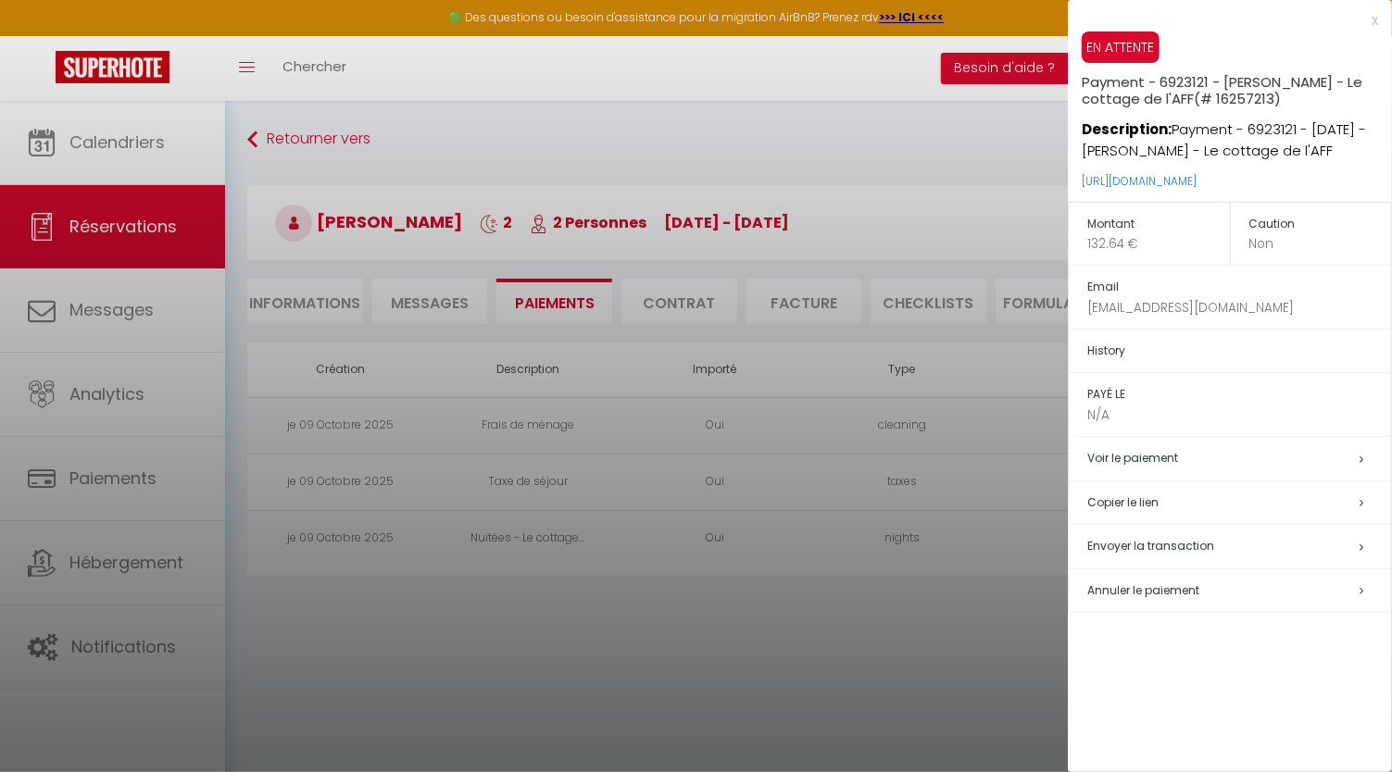
click at [1151, 540] on span "Envoyer la transaction" at bounding box center [1150, 546] width 127 height 16
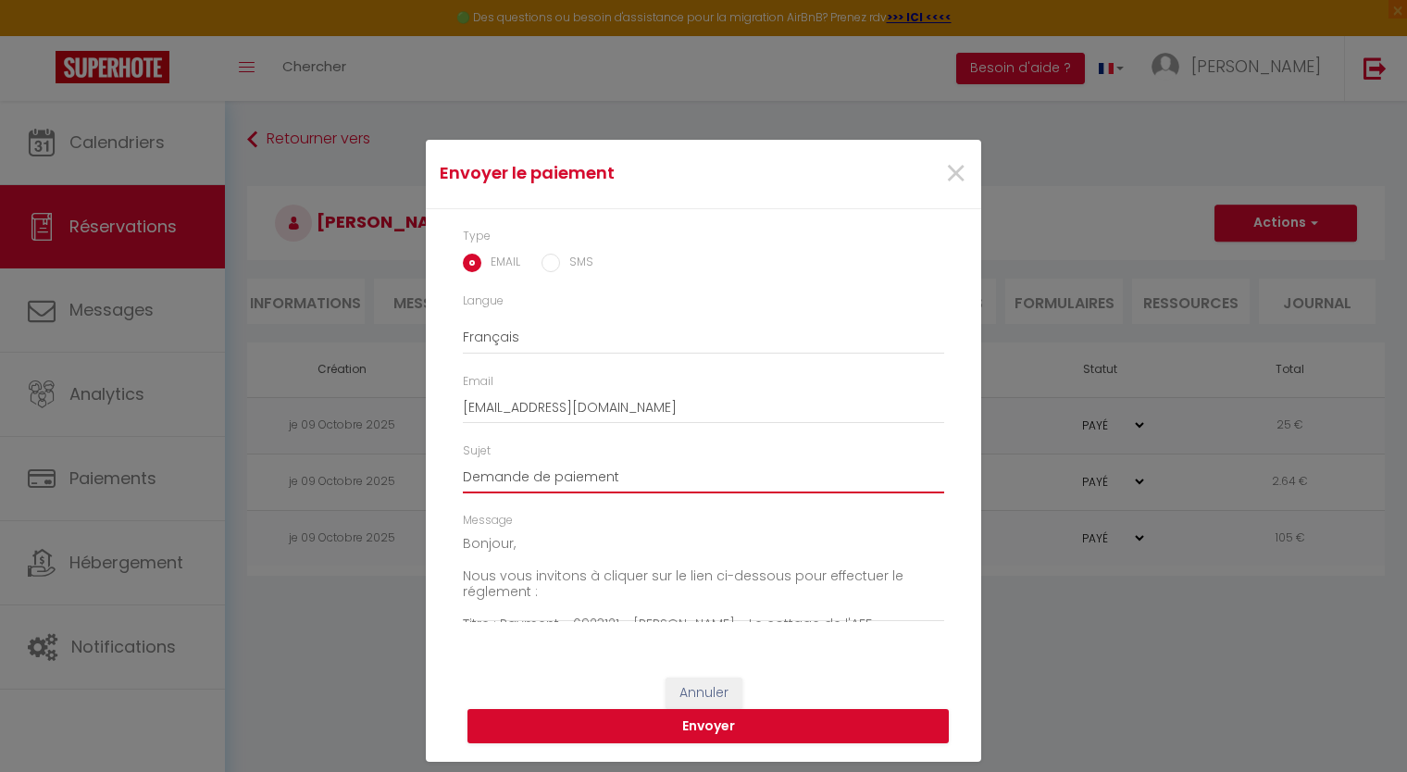
click at [738, 481] on input "Demande de paiement" at bounding box center [703, 476] width 481 height 33
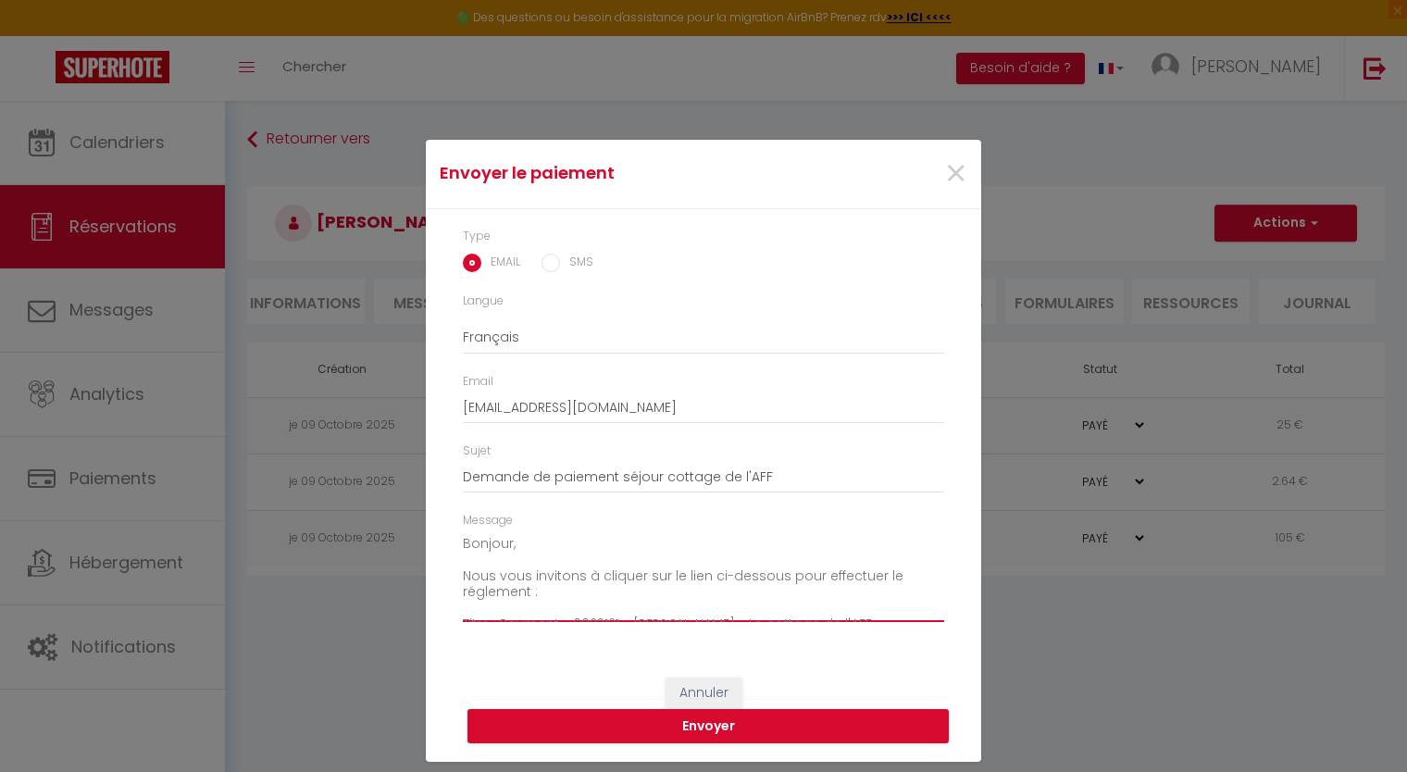
click at [665, 540] on textarea "Bonjour, Nous vous invitons à cliquer sur le lien ci-dessous pour effectuer le …" at bounding box center [703, 577] width 481 height 94
click at [603, 593] on textarea "Bonjour Anna, Nous vous invitons à cliquer sur le lien ci-dessous pour effectue…" at bounding box center [703, 577] width 481 height 94
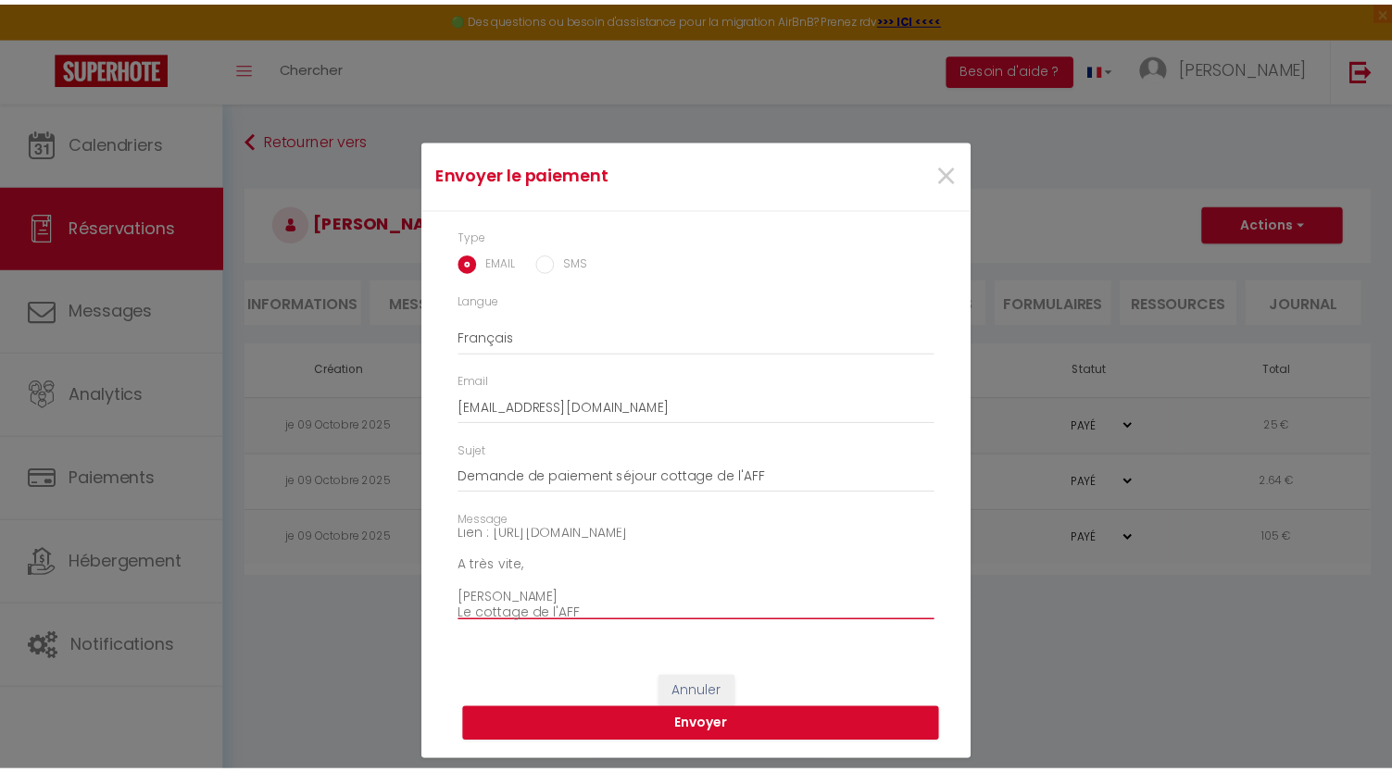
scroll to position [145, 0]
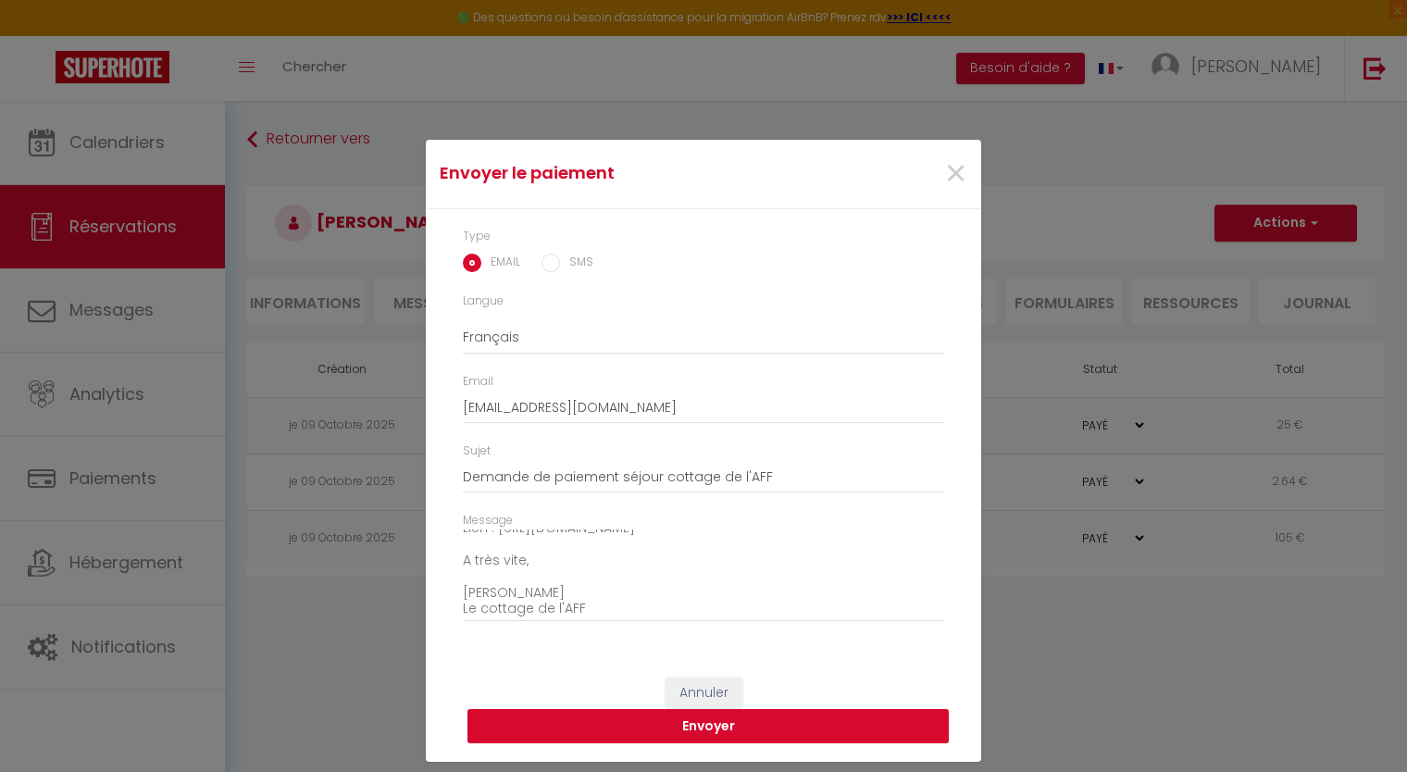
click at [816, 728] on button "Envoyer" at bounding box center [708, 726] width 481 height 35
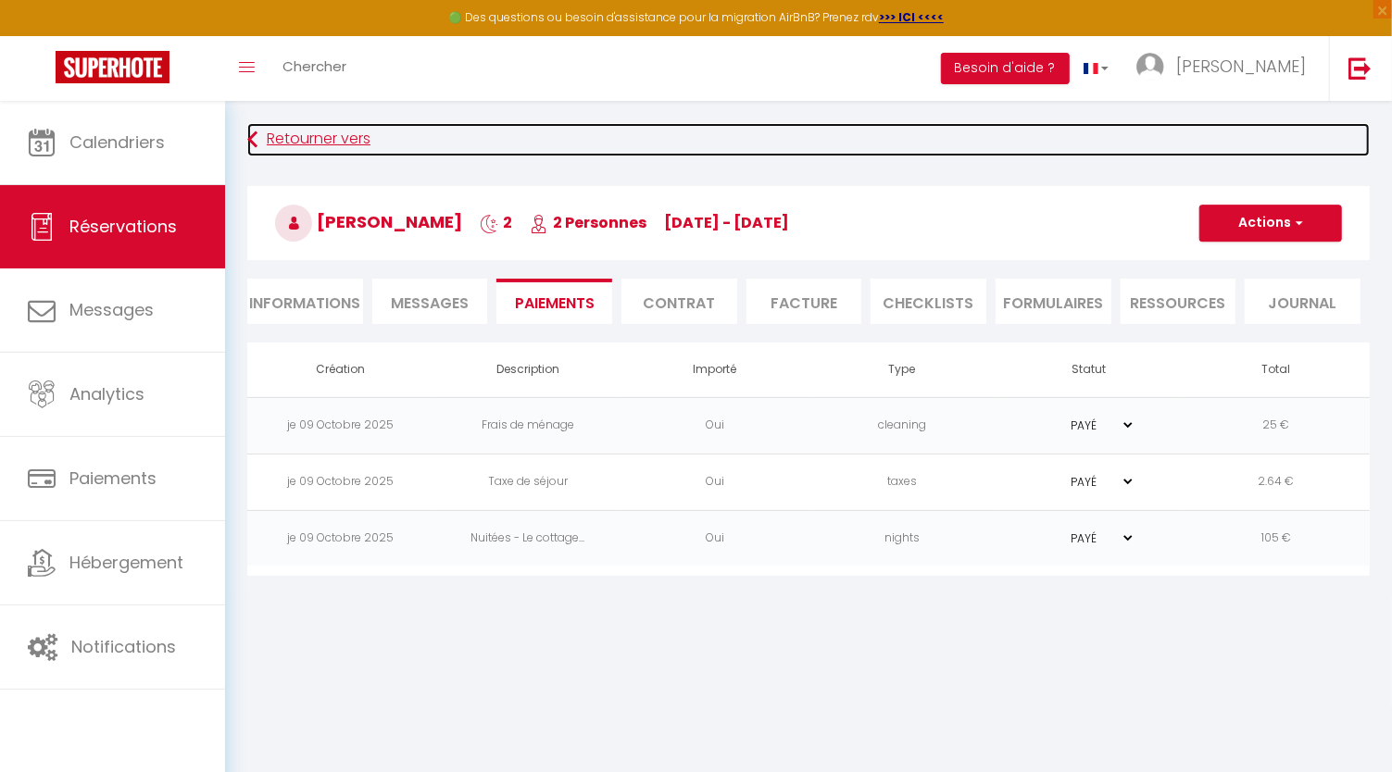
click at [849, 133] on link "Retourner vers" at bounding box center [808, 139] width 1122 height 33
